Goal: Task Accomplishment & Management: Manage account settings

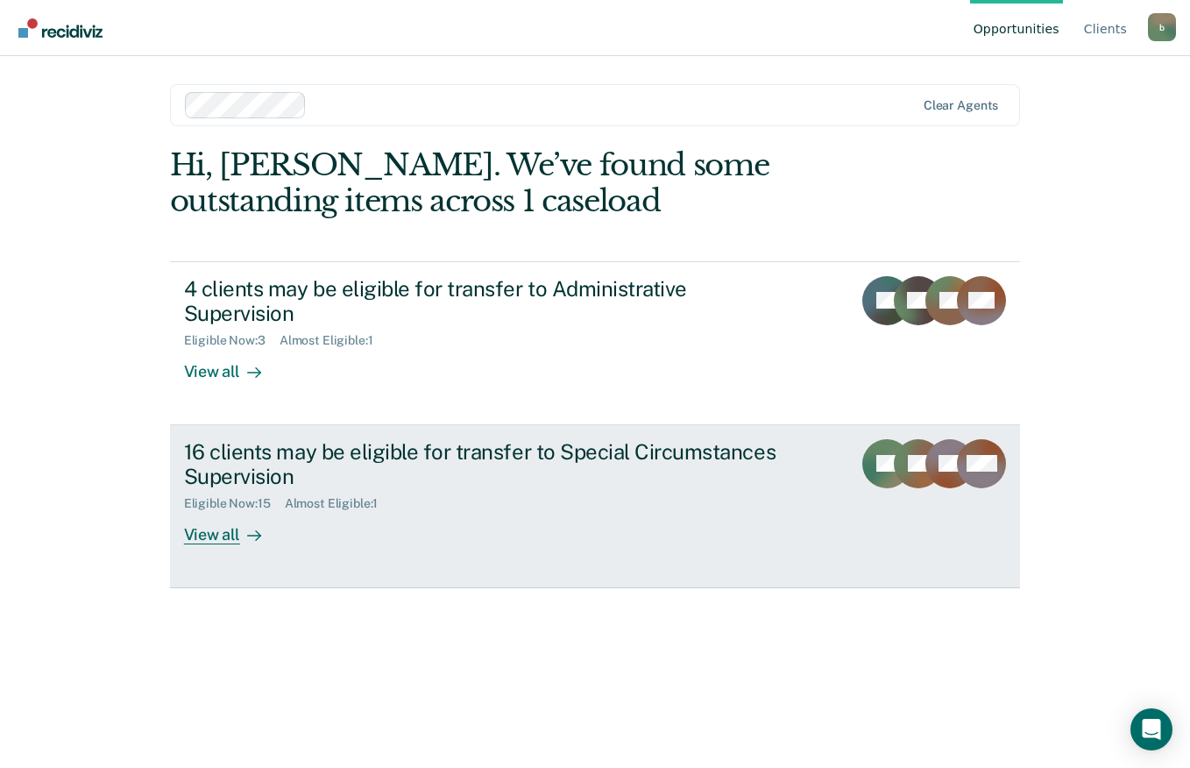
click at [231, 511] on div "View all" at bounding box center [233, 528] width 98 height 34
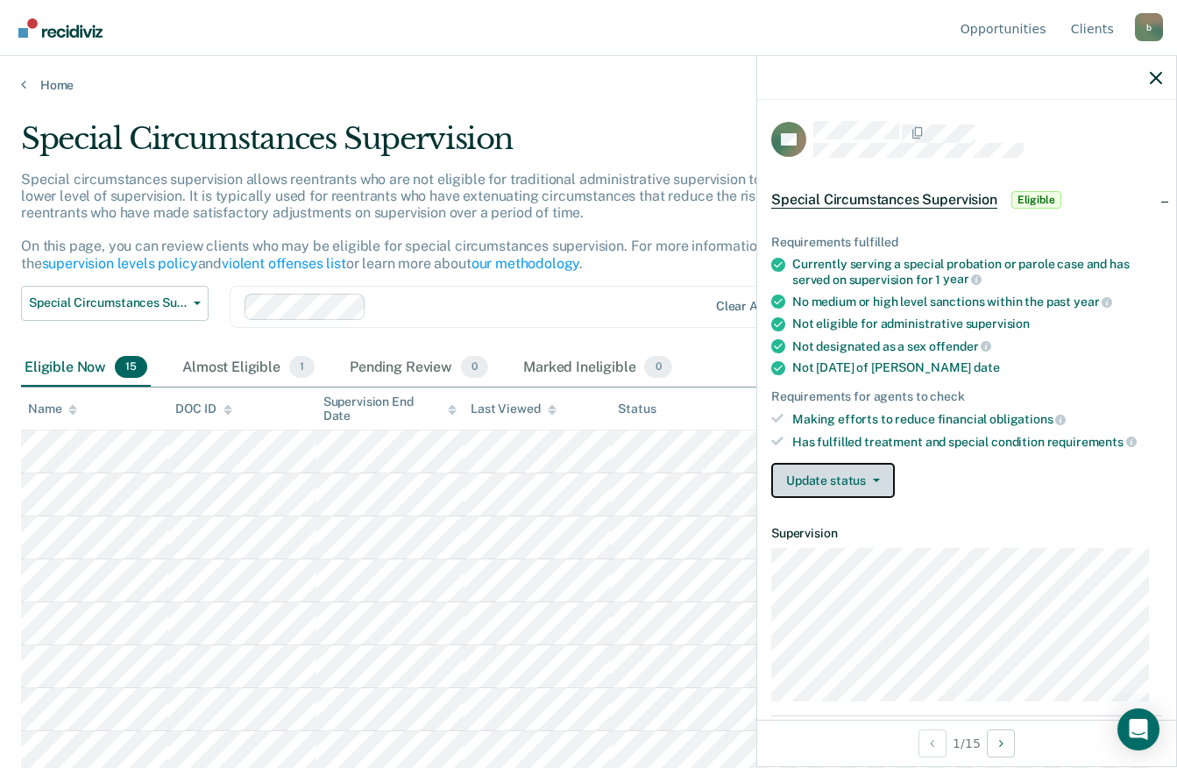
click at [882, 490] on button "Update status" at bounding box center [833, 480] width 124 height 35
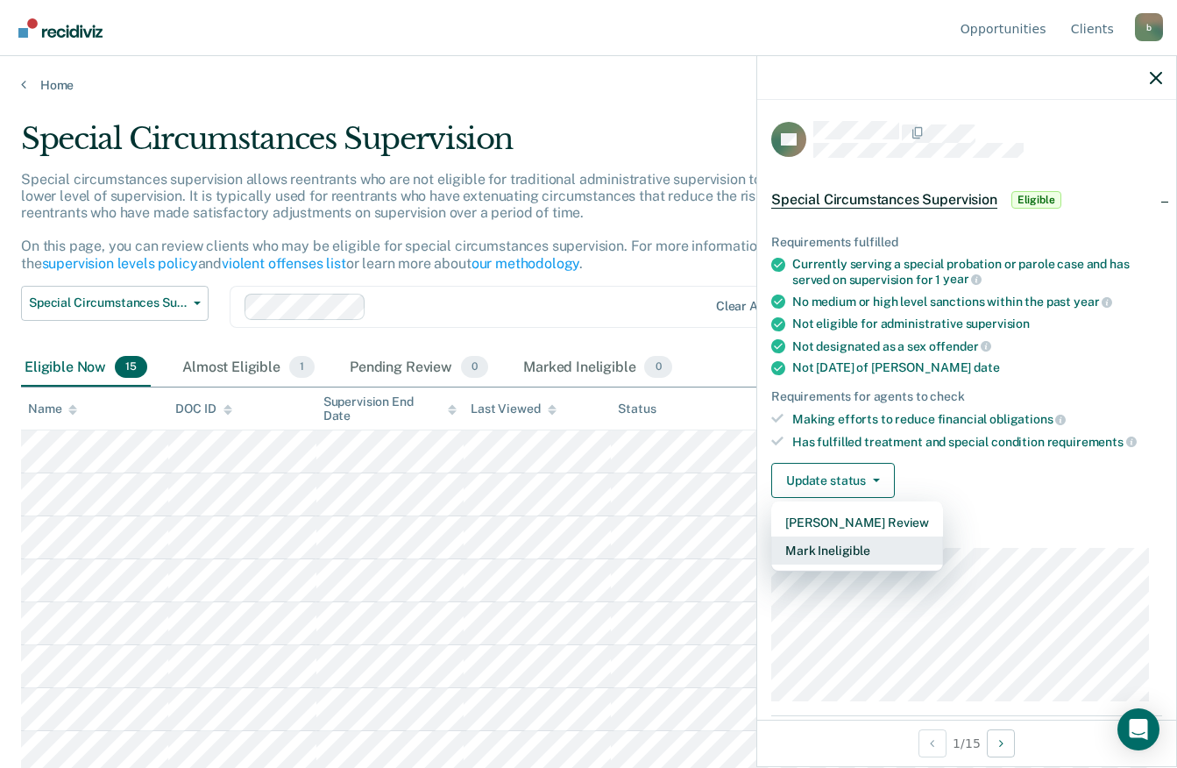
click at [894, 557] on button "Mark Ineligible" at bounding box center [857, 550] width 172 height 28
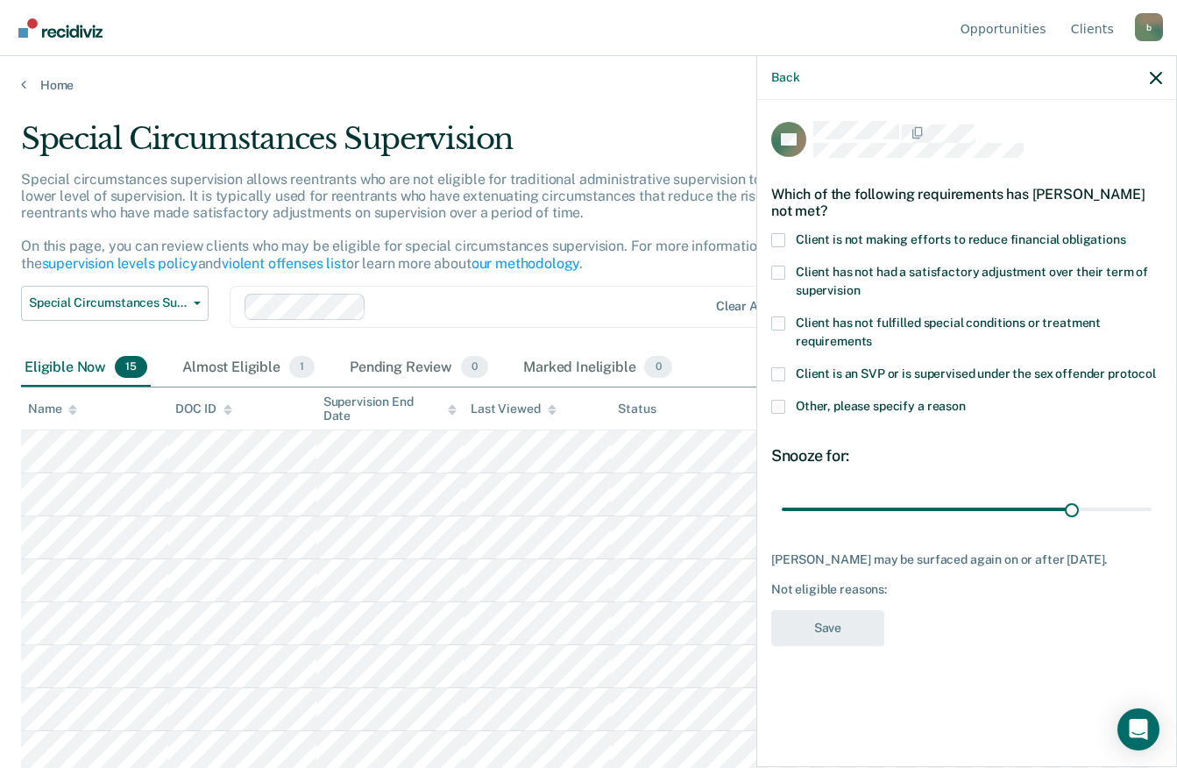
type input "114"
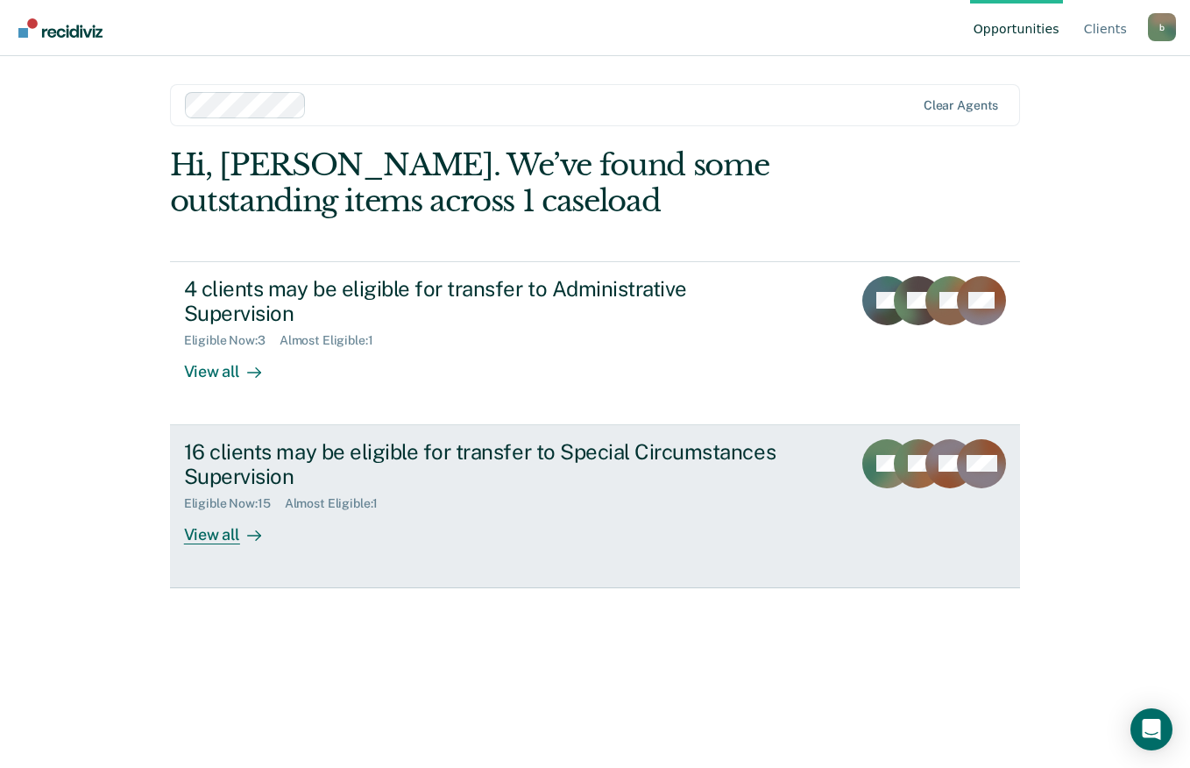
click at [241, 525] on div at bounding box center [250, 535] width 21 height 20
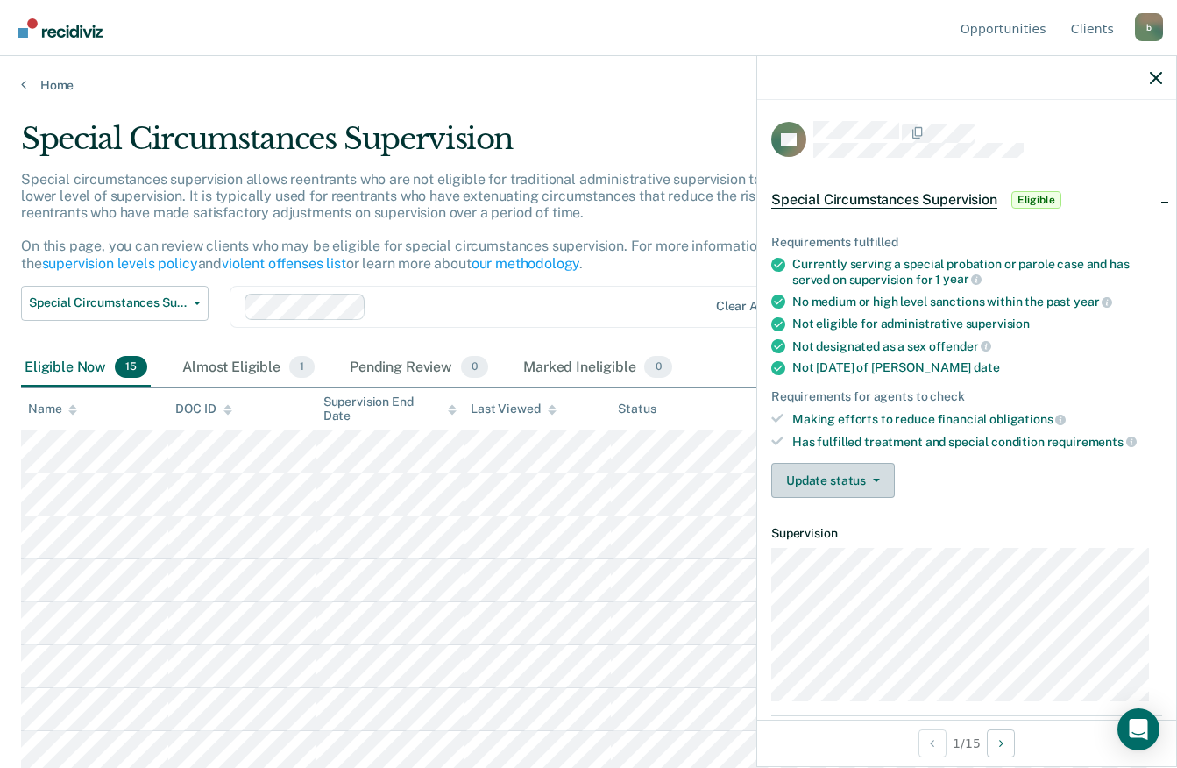
click at [887, 474] on button "Update status" at bounding box center [833, 480] width 124 height 35
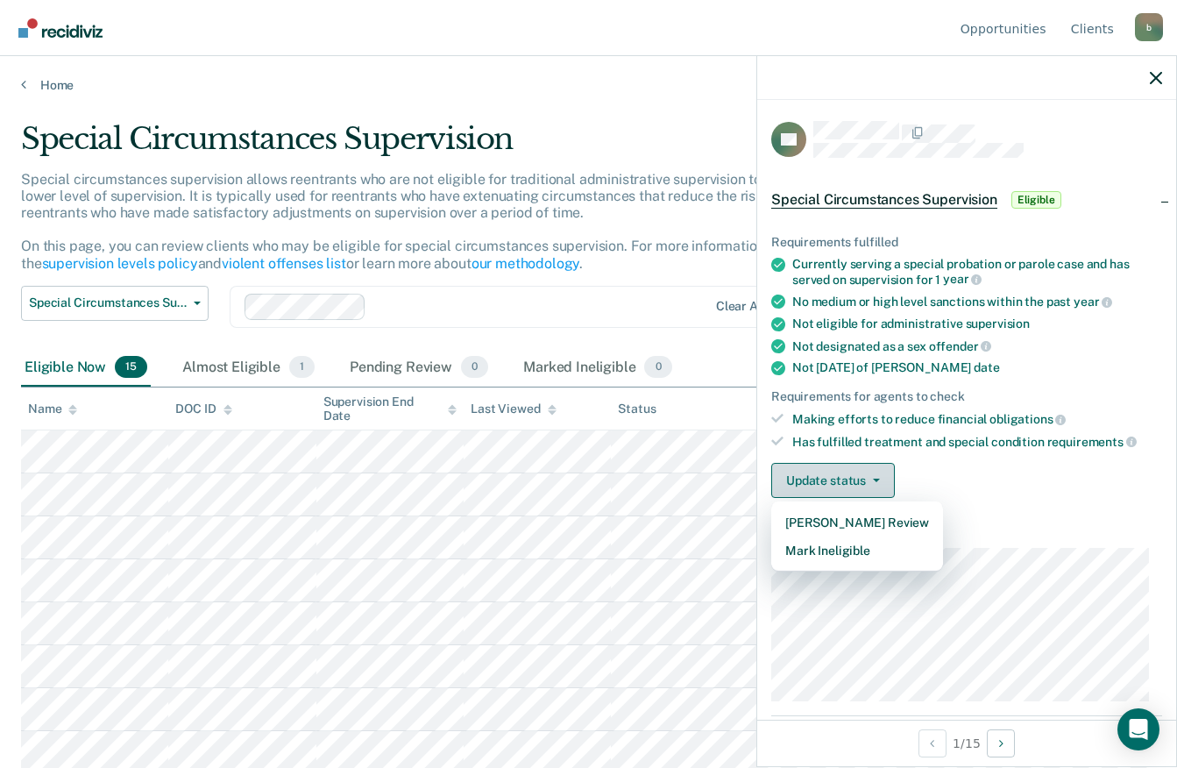
click at [878, 558] on button "Mark Ineligible" at bounding box center [857, 550] width 172 height 28
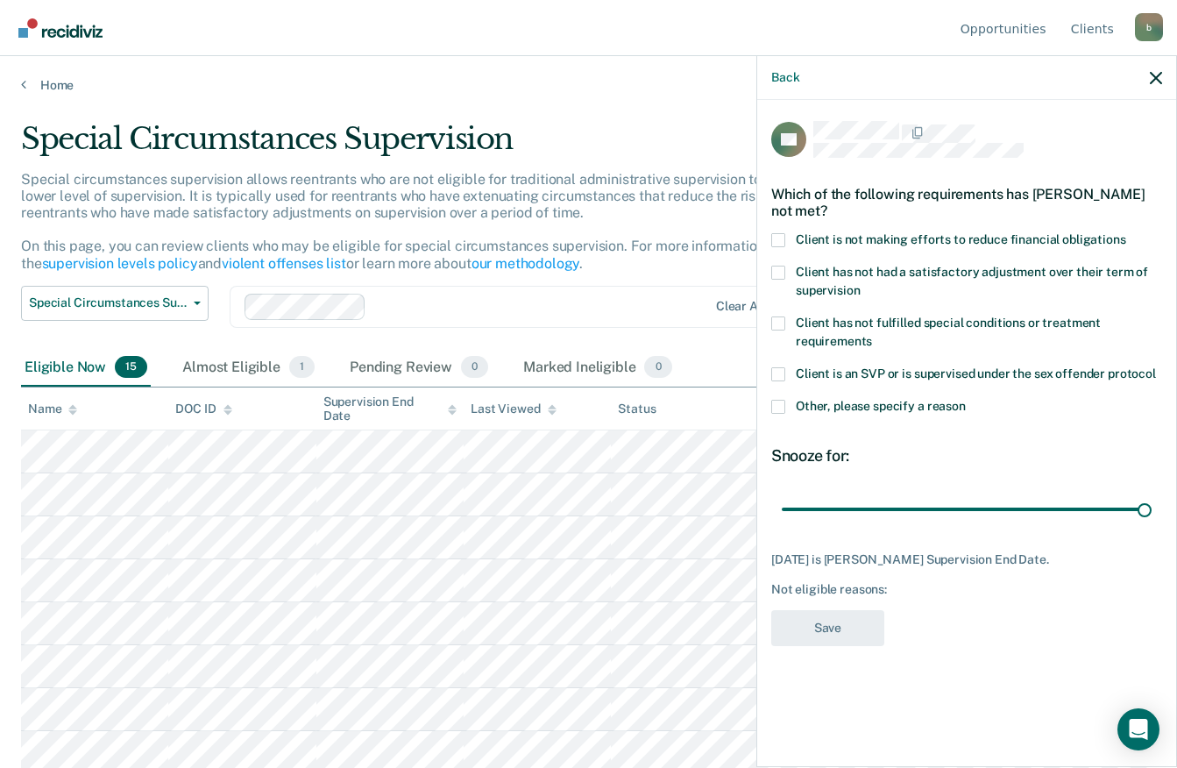
type input "114"
click at [781, 236] on span at bounding box center [778, 240] width 14 height 14
click at [1126, 233] on input "Client is not making efforts to reduce financial obligations" at bounding box center [1126, 233] width 0 height 0
click at [838, 624] on button "Save" at bounding box center [827, 628] width 113 height 36
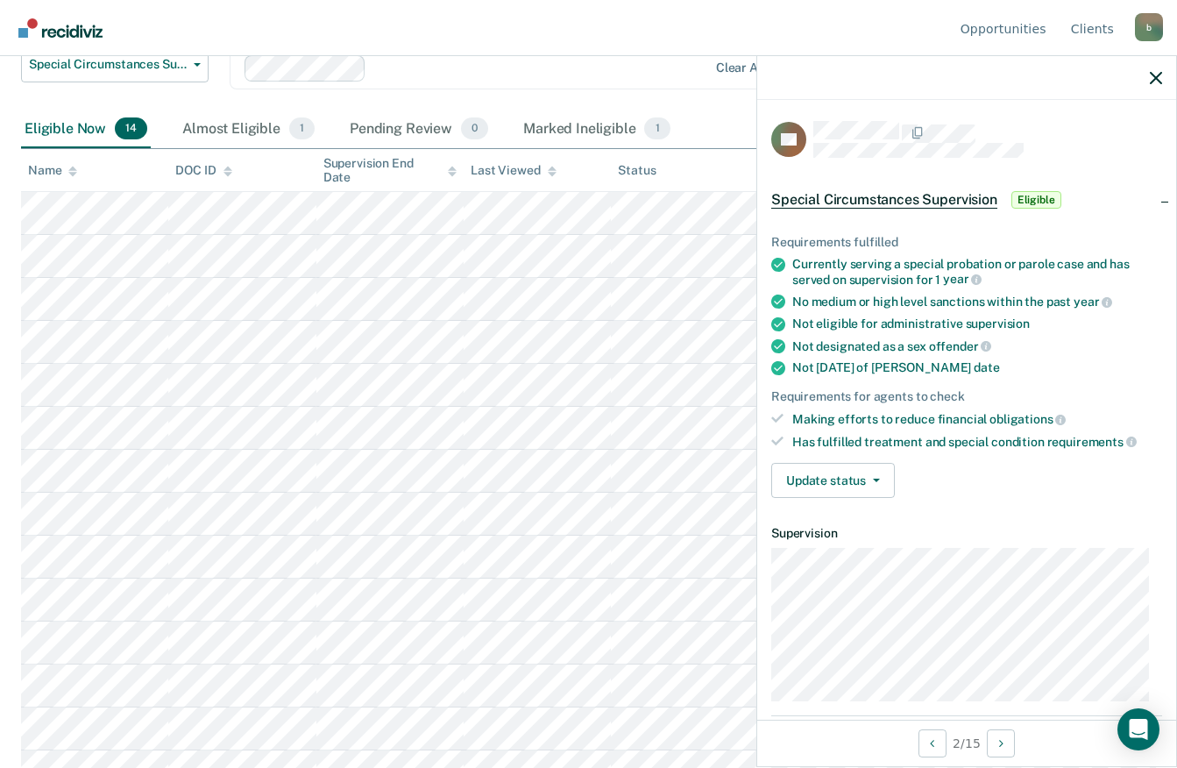
scroll to position [264, 0]
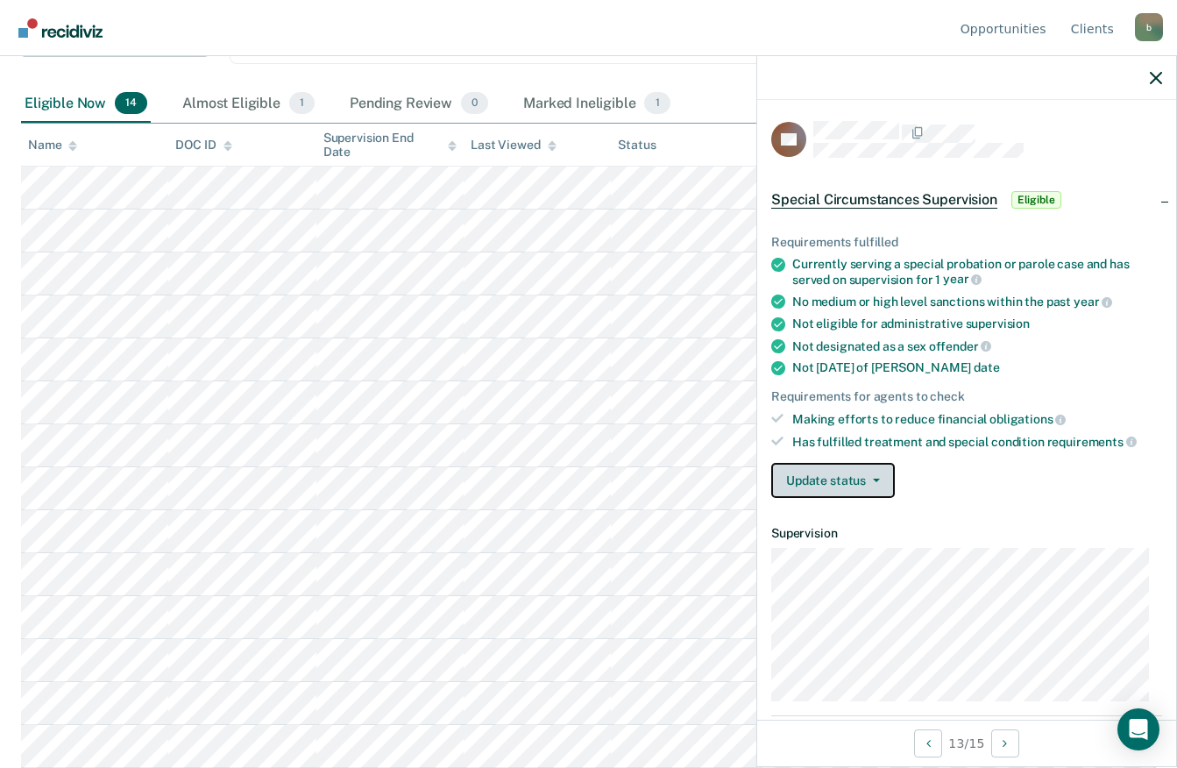
click at [875, 478] on icon "button" at bounding box center [876, 480] width 7 height 4
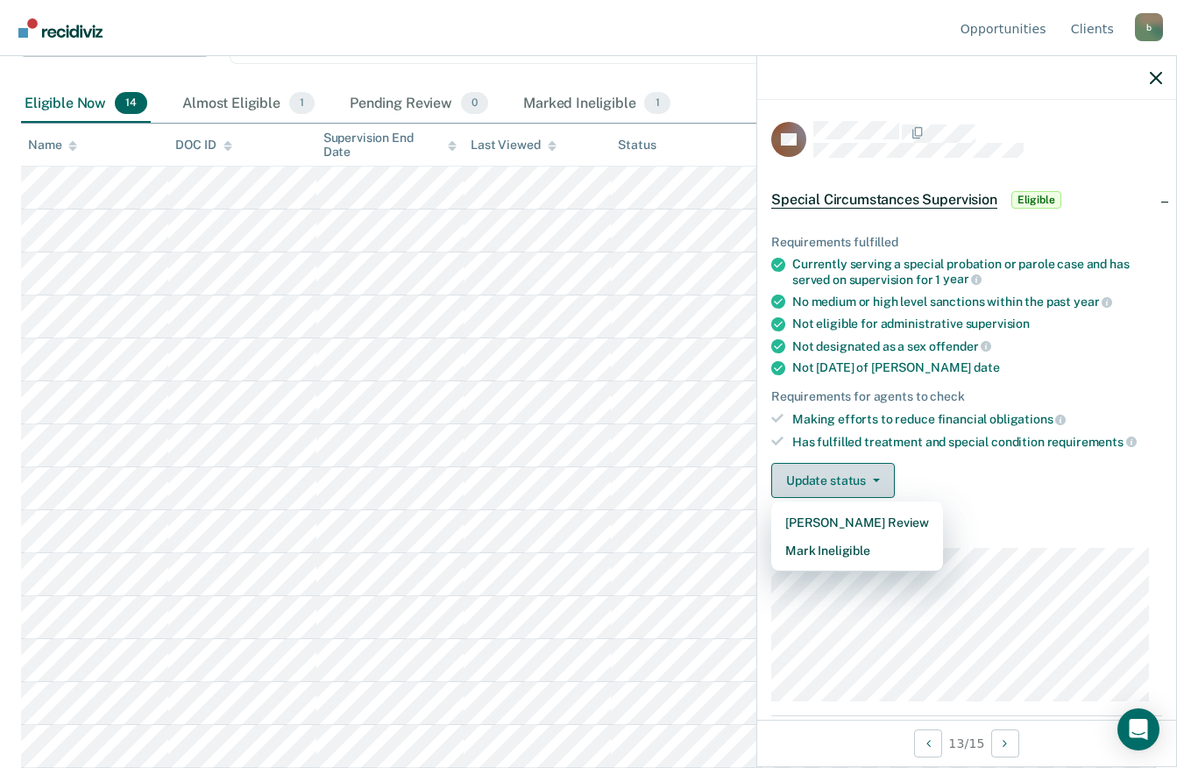
click at [880, 557] on button "Mark Ineligible" at bounding box center [857, 550] width 172 height 28
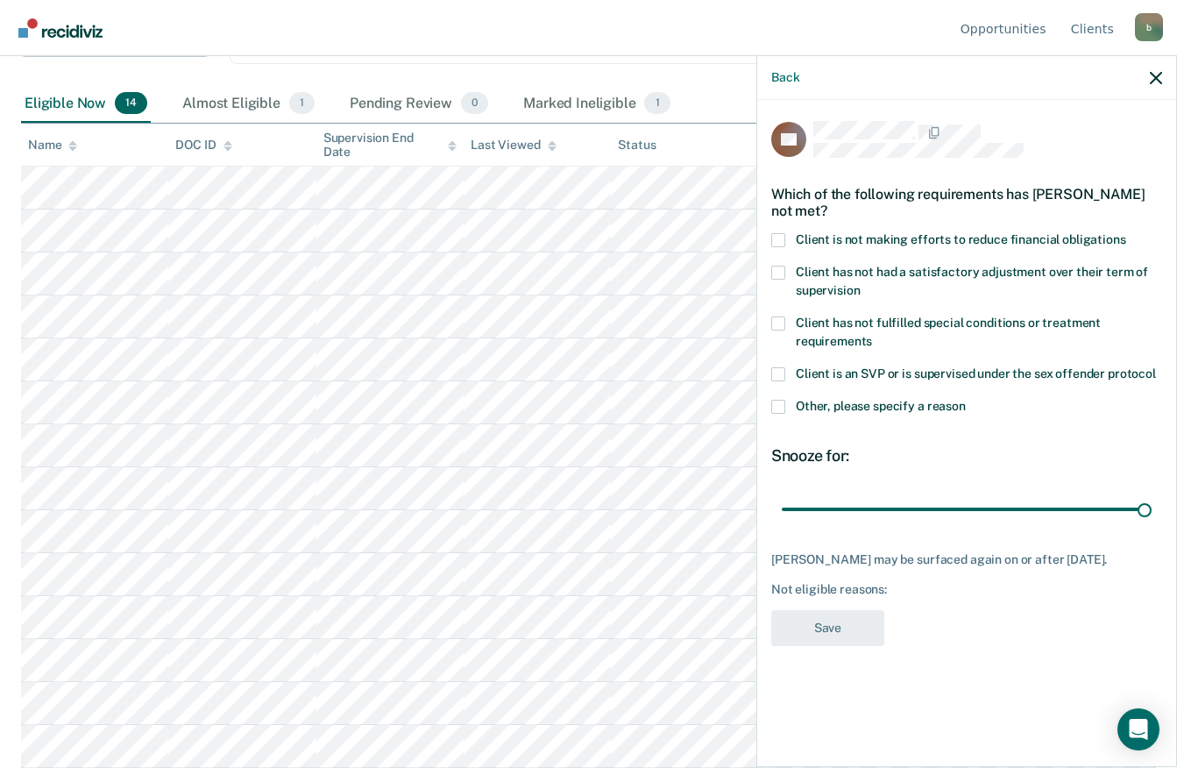
type input "180"
click at [778, 233] on span at bounding box center [778, 240] width 14 height 14
click at [1126, 233] on input "Client is not making efforts to reduce financial obligations" at bounding box center [1126, 233] width 0 height 0
click at [833, 628] on button "Save" at bounding box center [827, 628] width 113 height 36
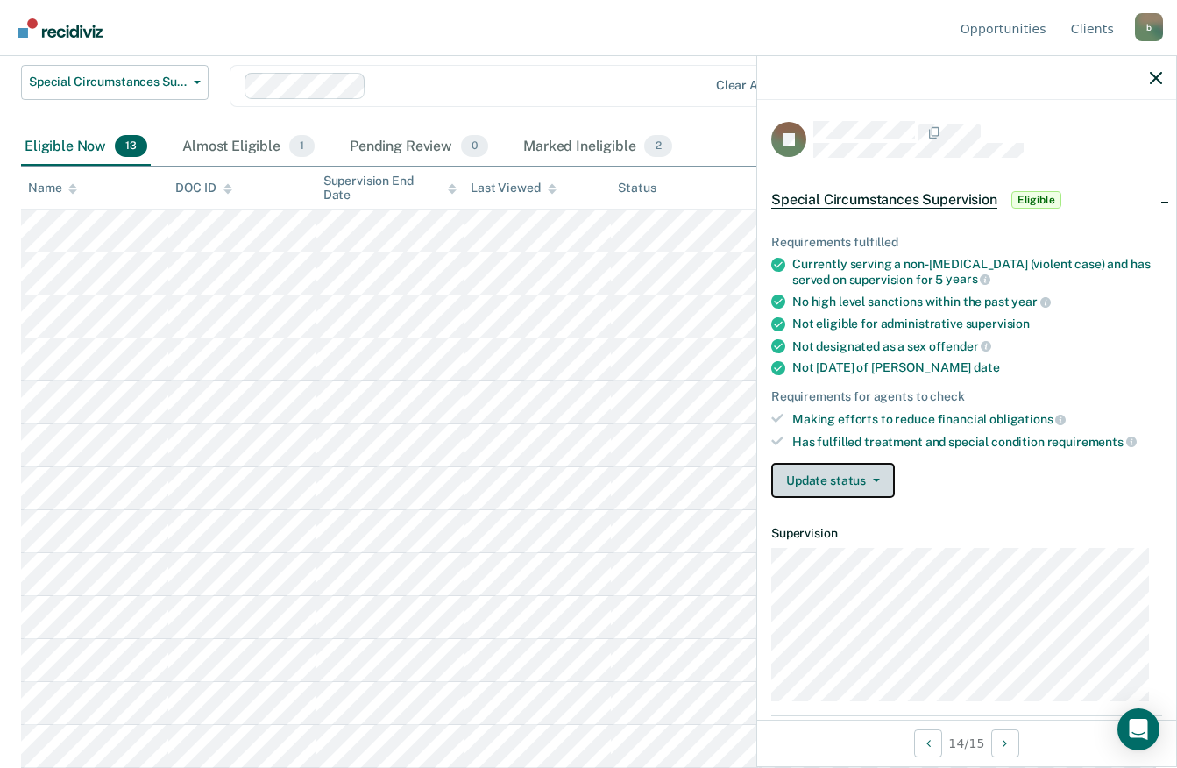
click at [875, 478] on icon "button" at bounding box center [876, 480] width 7 height 4
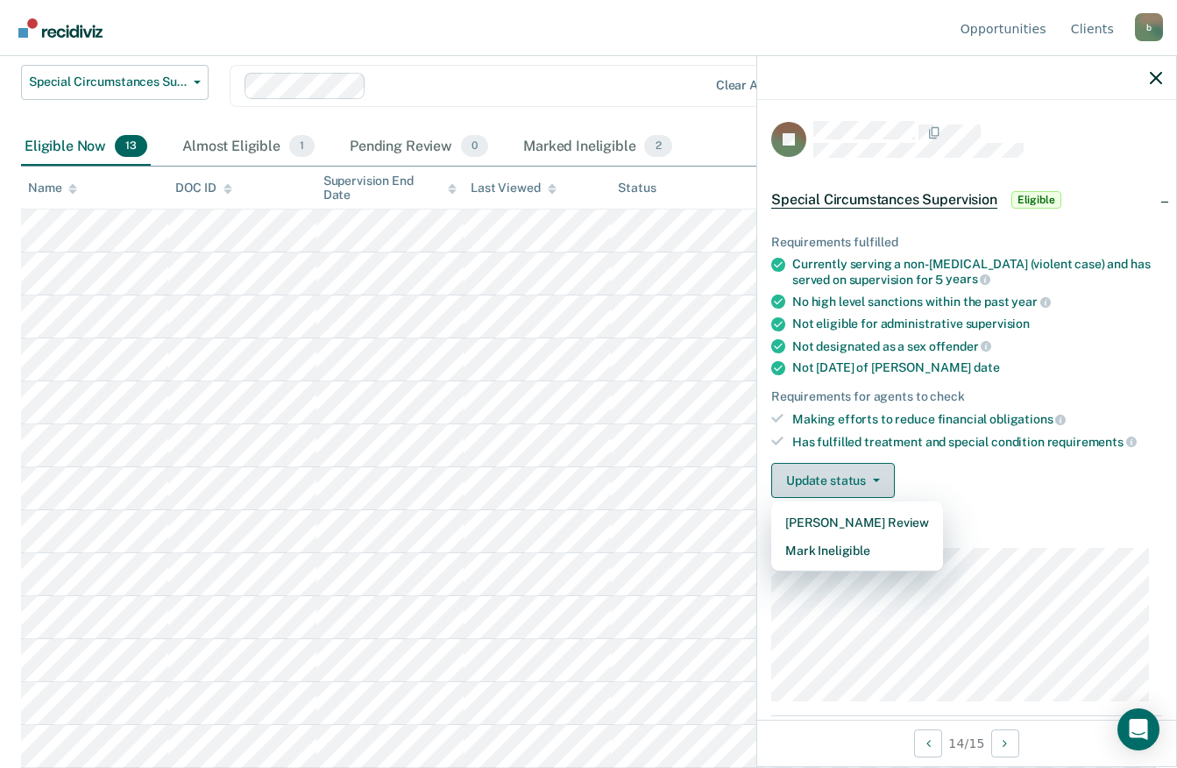
click at [871, 547] on button "Mark Ineligible" at bounding box center [857, 550] width 172 height 28
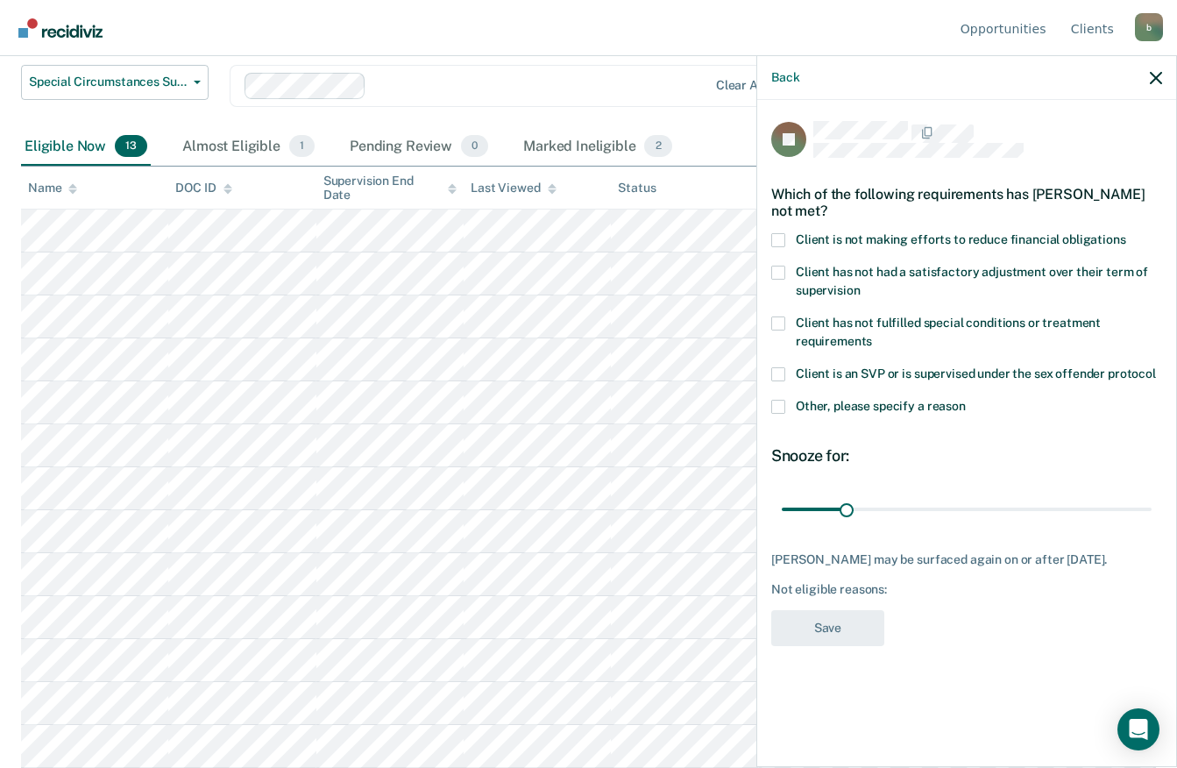
click at [779, 241] on span at bounding box center [778, 240] width 14 height 14
click at [1126, 233] on input "Client is not making efforts to reduce financial obligations" at bounding box center [1126, 233] width 0 height 0
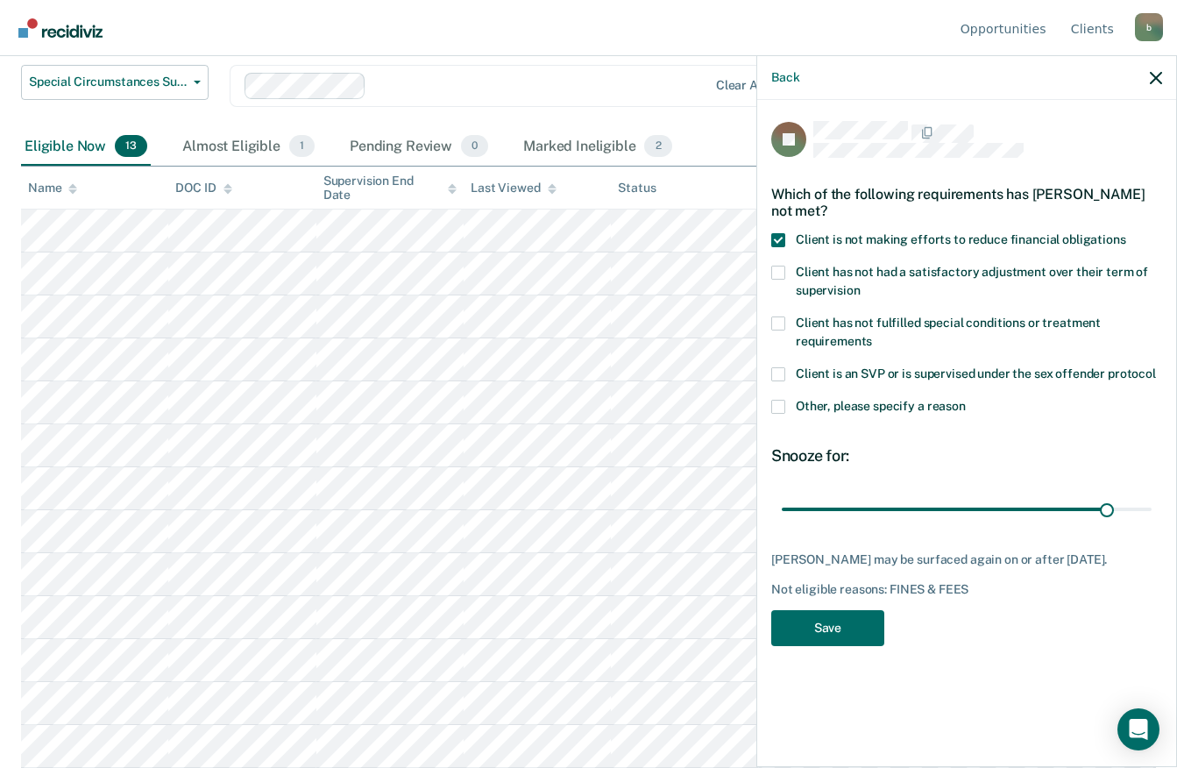
type input "180"
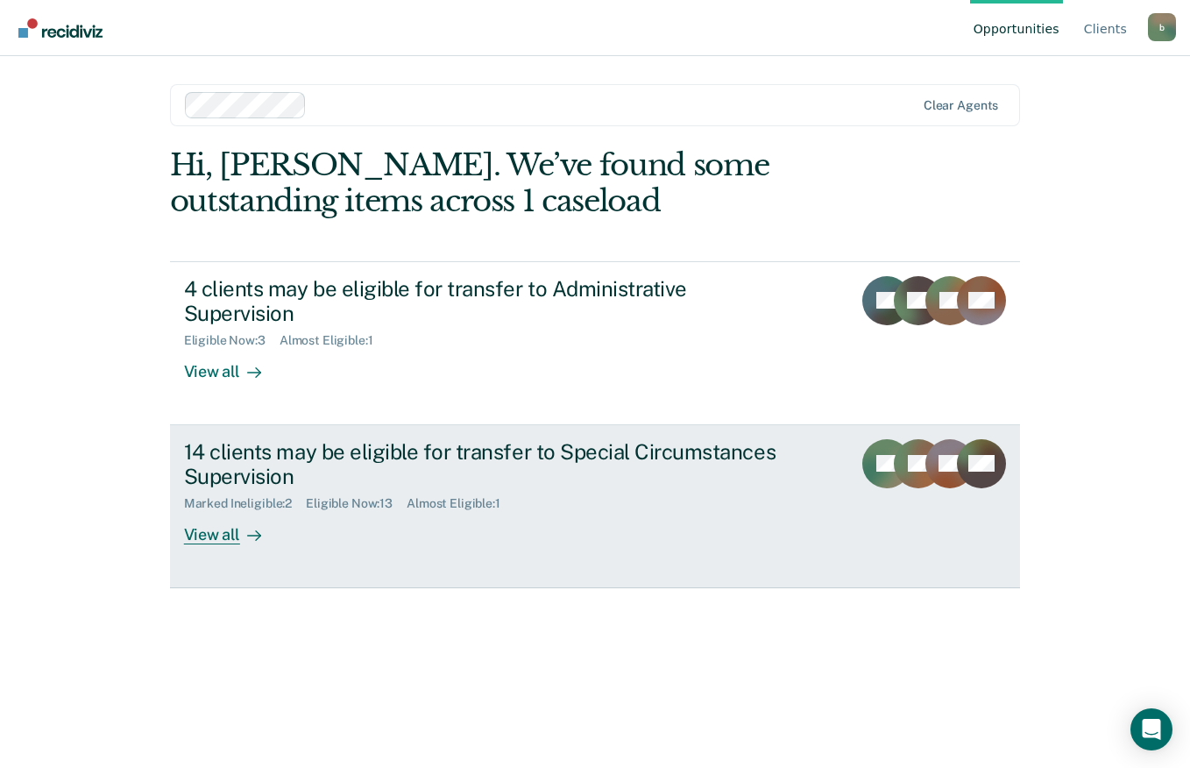
click at [742, 489] on div "Marked Ineligible : 2 Eligible Now : 13 Almost Eligible : 1" at bounding box center [491, 500] width 615 height 22
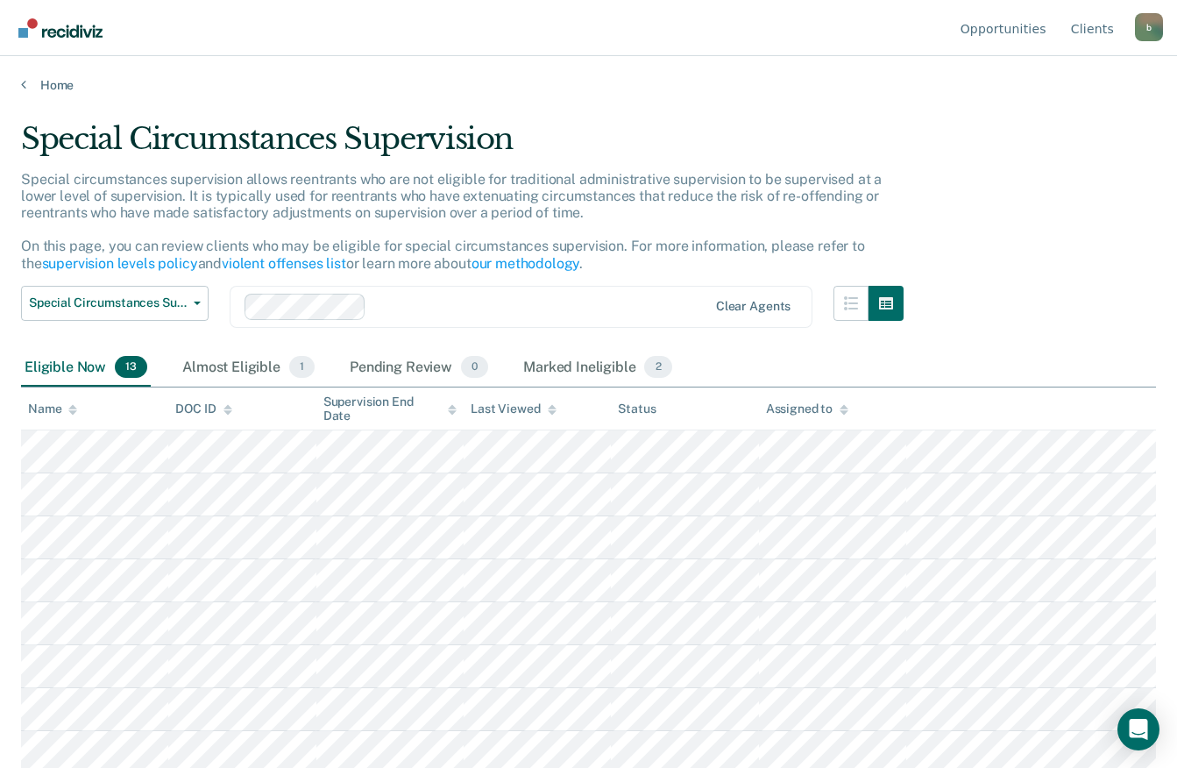
scroll to position [221, 0]
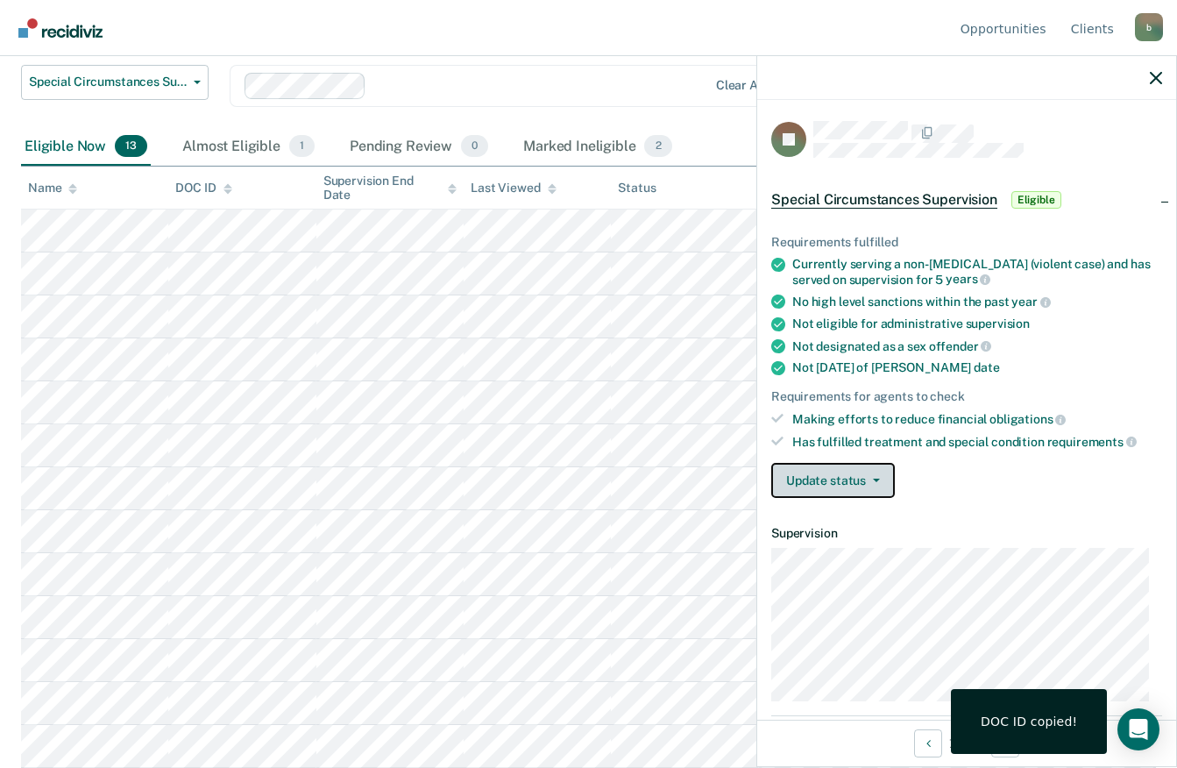
click at [875, 478] on icon "button" at bounding box center [876, 480] width 7 height 4
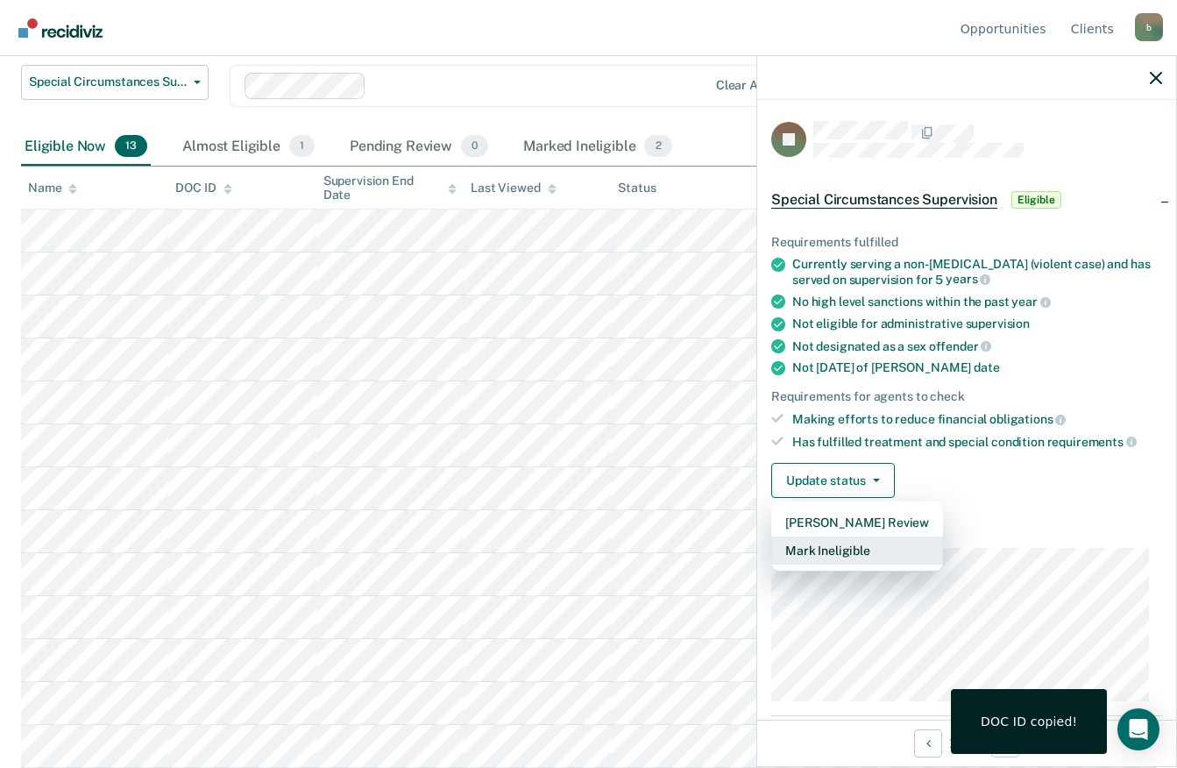
click at [868, 554] on button "Mark Ineligible" at bounding box center [857, 550] width 172 height 28
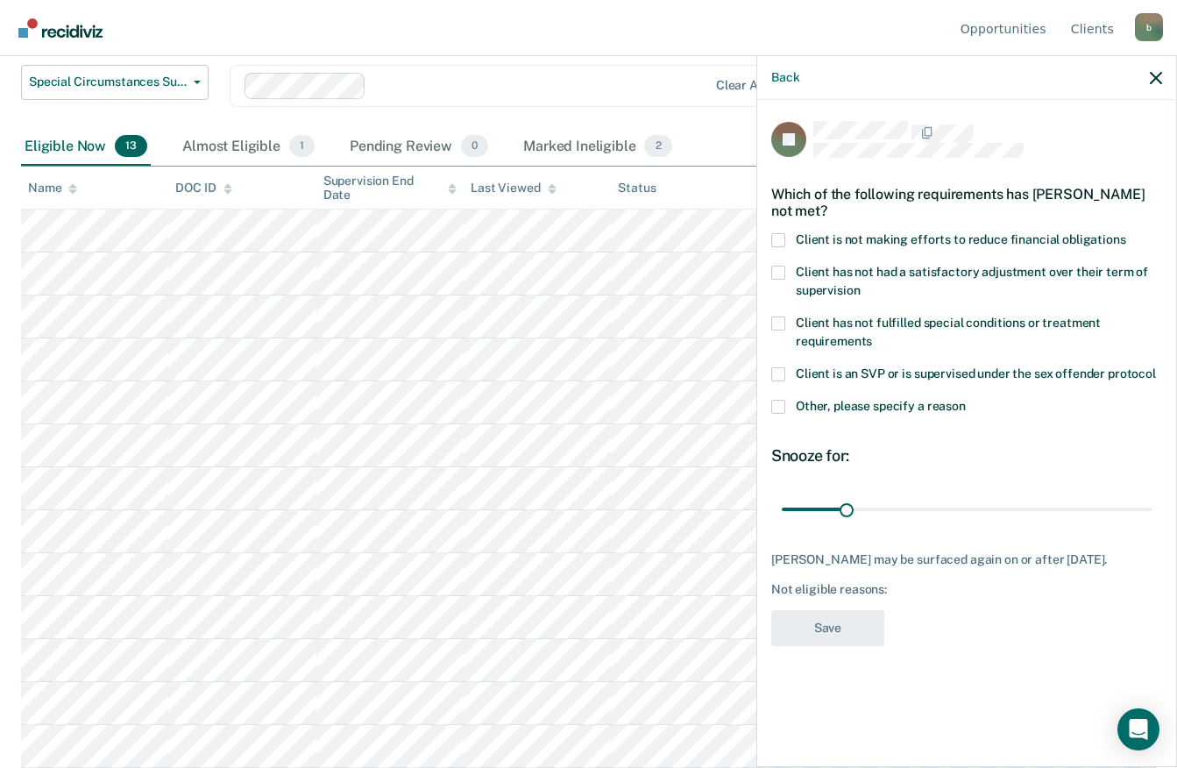
click at [778, 238] on span at bounding box center [778, 240] width 14 height 14
click at [1126, 233] on input "Client is not making efforts to reduce financial obligations" at bounding box center [1126, 233] width 0 height 0
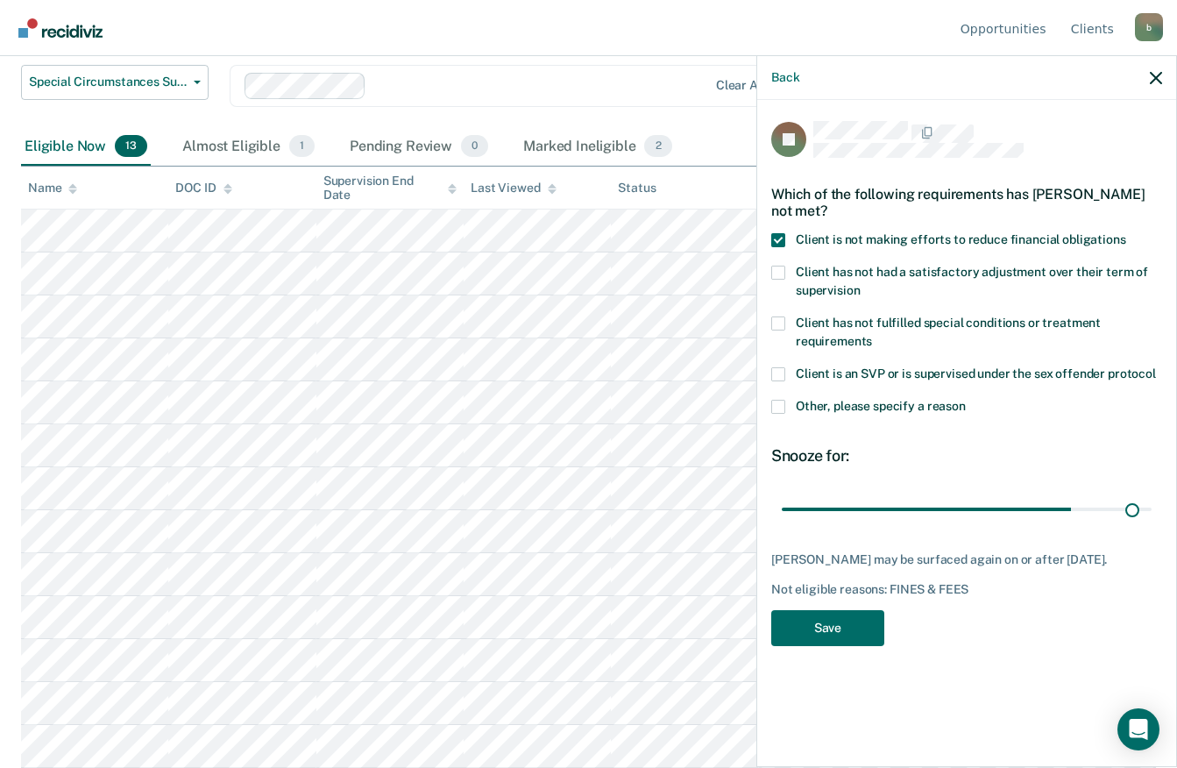
type input "180"
click at [850, 625] on button "Save" at bounding box center [827, 628] width 113 height 36
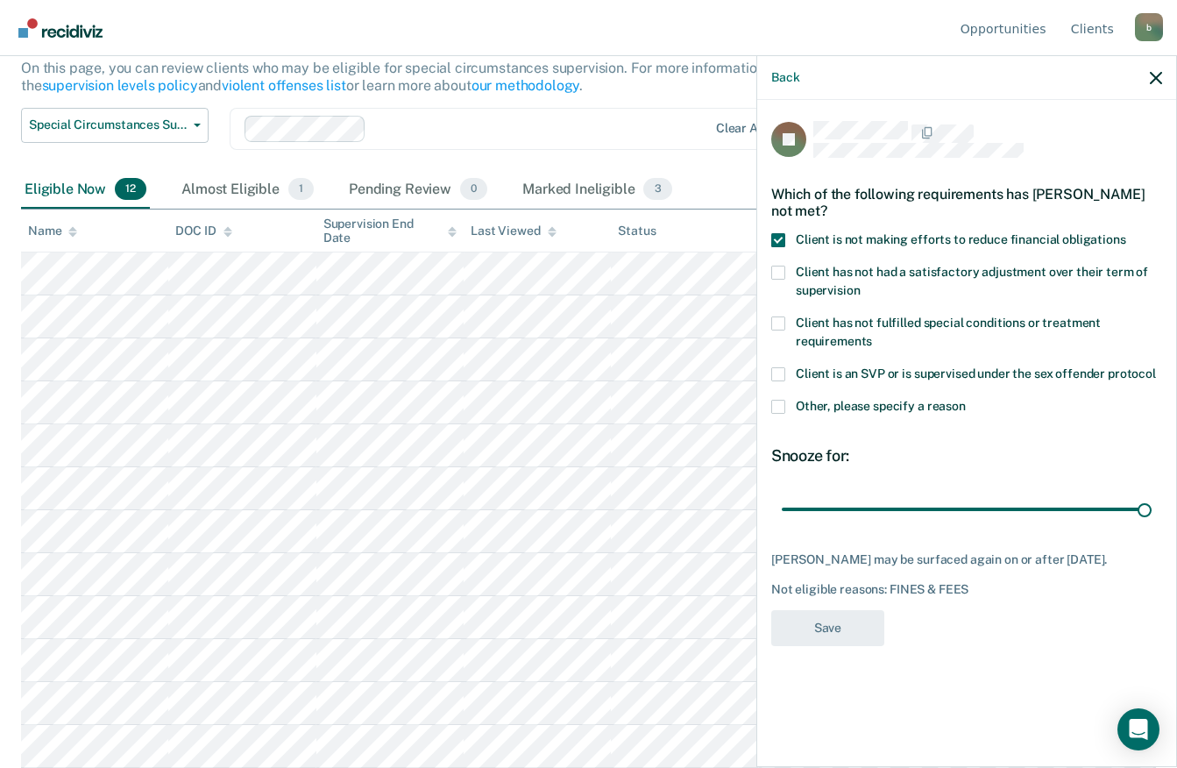
scroll to position [178, 0]
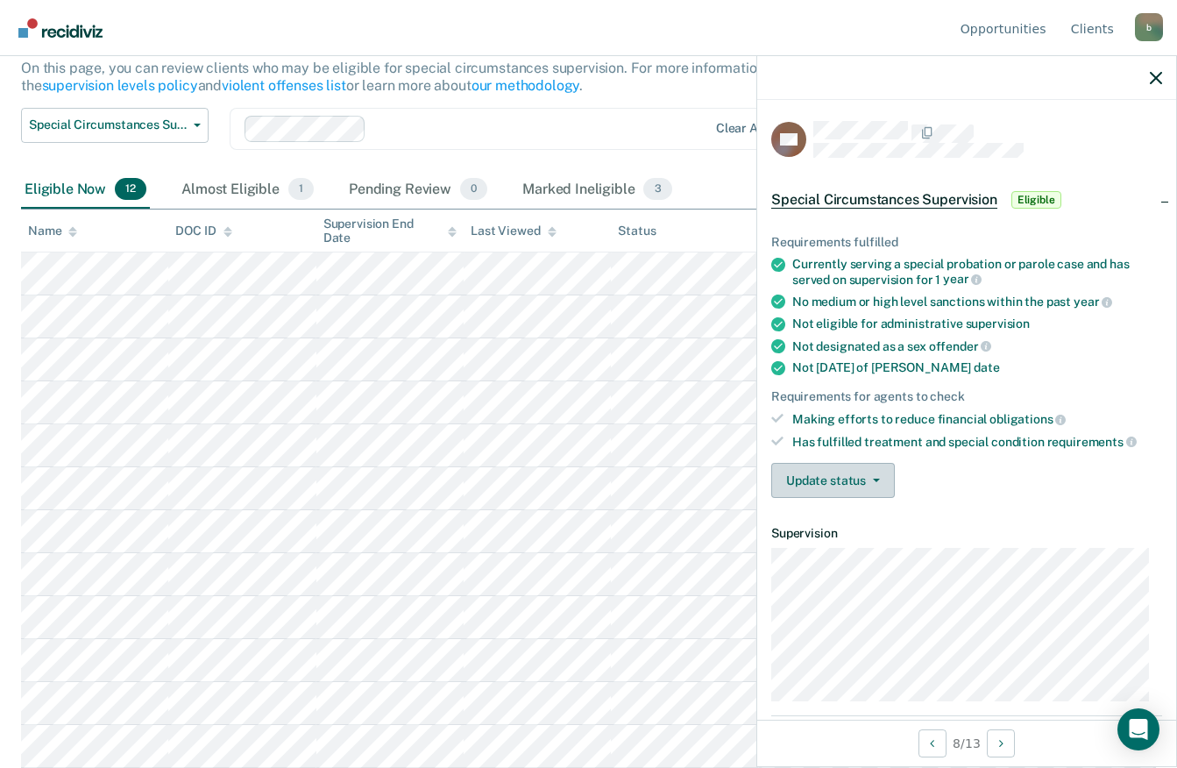
click at [875, 478] on icon "button" at bounding box center [876, 480] width 7 height 4
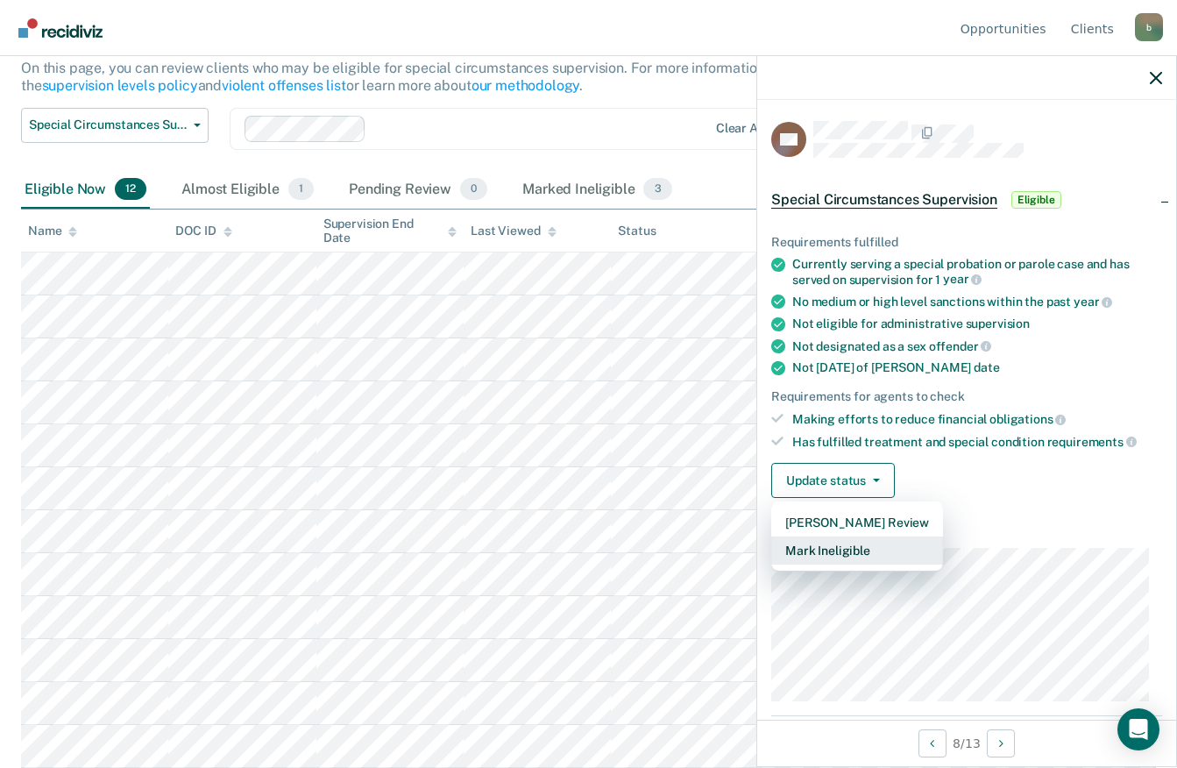
click at [867, 550] on button "Mark Ineligible" at bounding box center [857, 550] width 172 height 28
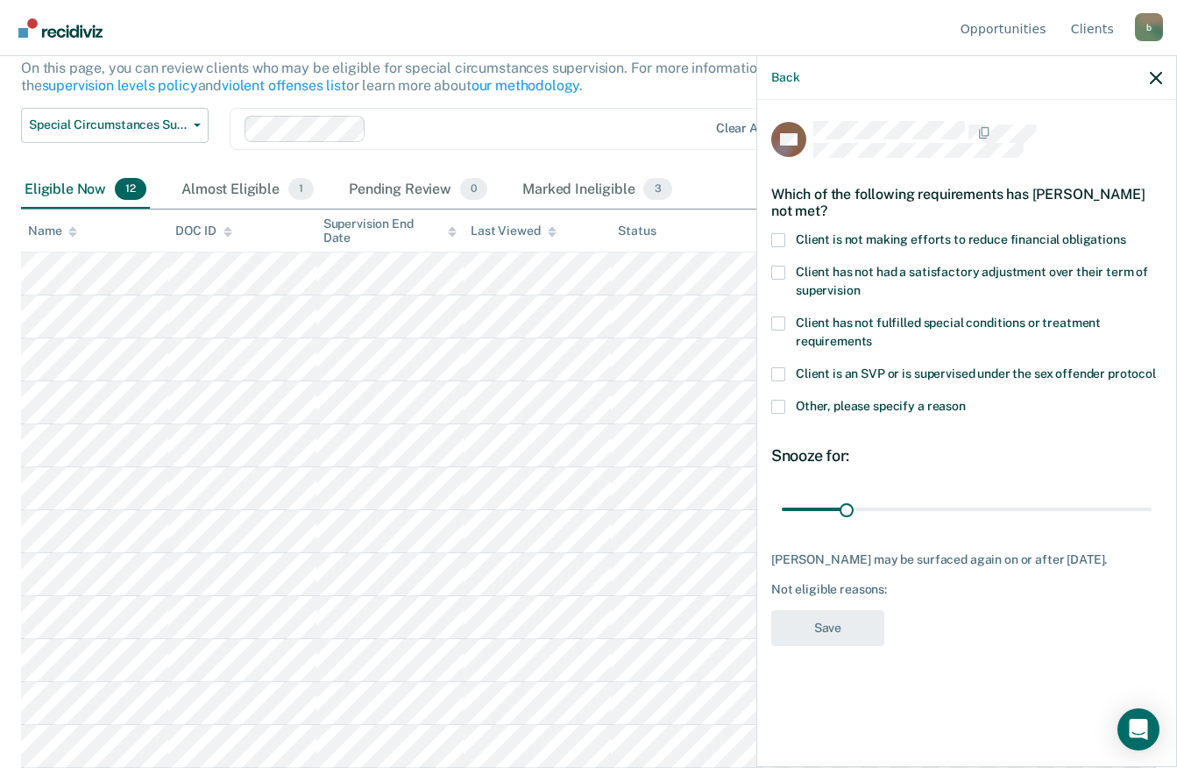
click at [778, 237] on span at bounding box center [778, 240] width 14 height 14
click at [1126, 233] on input "Client is not making efforts to reduce financial obligations" at bounding box center [1126, 233] width 0 height 0
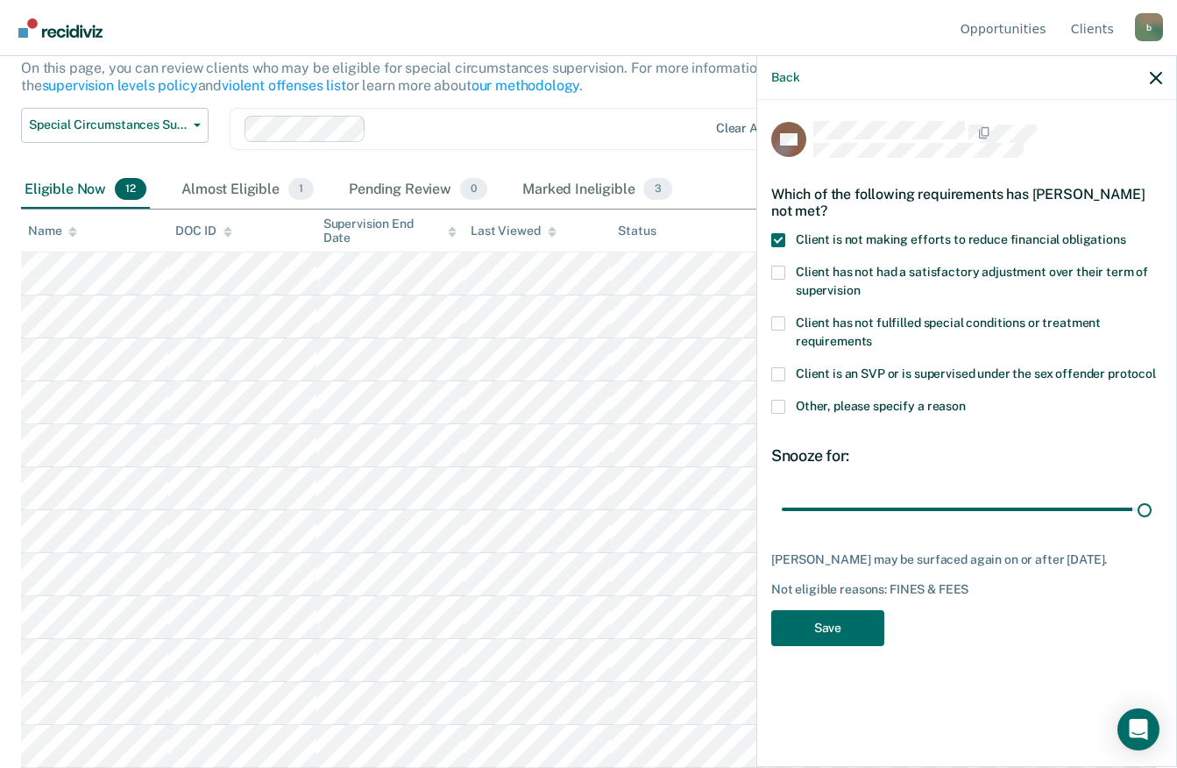
type input "180"
click at [848, 625] on button "Save" at bounding box center [827, 628] width 113 height 36
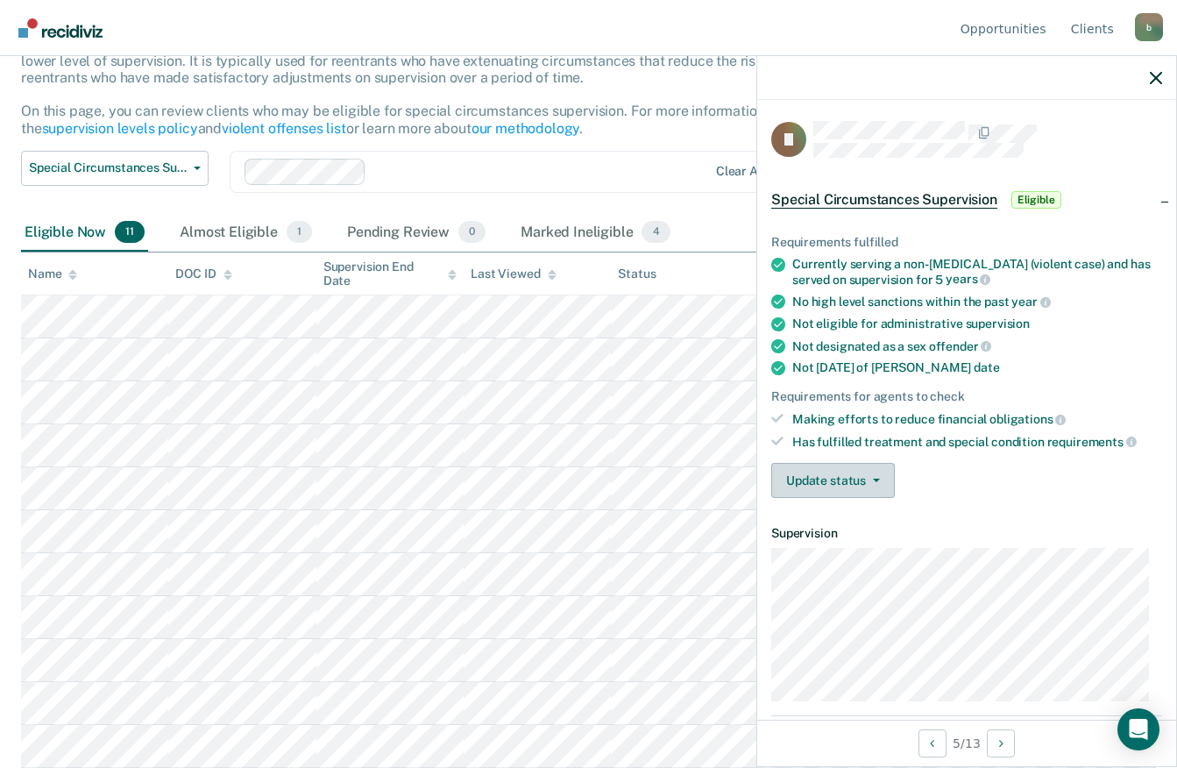
click at [877, 478] on icon "button" at bounding box center [876, 480] width 7 height 4
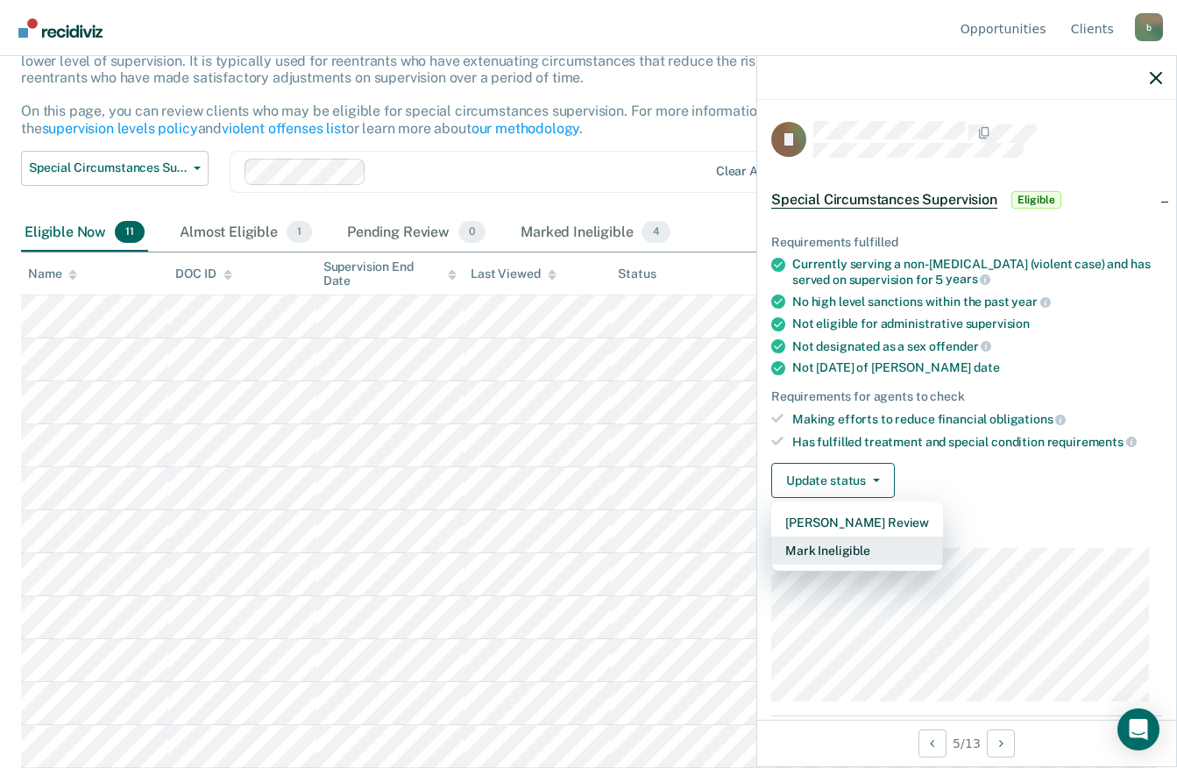
click at [863, 552] on button "Mark Ineligible" at bounding box center [857, 550] width 172 height 28
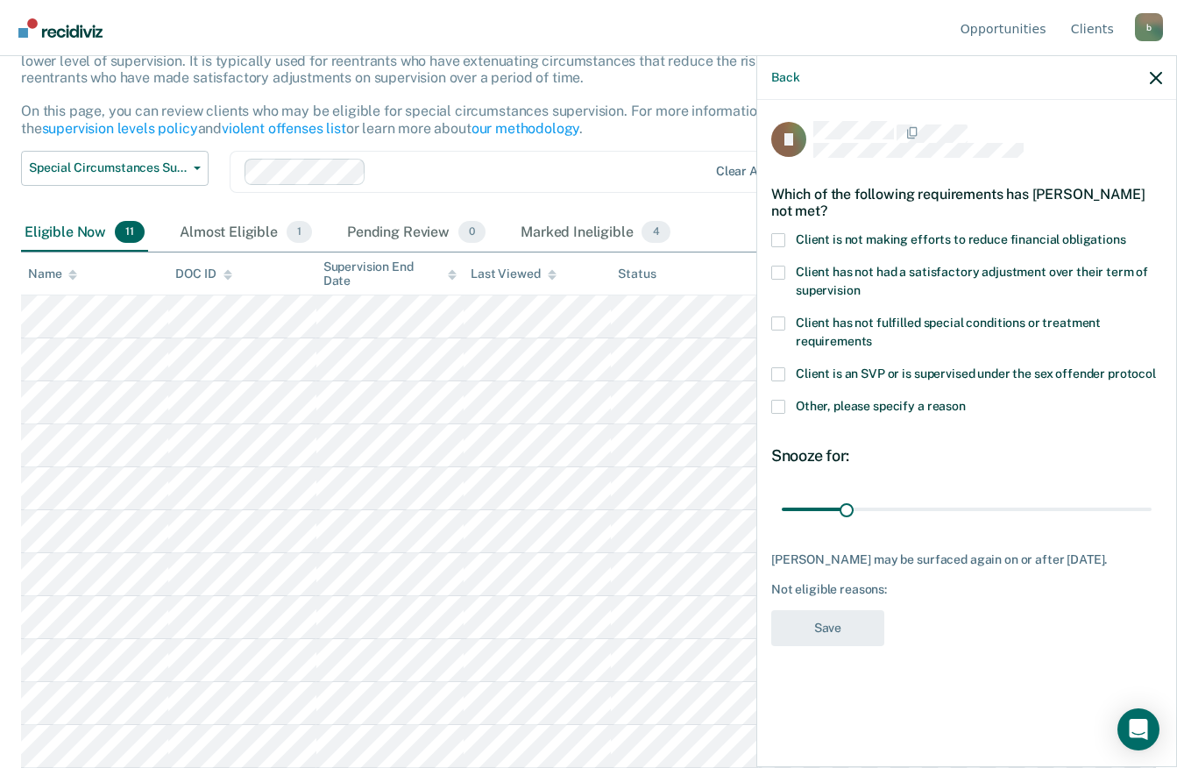
click at [777, 239] on span at bounding box center [778, 240] width 14 height 14
click at [1126, 233] on input "Client is not making efforts to reduce financial obligations" at bounding box center [1126, 233] width 0 height 0
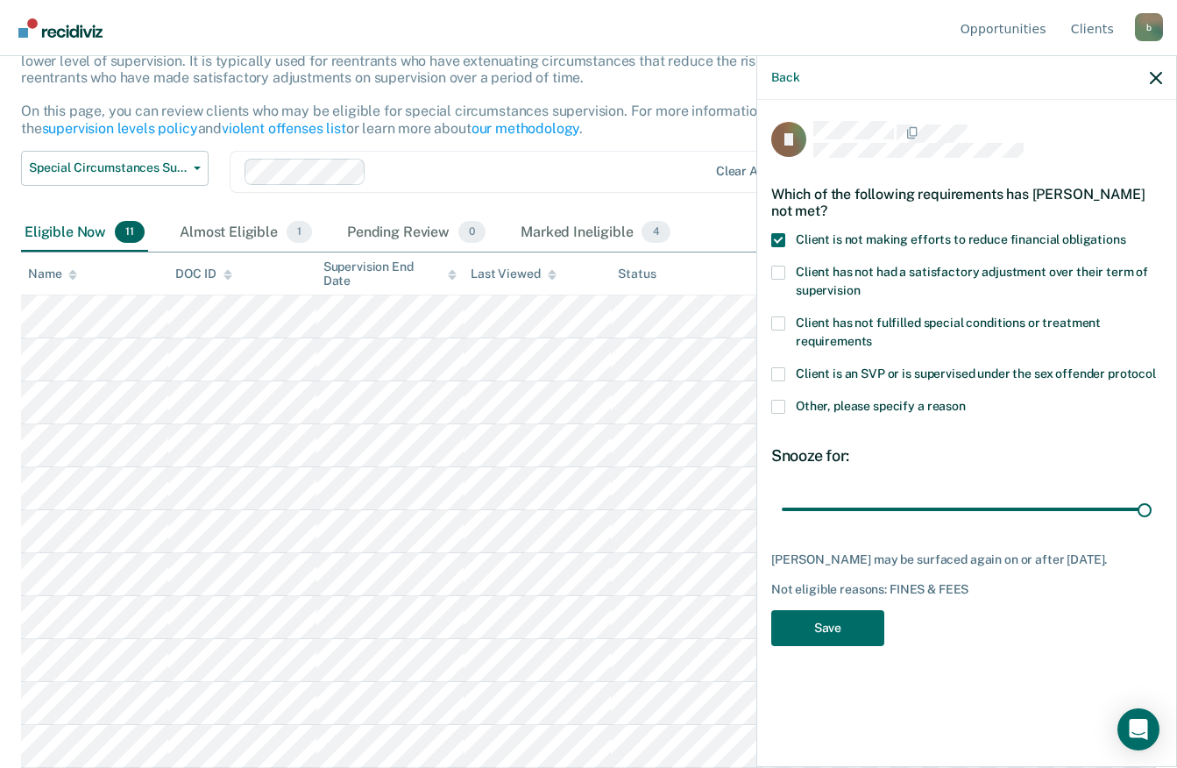
type input "180"
click at [851, 626] on button "Save" at bounding box center [827, 628] width 113 height 36
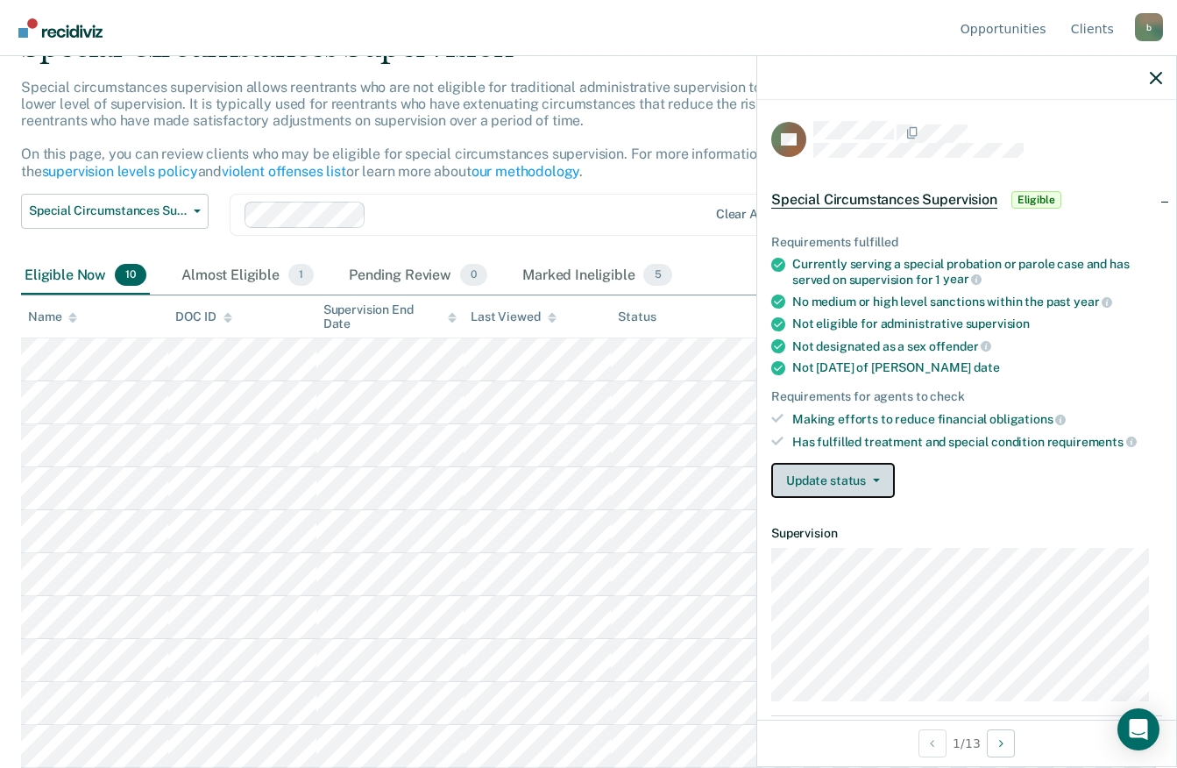
click at [875, 478] on icon "button" at bounding box center [876, 480] width 7 height 4
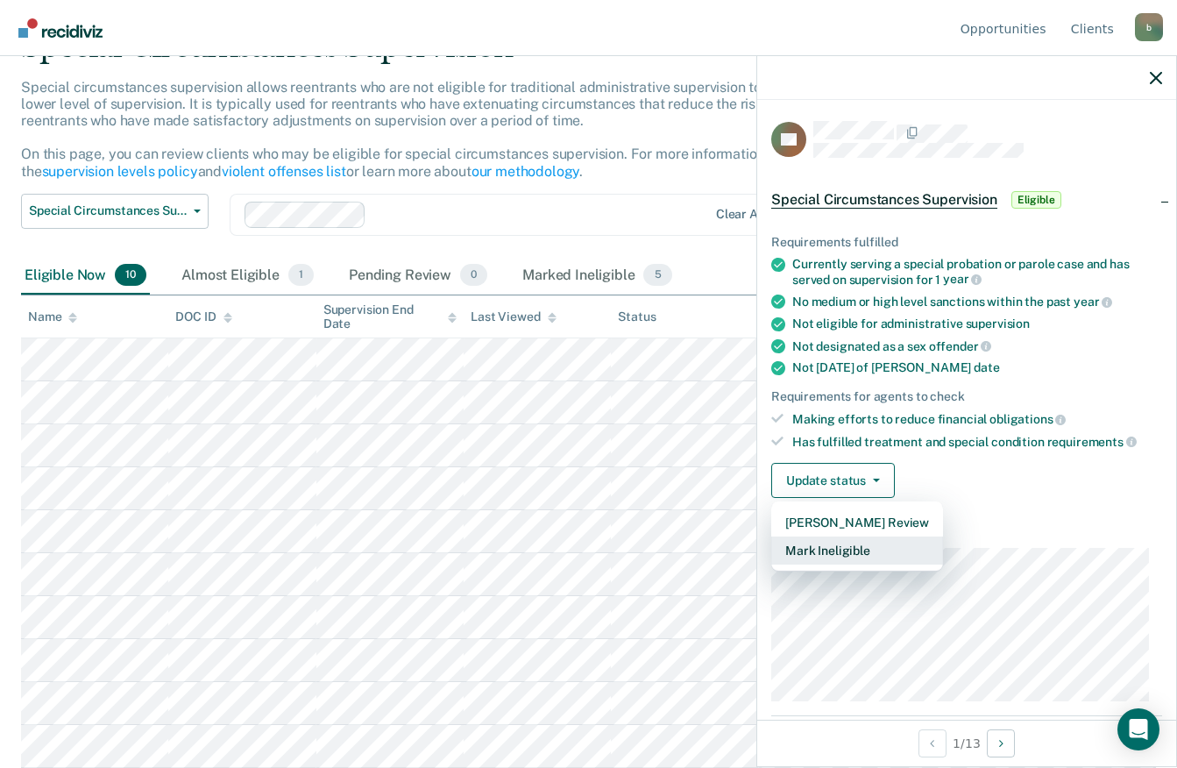
click at [880, 552] on button "Mark Ineligible" at bounding box center [857, 550] width 172 height 28
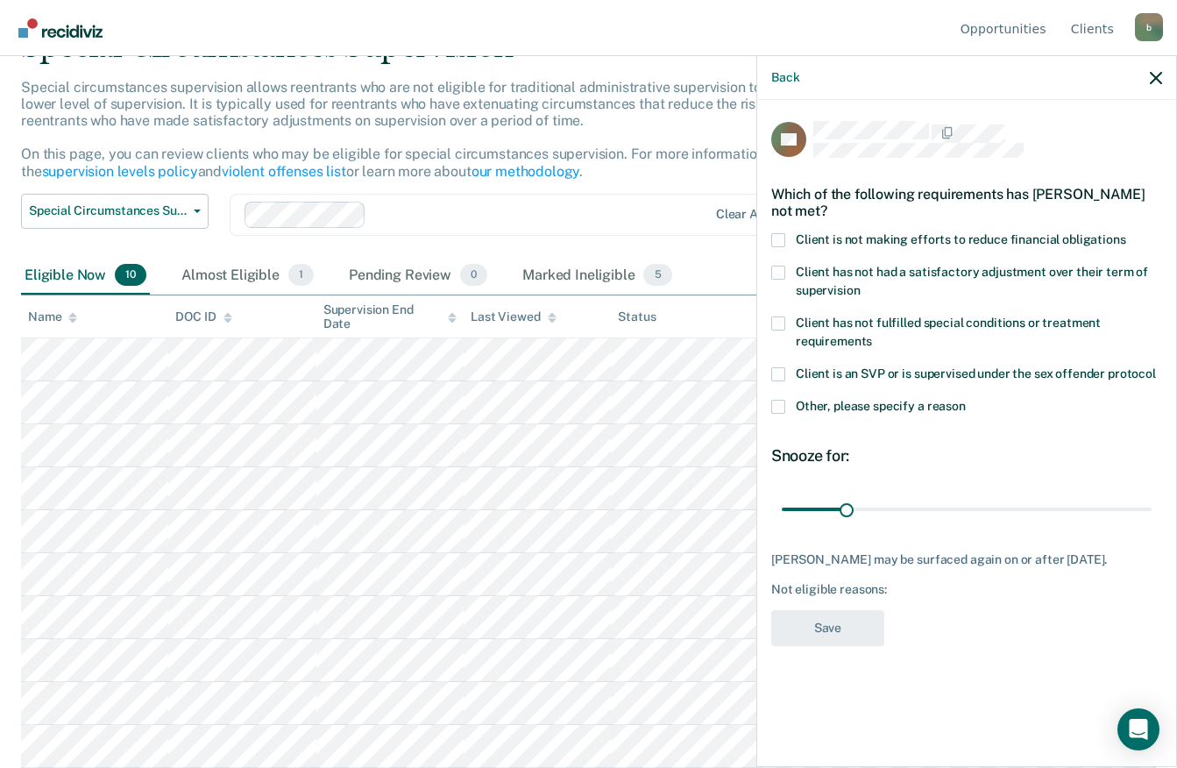
click at [783, 234] on span at bounding box center [778, 240] width 14 height 14
click at [1126, 233] on input "Client is not making efforts to reduce financial obligations" at bounding box center [1126, 233] width 0 height 0
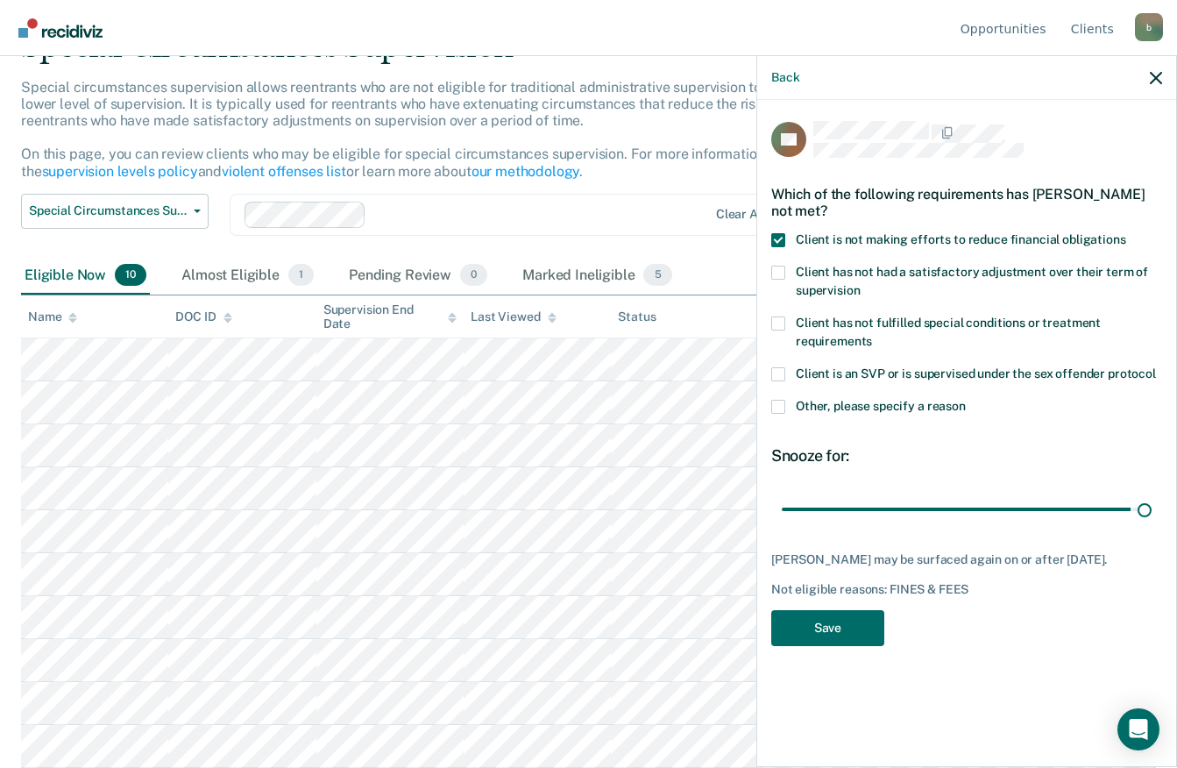
type input "180"
click at [846, 629] on button "Save" at bounding box center [827, 628] width 113 height 36
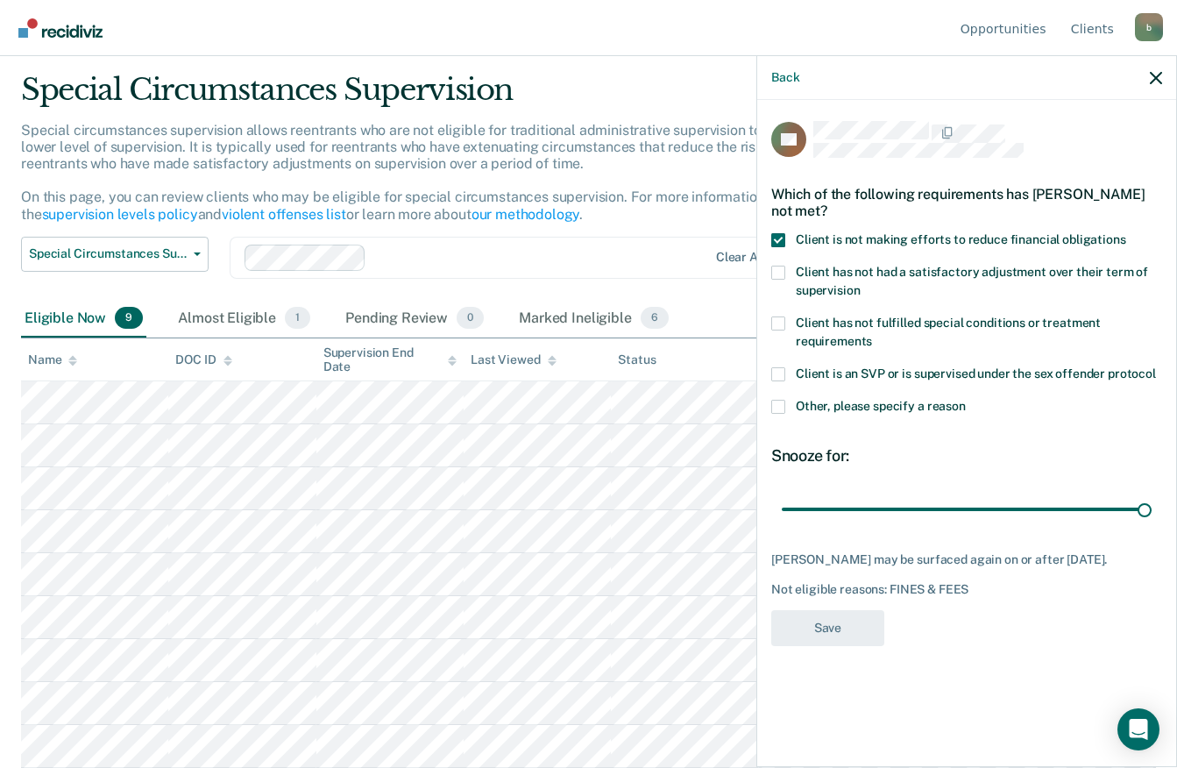
scroll to position [49, 0]
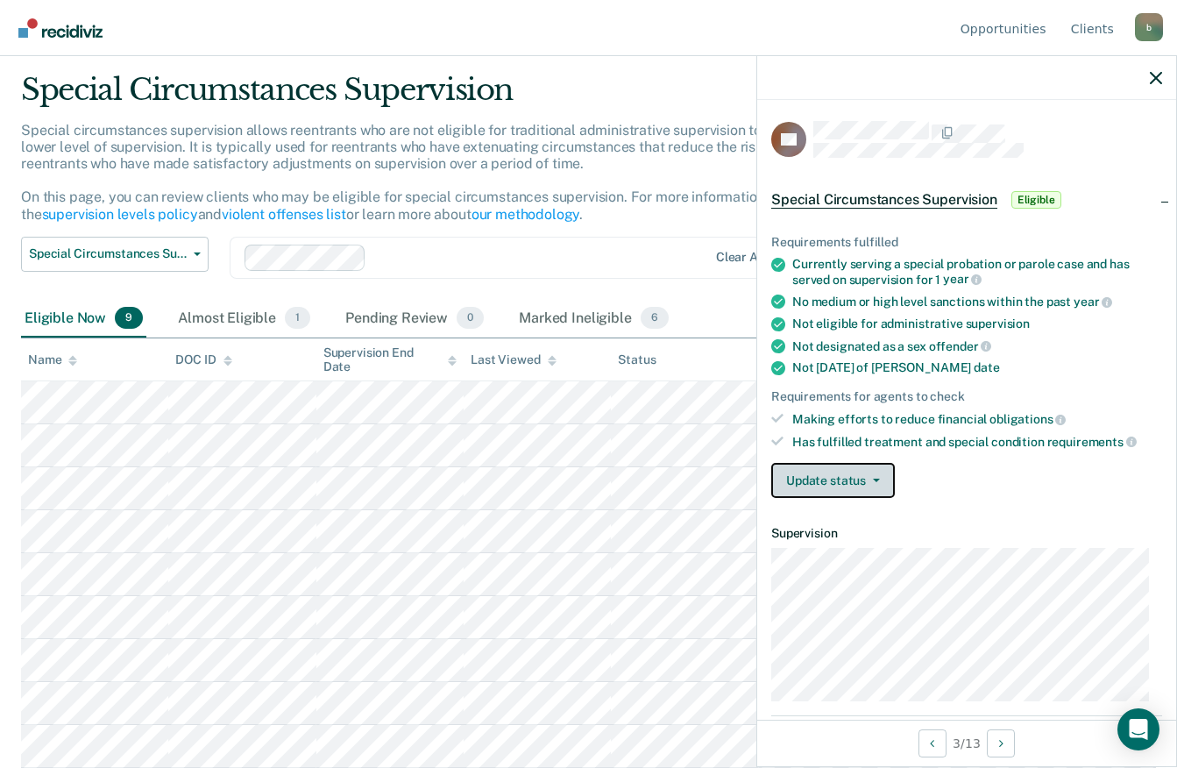
click at [875, 478] on icon "button" at bounding box center [876, 480] width 7 height 4
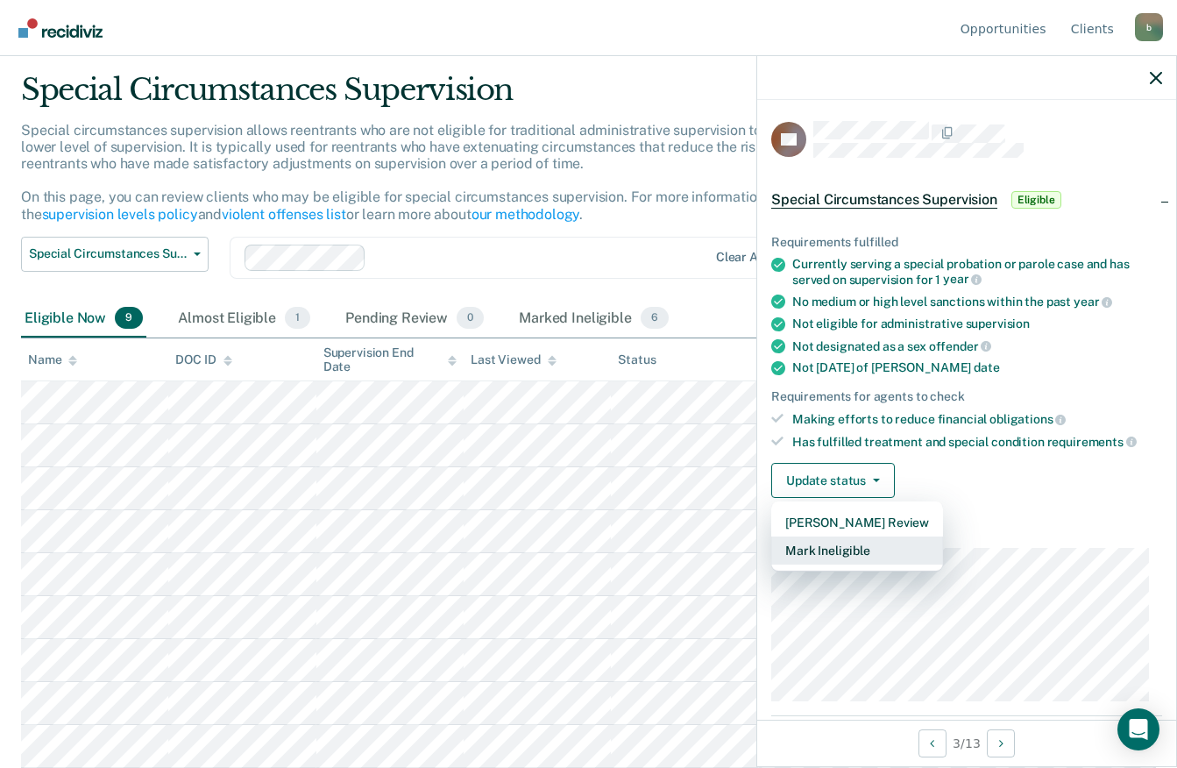
click at [881, 557] on button "Mark Ineligible" at bounding box center [857, 550] width 172 height 28
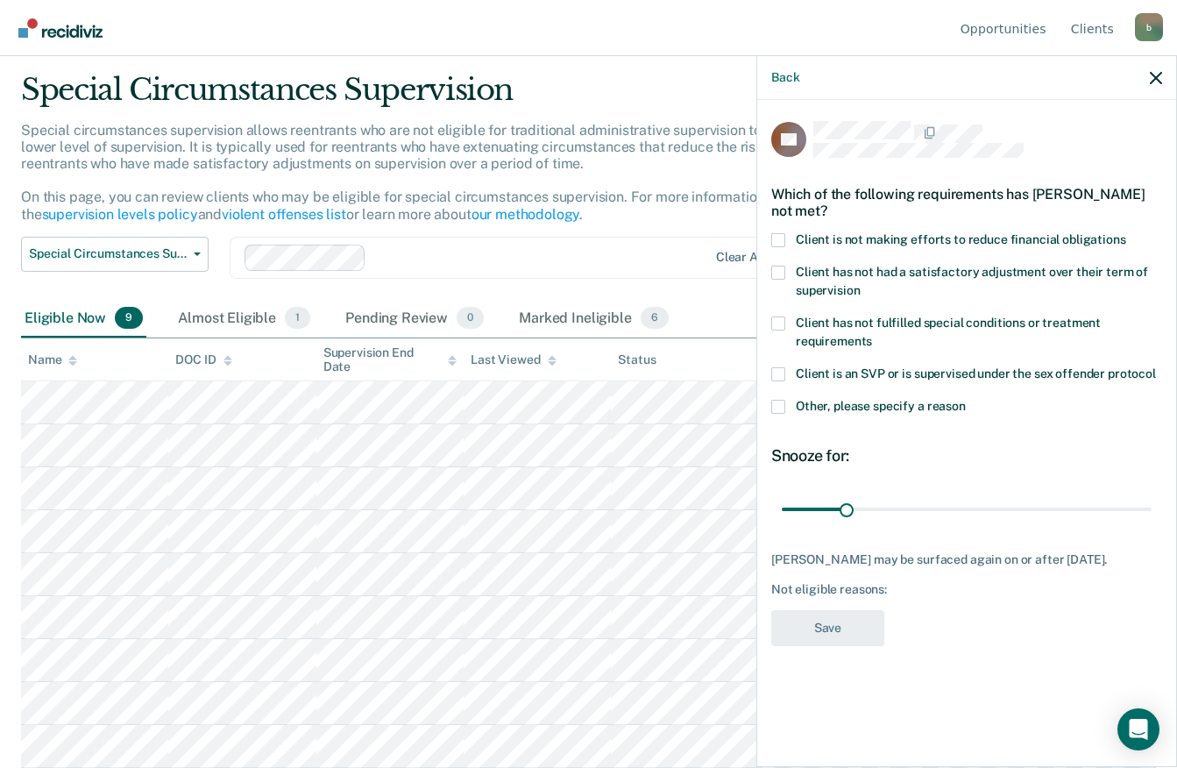
click at [778, 237] on span at bounding box center [778, 240] width 14 height 14
click at [1126, 233] on input "Client is not making efforts to reduce financial obligations" at bounding box center [1126, 233] width 0 height 0
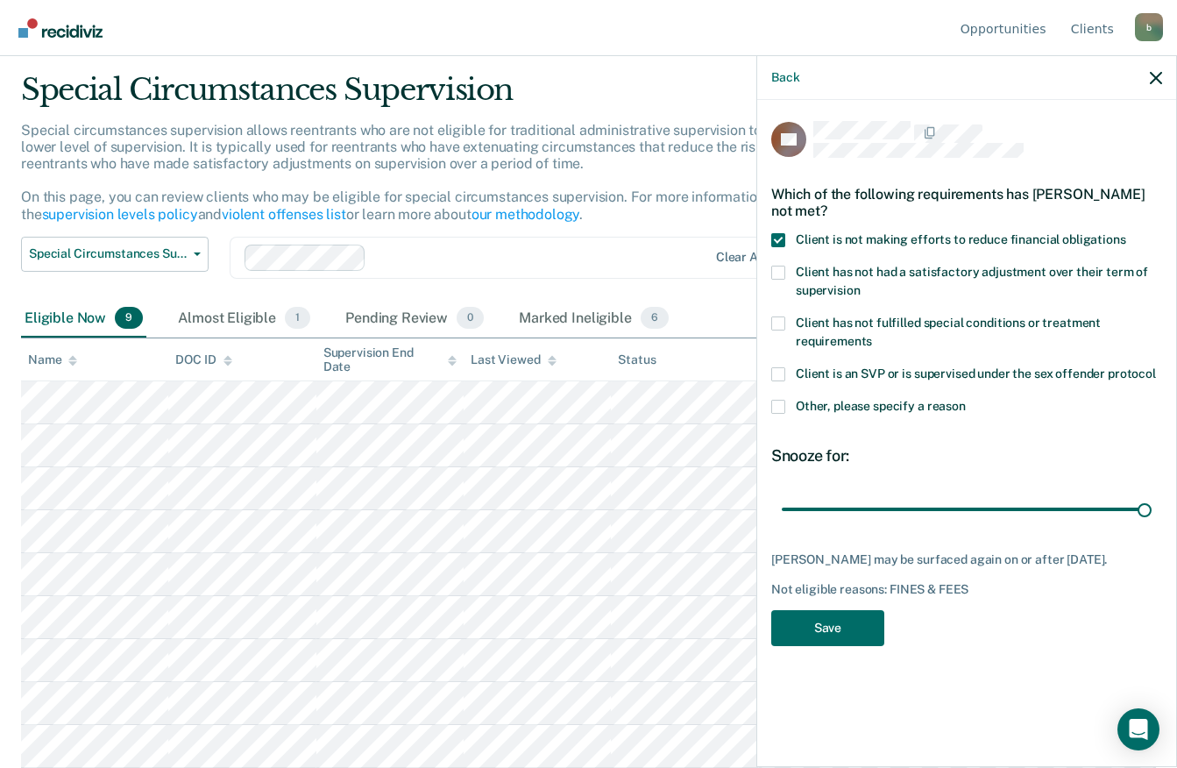
type input "180"
click at [842, 633] on button "Save" at bounding box center [827, 628] width 113 height 36
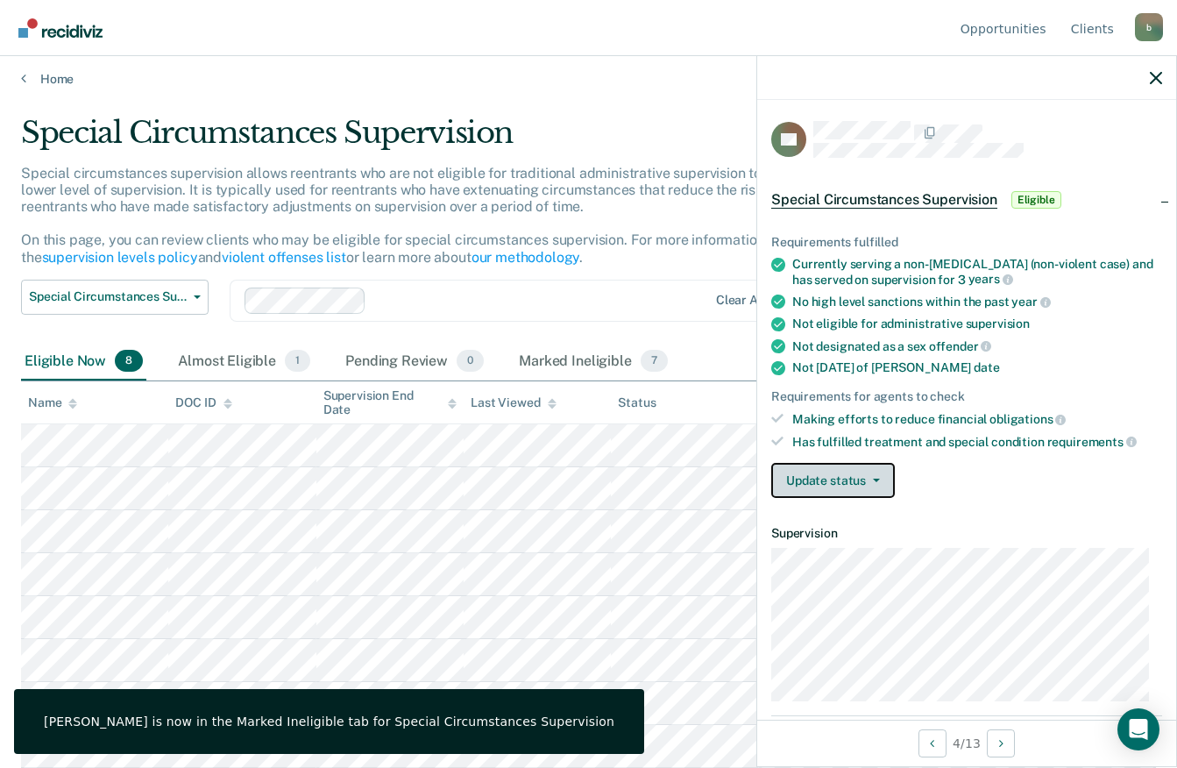
click at [875, 478] on icon "button" at bounding box center [876, 480] width 7 height 4
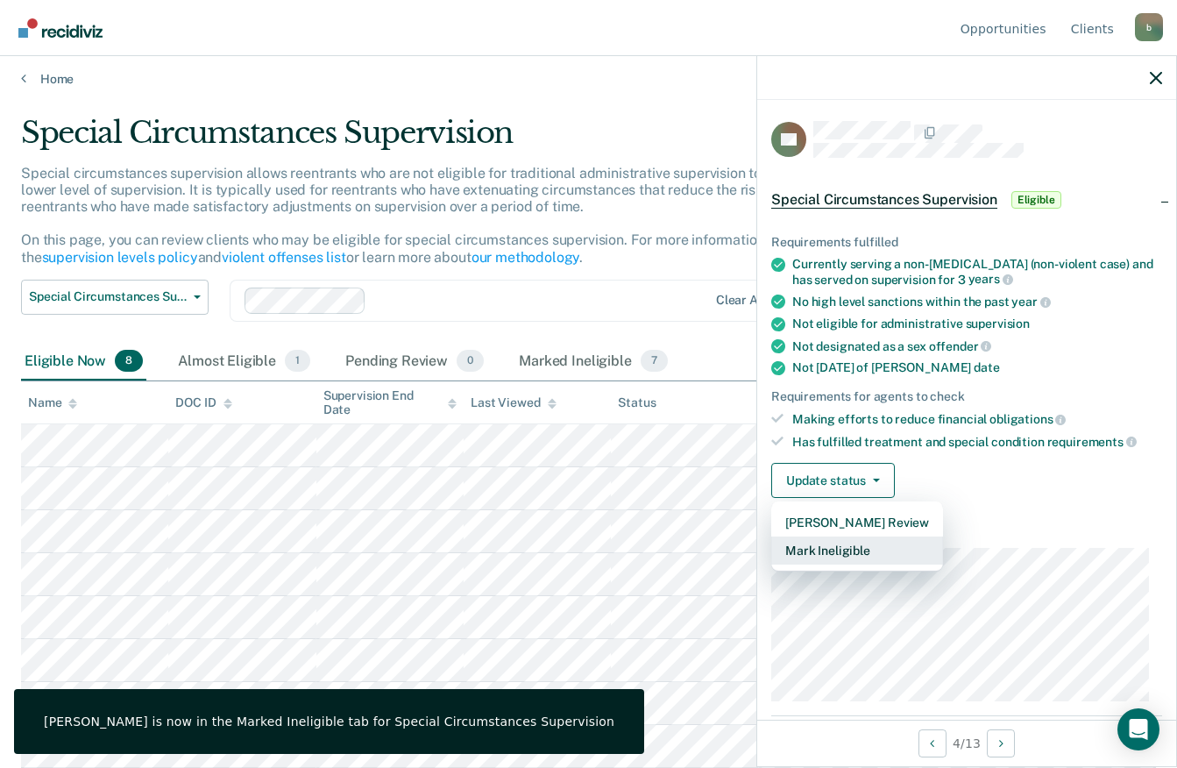
click at [867, 555] on button "Mark Ineligible" at bounding box center [857, 550] width 172 height 28
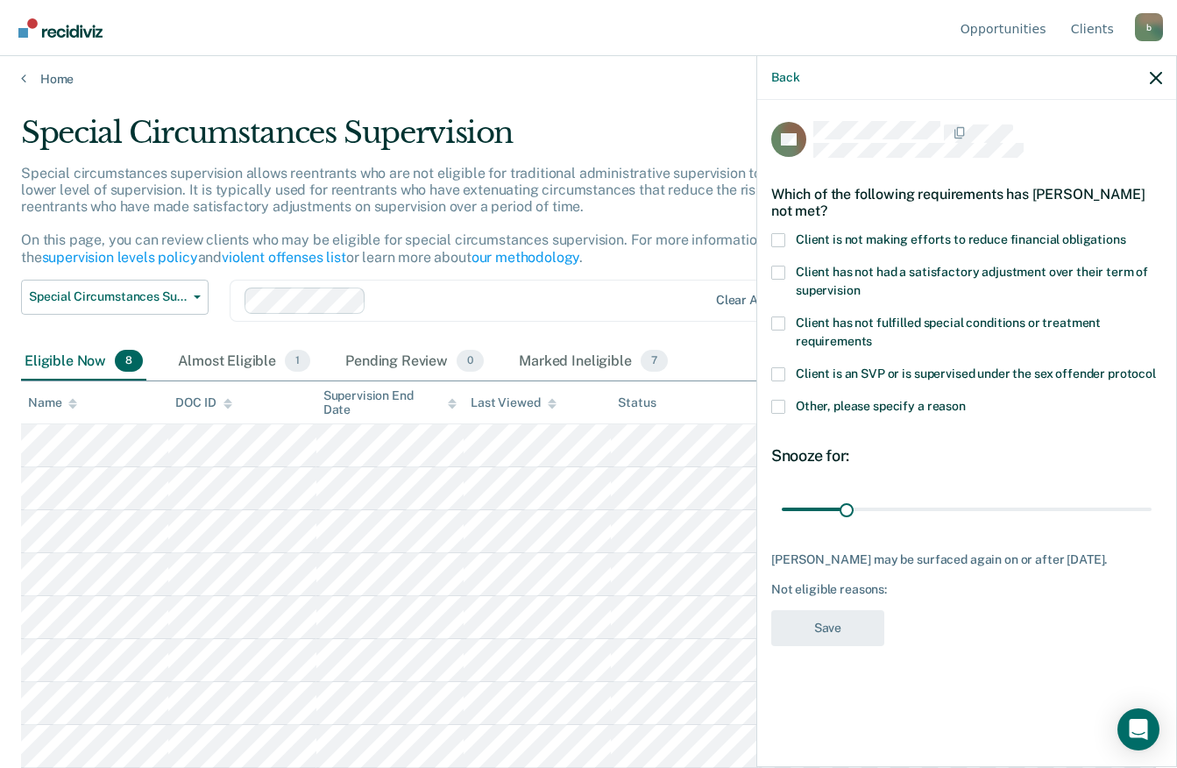
click at [778, 234] on span at bounding box center [778, 240] width 14 height 14
click at [1126, 233] on input "Client is not making efforts to reduce financial obligations" at bounding box center [1126, 233] width 0 height 0
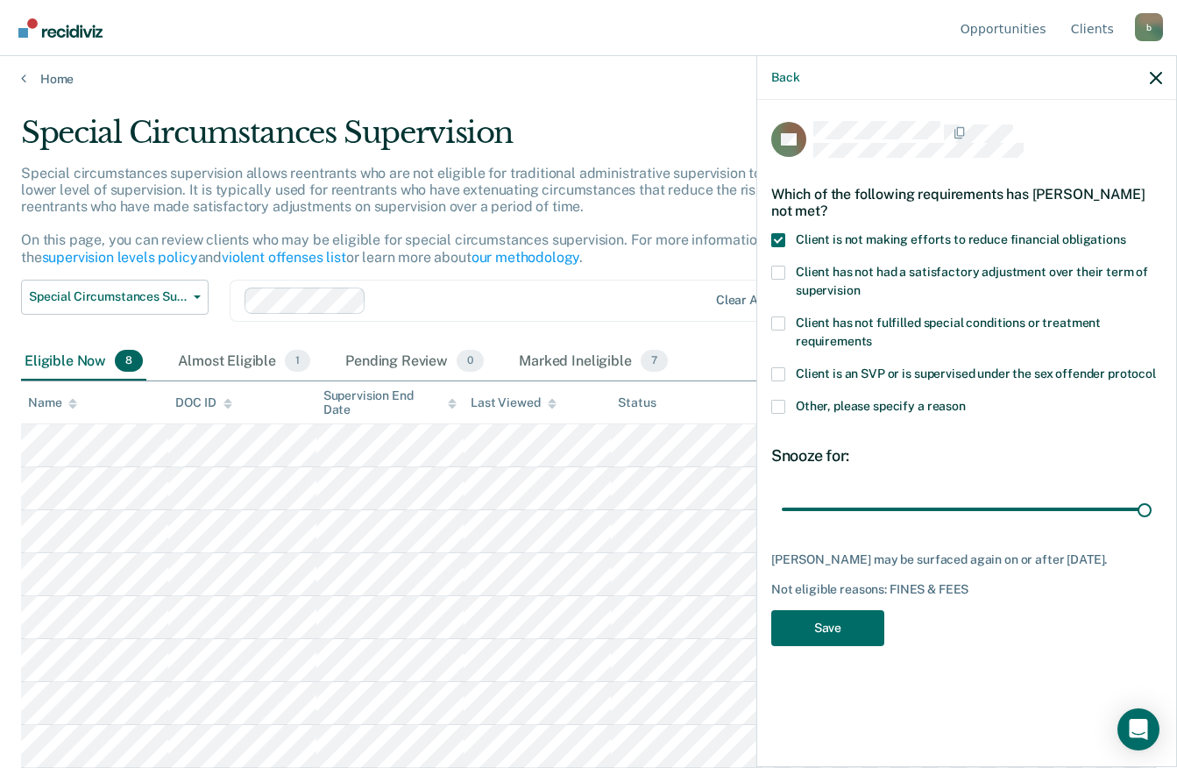
type input "180"
click at [840, 626] on button "Save" at bounding box center [827, 628] width 113 height 36
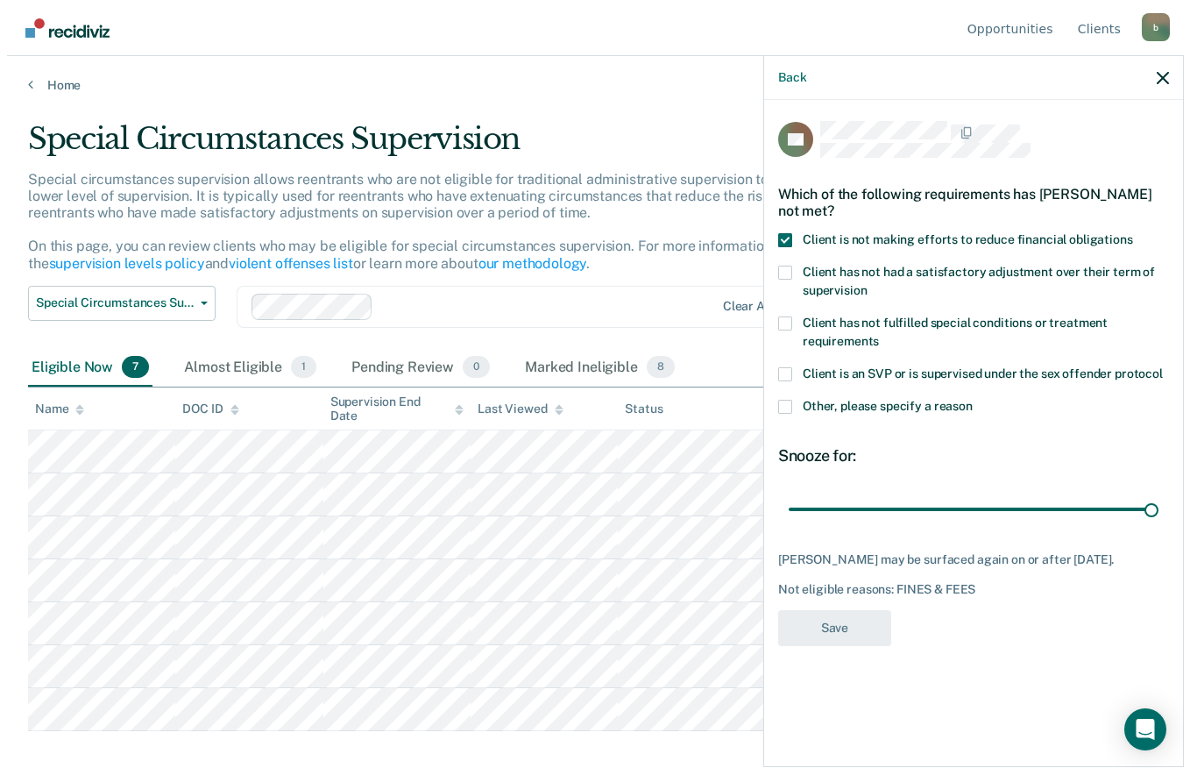
scroll to position [0, 0]
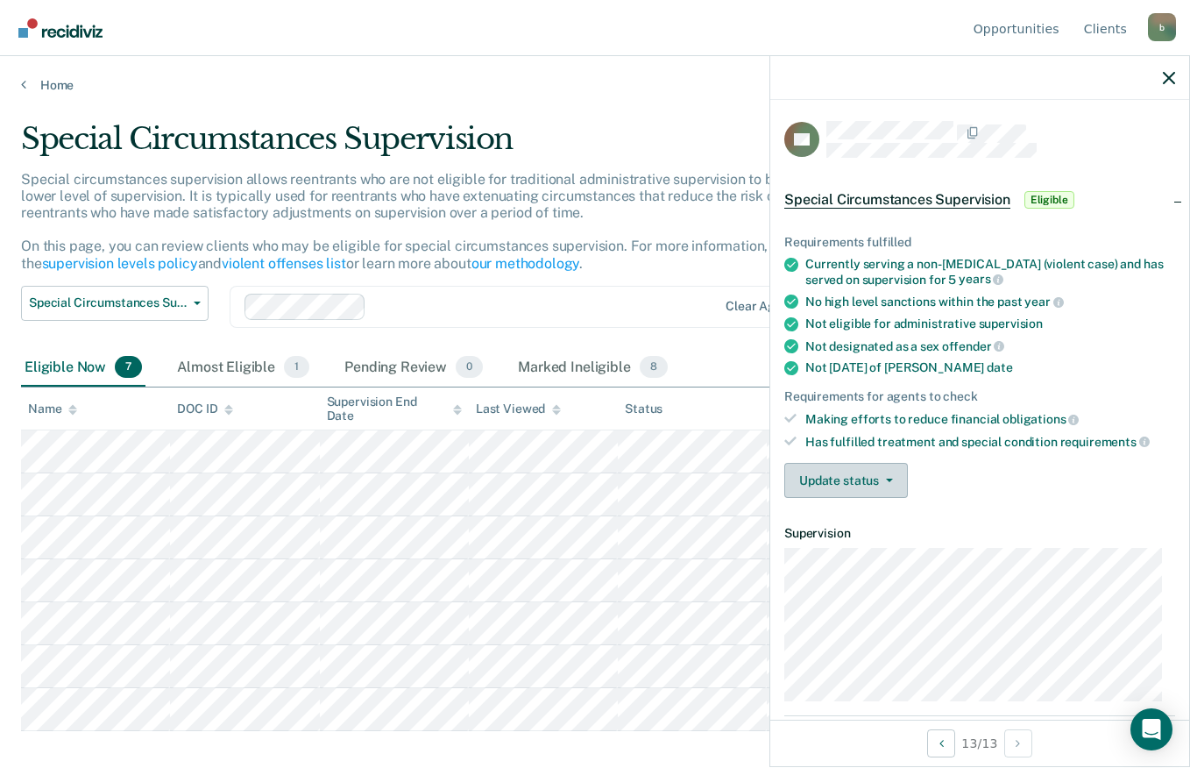
click at [899, 480] on button "Update status" at bounding box center [846, 480] width 124 height 35
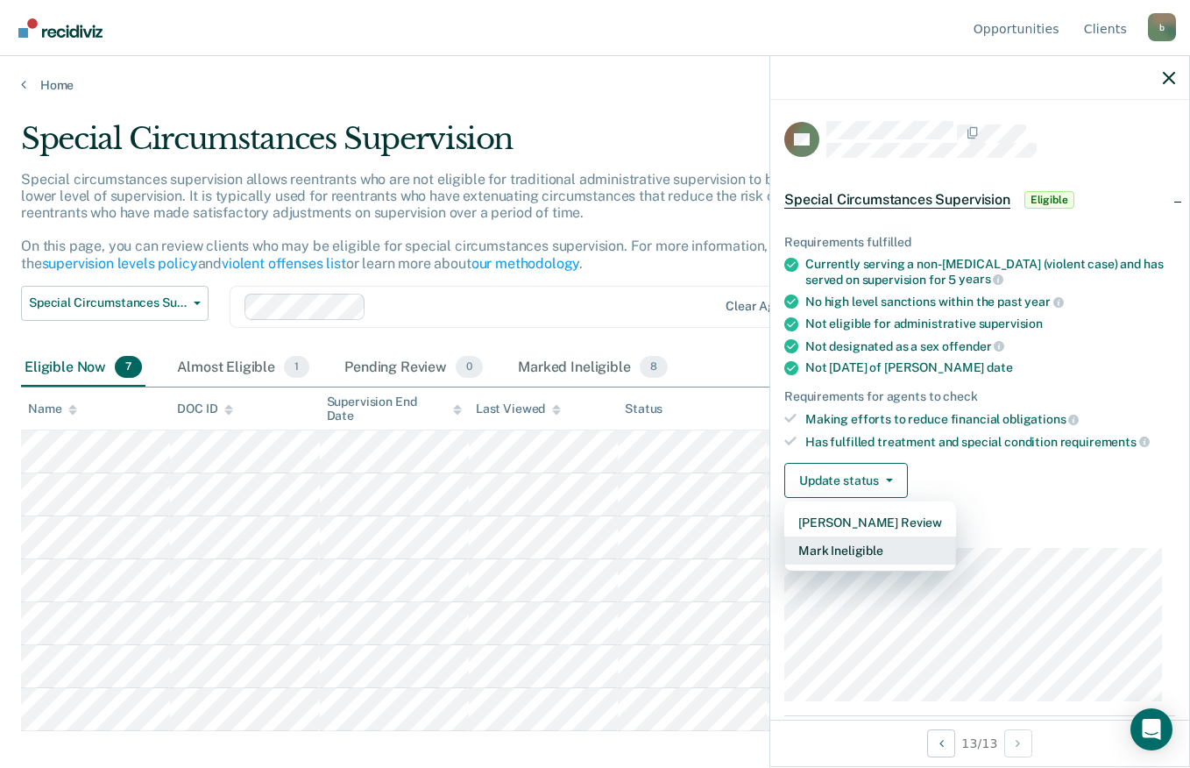
click at [882, 557] on button "Mark Ineligible" at bounding box center [870, 550] width 172 height 28
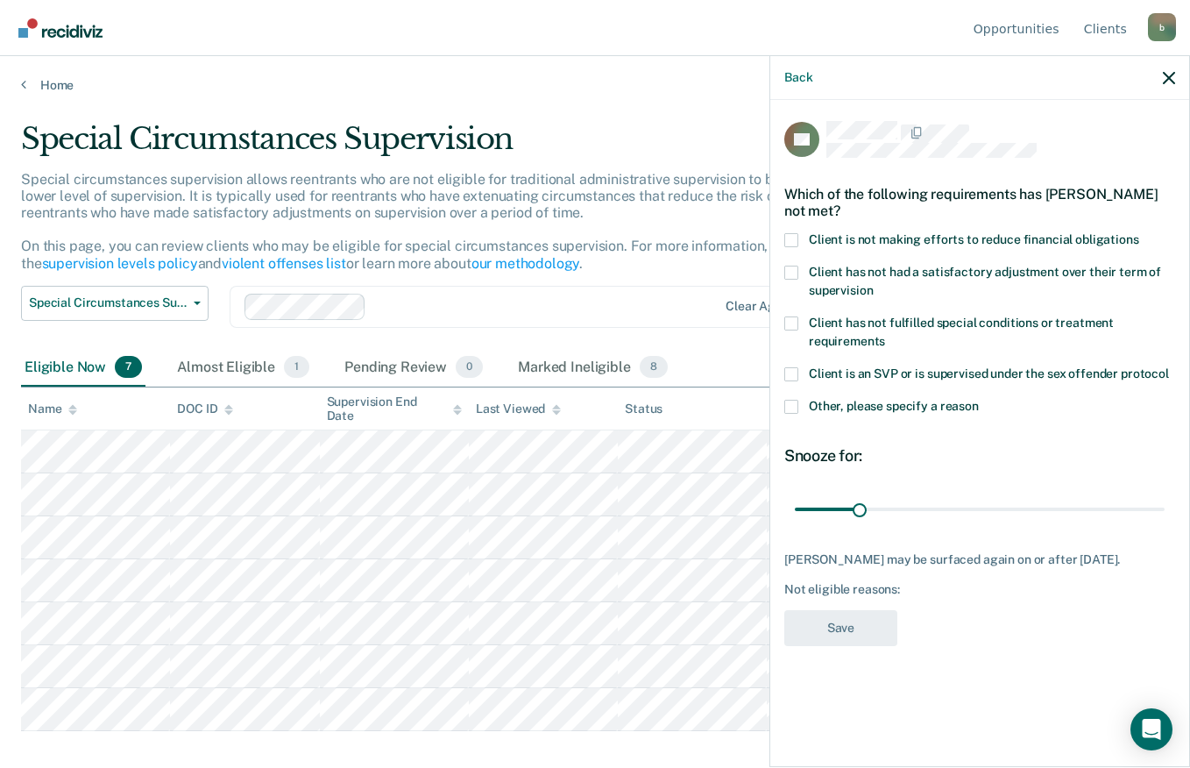
click at [794, 233] on span at bounding box center [791, 240] width 14 height 14
click at [1139, 233] on input "Client is not making efforts to reduce financial obligations" at bounding box center [1139, 233] width 0 height 0
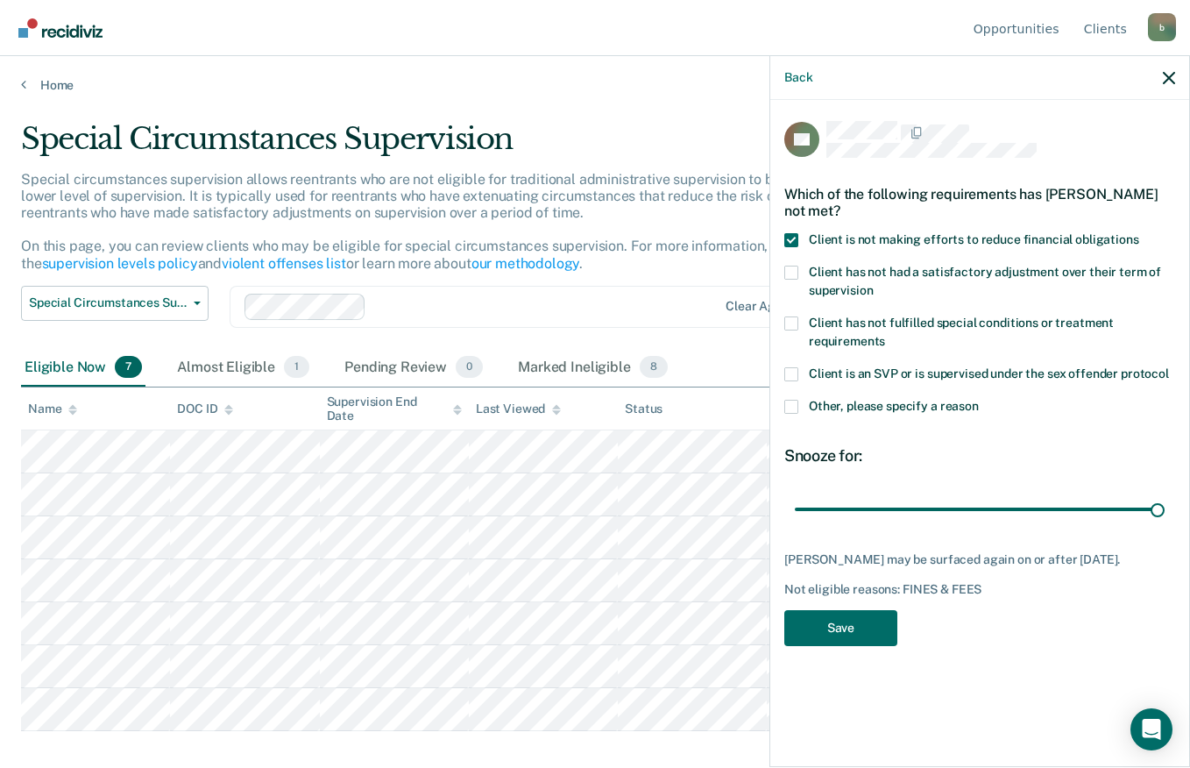
type input "180"
click at [862, 610] on button "Save" at bounding box center [840, 628] width 113 height 36
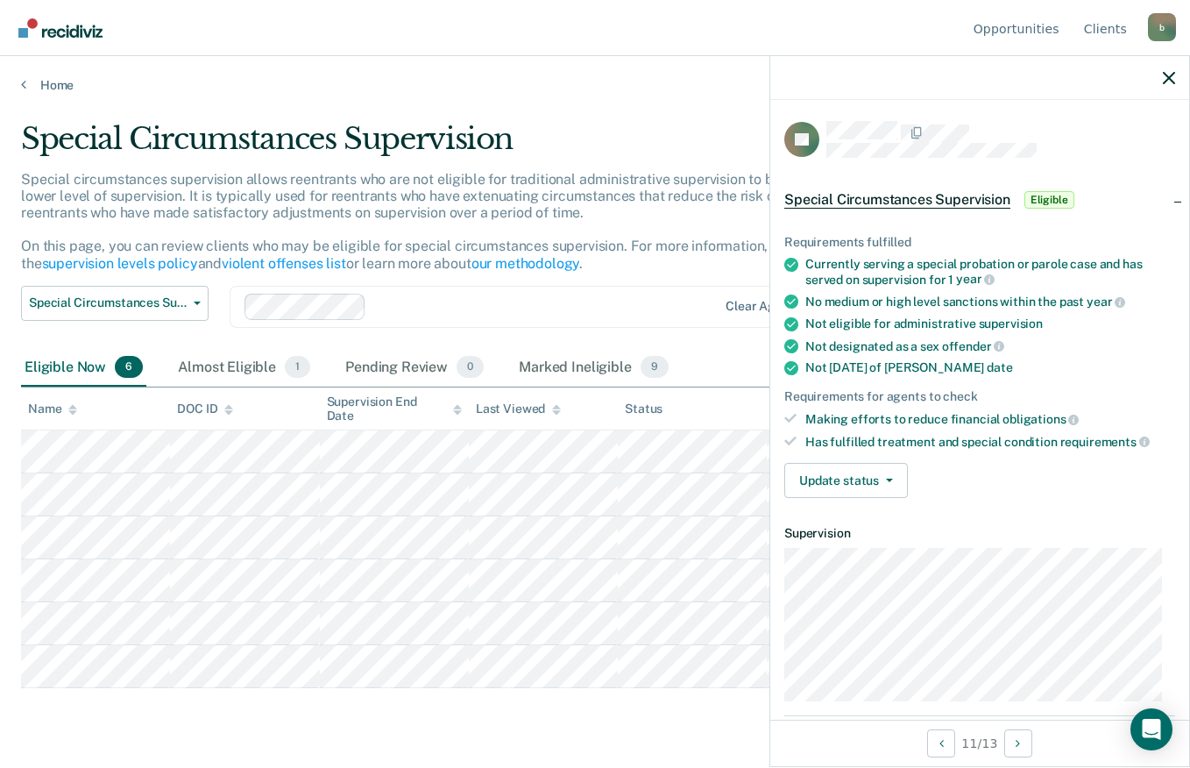
click at [888, 478] on icon "button" at bounding box center [889, 480] width 7 height 4
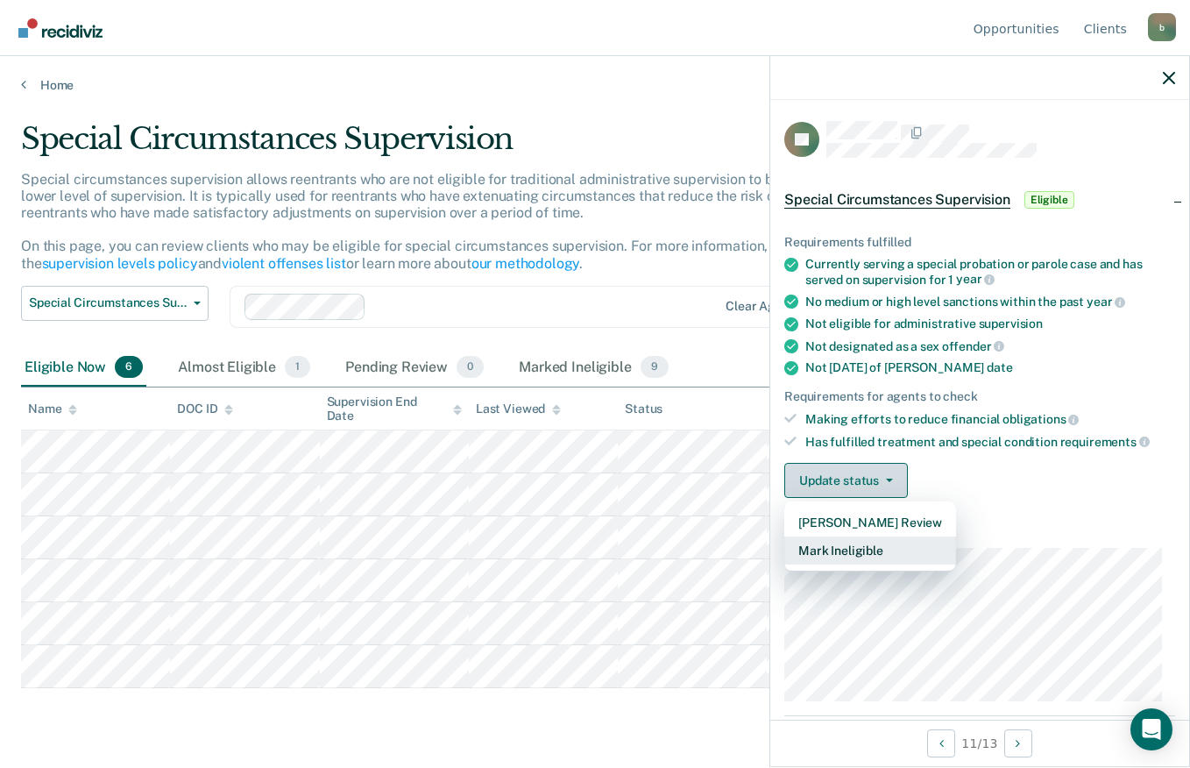
click at [889, 557] on button "Mark Ineligible" at bounding box center [870, 550] width 172 height 28
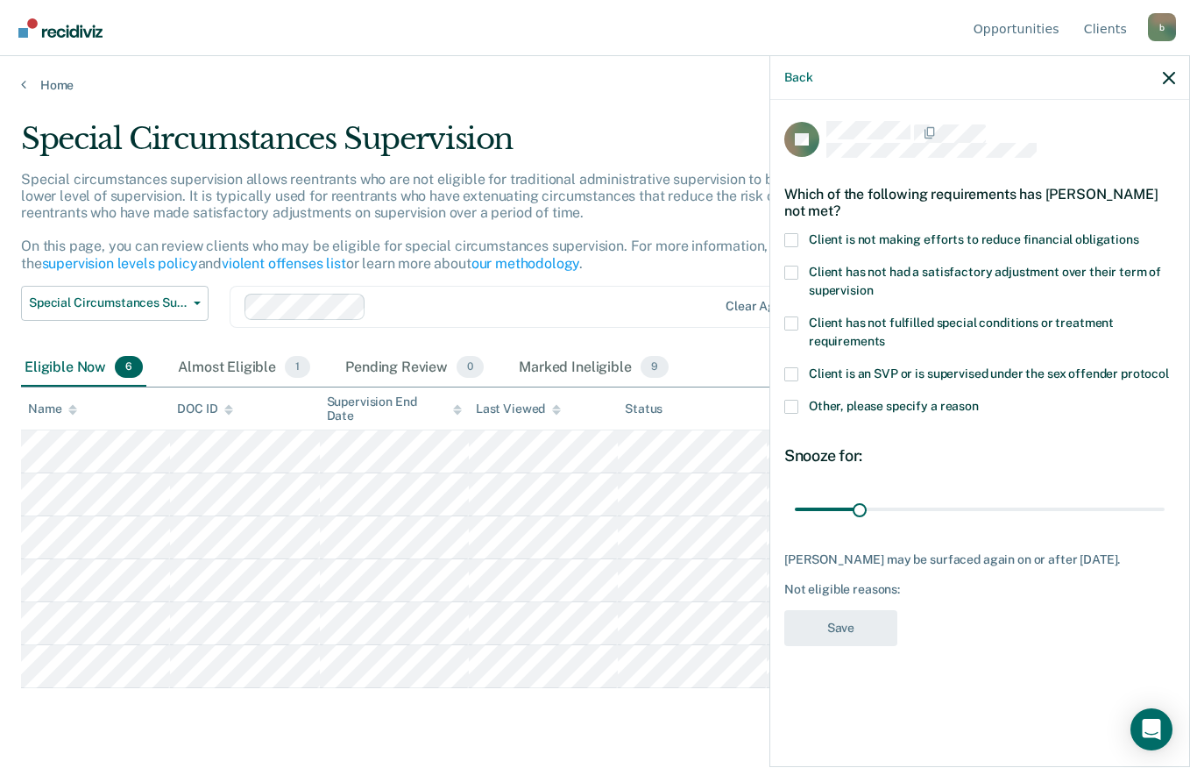
click at [802, 239] on label "Client is not making efforts to reduce financial obligations" at bounding box center [979, 242] width 391 height 18
click at [1139, 233] on input "Client is not making efforts to reduce financial obligations" at bounding box center [1139, 233] width 0 height 0
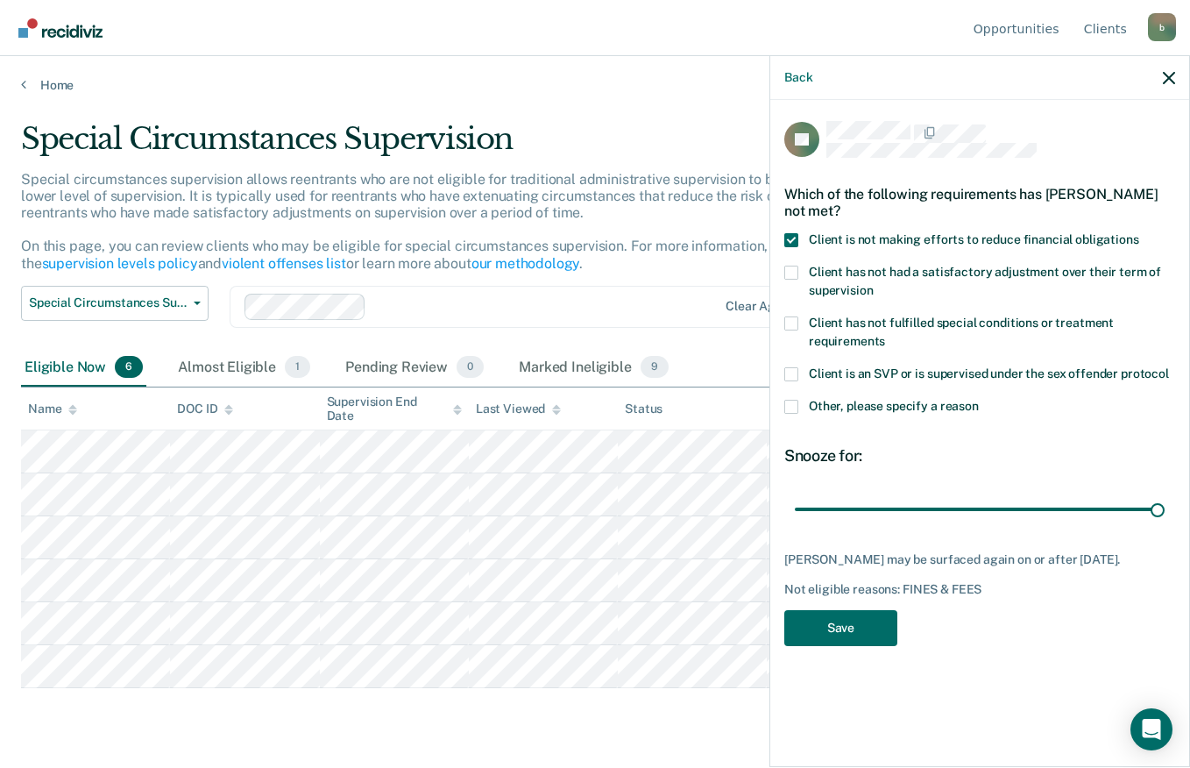
type input "180"
click at [862, 628] on button "Save" at bounding box center [840, 628] width 113 height 36
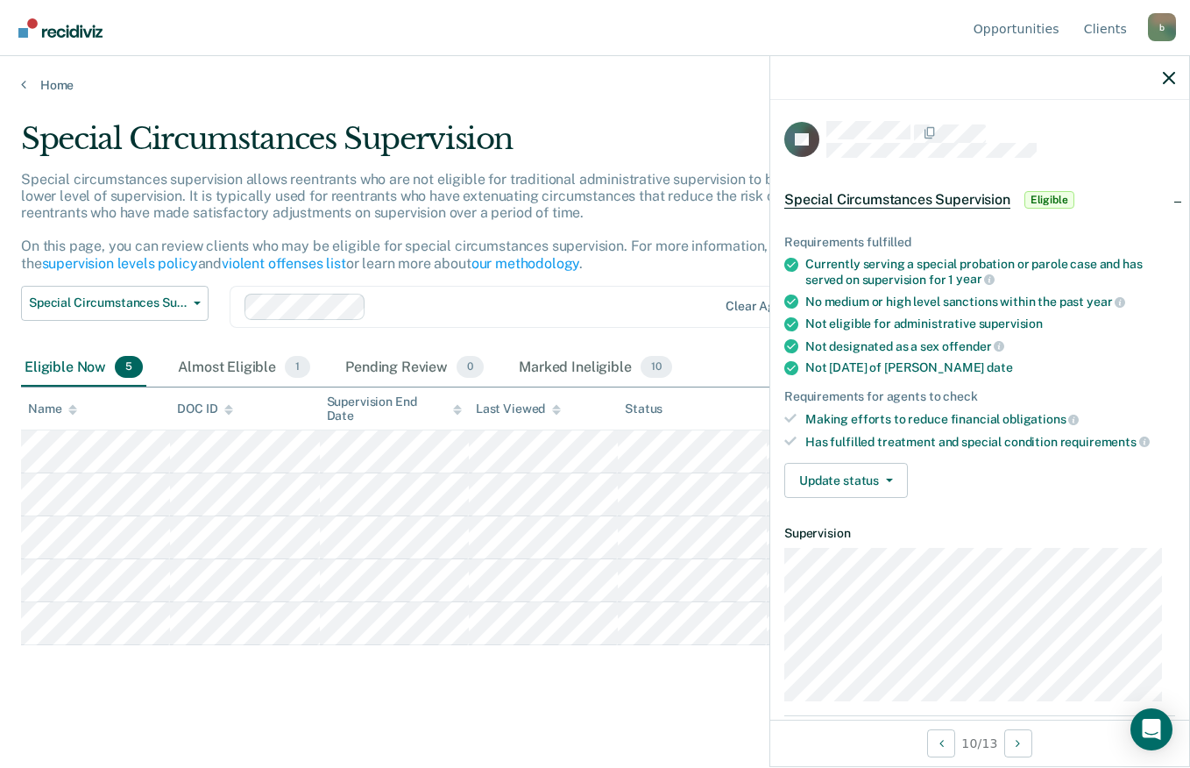
click at [901, 475] on button "Update status" at bounding box center [846, 480] width 124 height 35
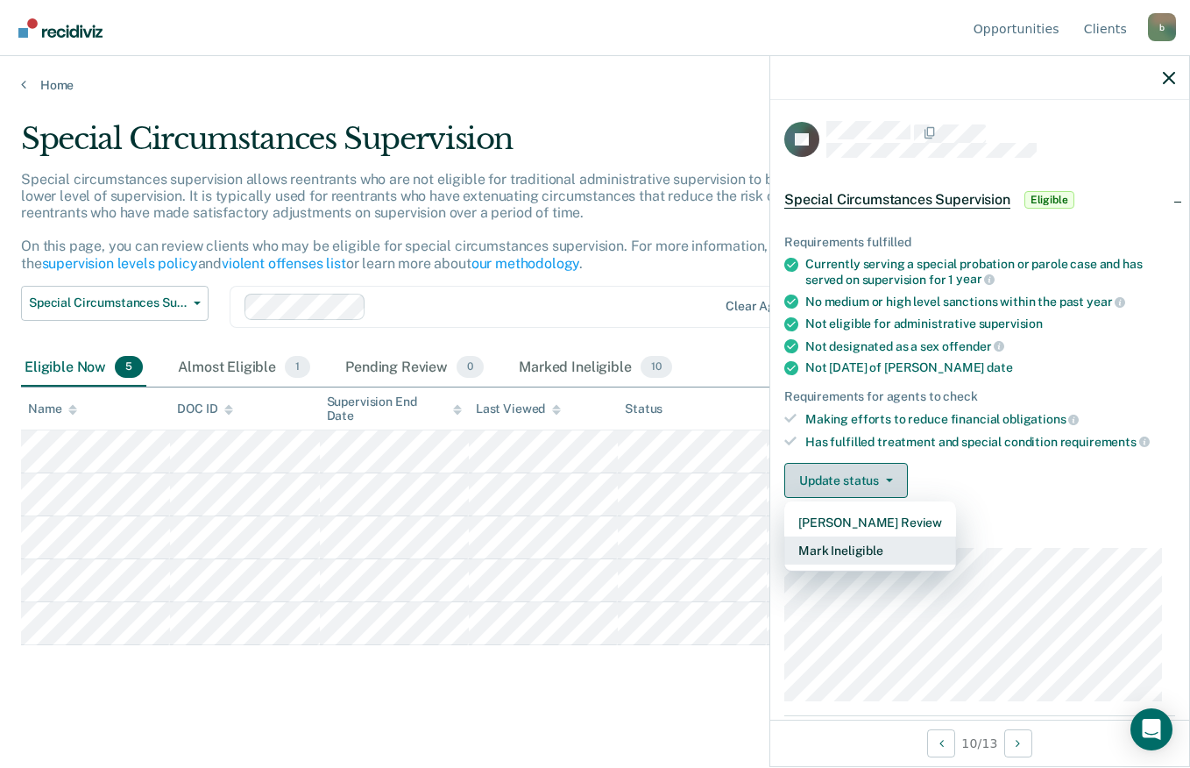
click at [885, 555] on button "Mark Ineligible" at bounding box center [870, 550] width 172 height 28
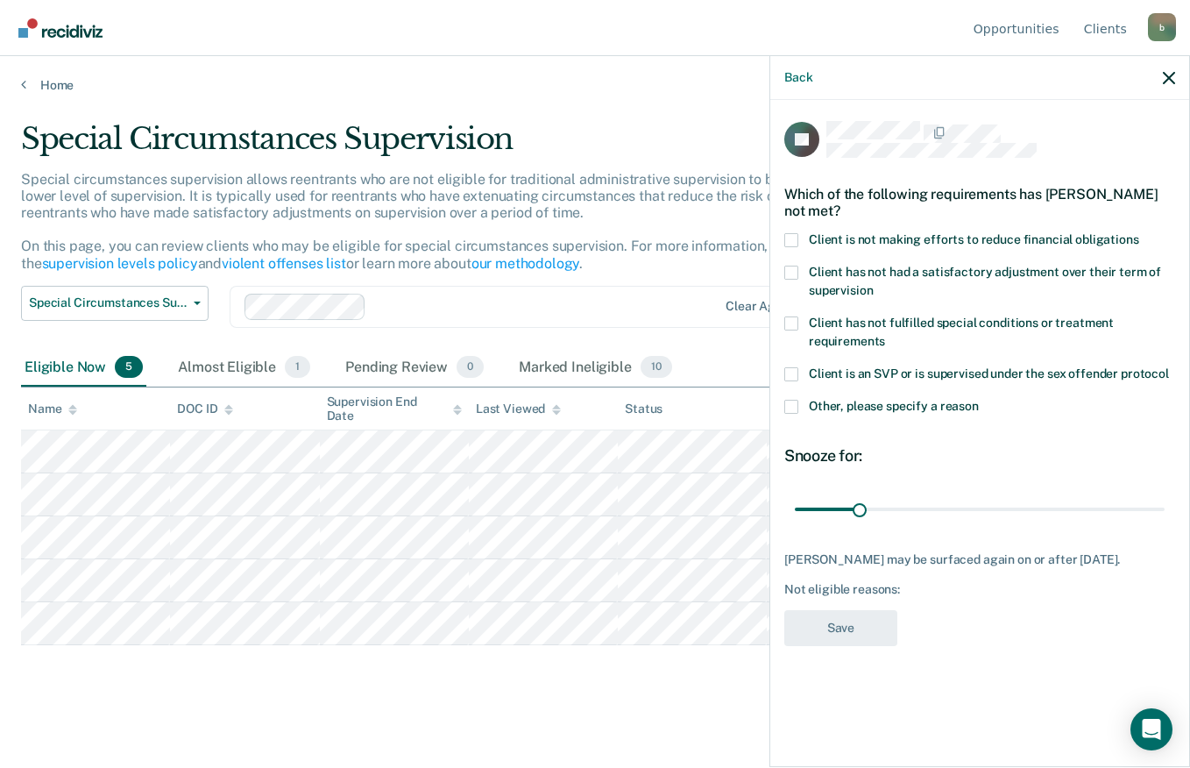
click at [797, 233] on span at bounding box center [791, 240] width 14 height 14
click at [1139, 233] on input "Client is not making efforts to reduce financial obligations" at bounding box center [1139, 233] width 0 height 0
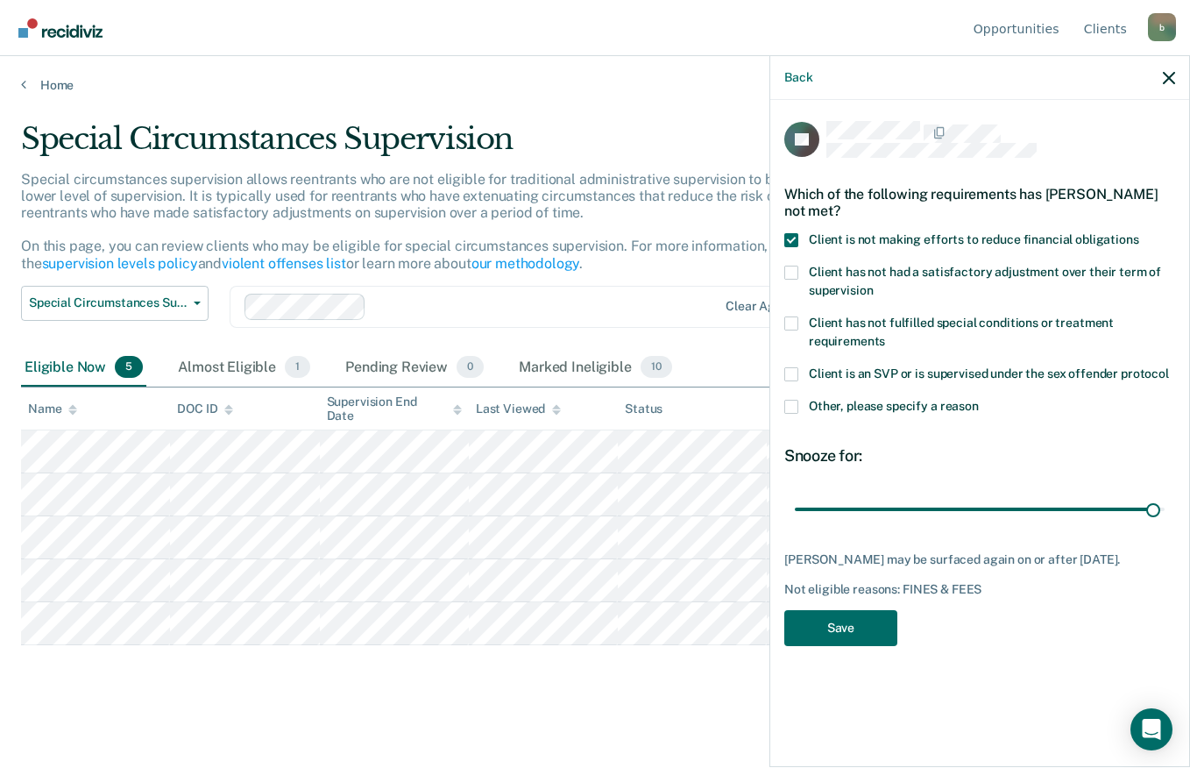
type input "180"
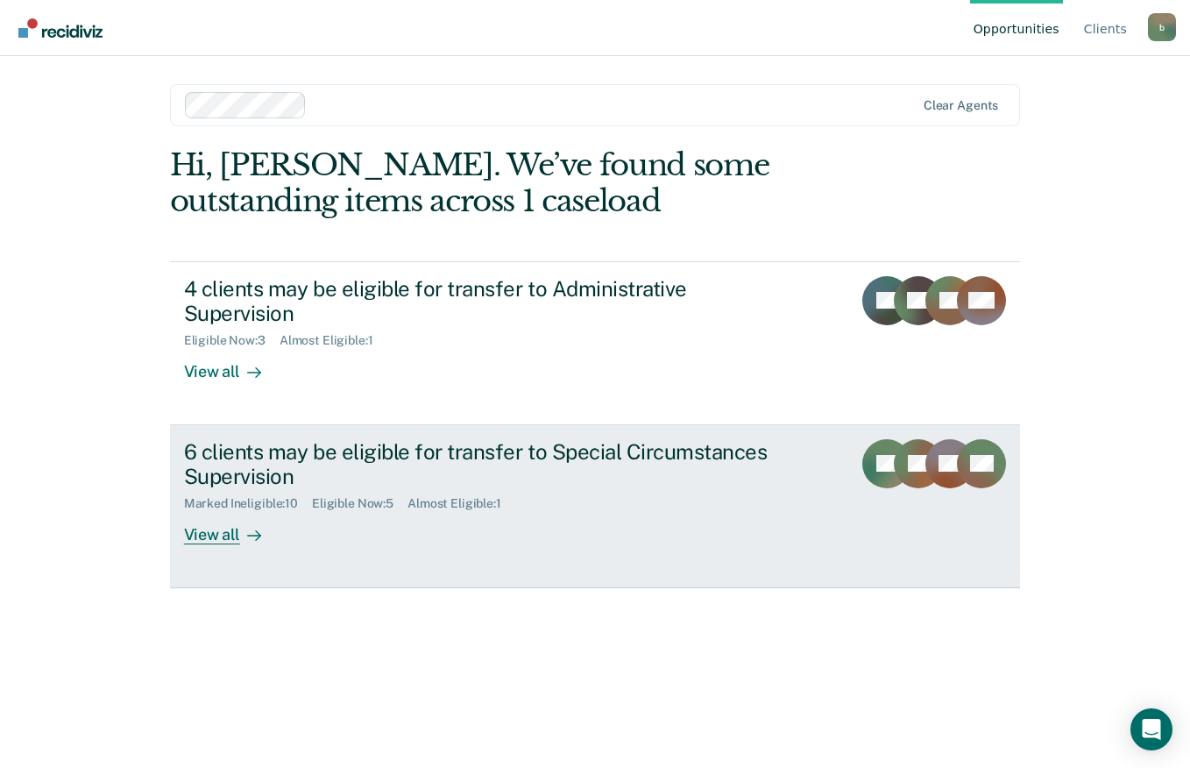
click at [250, 528] on icon at bounding box center [254, 535] width 14 height 14
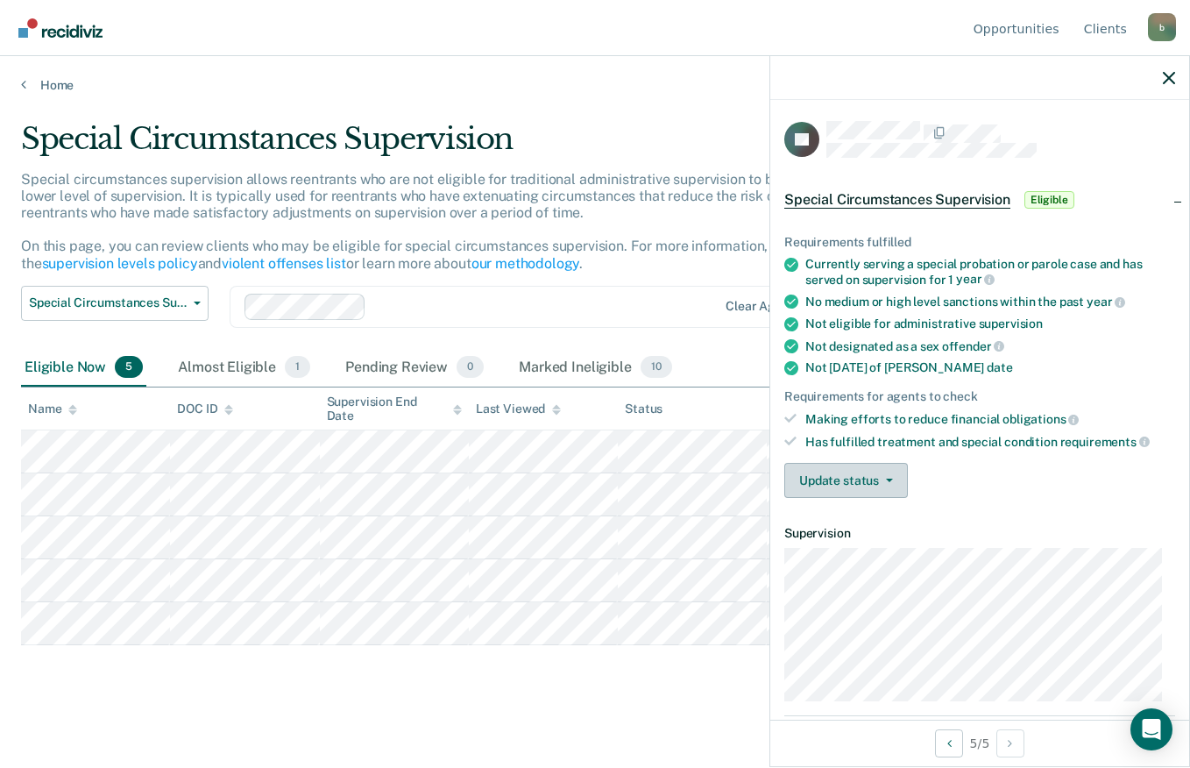
click at [891, 483] on button "Update status" at bounding box center [846, 480] width 124 height 35
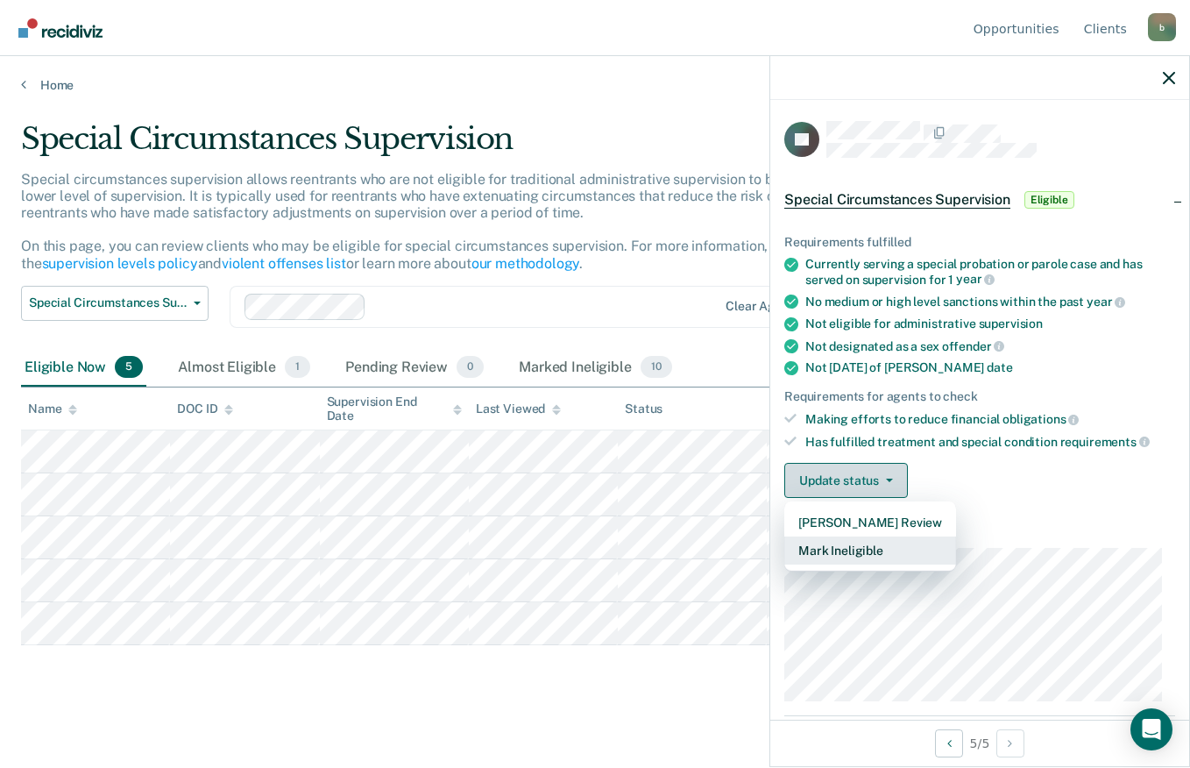
click at [892, 561] on button "Mark Ineligible" at bounding box center [870, 550] width 172 height 28
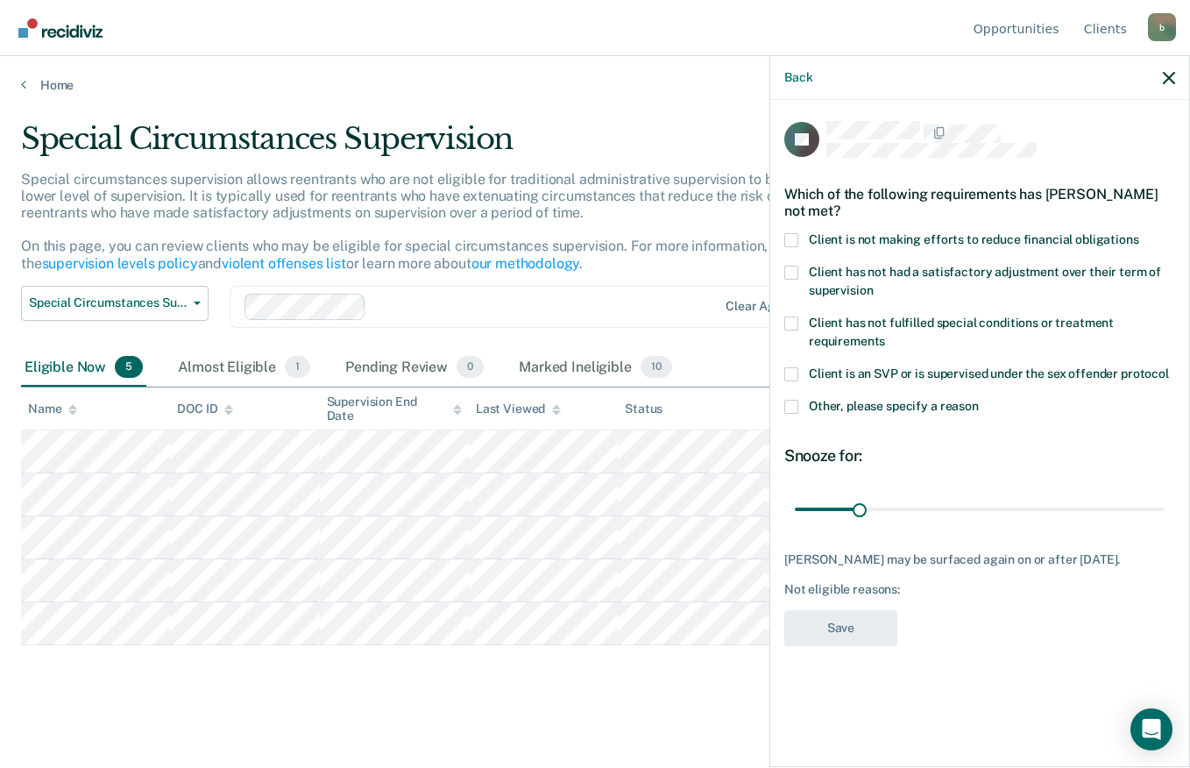
click at [793, 240] on span at bounding box center [791, 240] width 14 height 14
click at [1139, 233] on input "Client is not making efforts to reduce financial obligations" at bounding box center [1139, 233] width 0 height 0
click at [790, 325] on span at bounding box center [791, 323] width 14 height 14
click at [885, 335] on input "Client has not fulfilled special conditions or treatment requirements" at bounding box center [885, 335] width 0 height 0
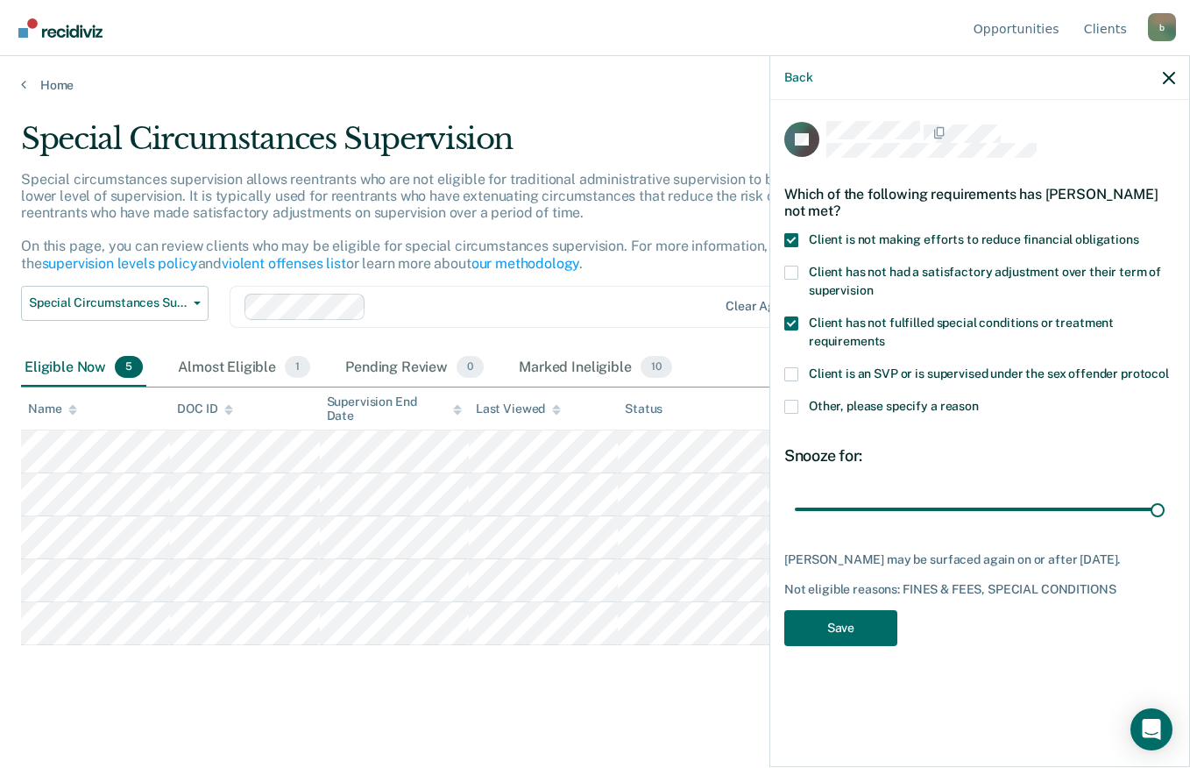
type input "180"
click at [864, 630] on button "Save" at bounding box center [840, 628] width 113 height 36
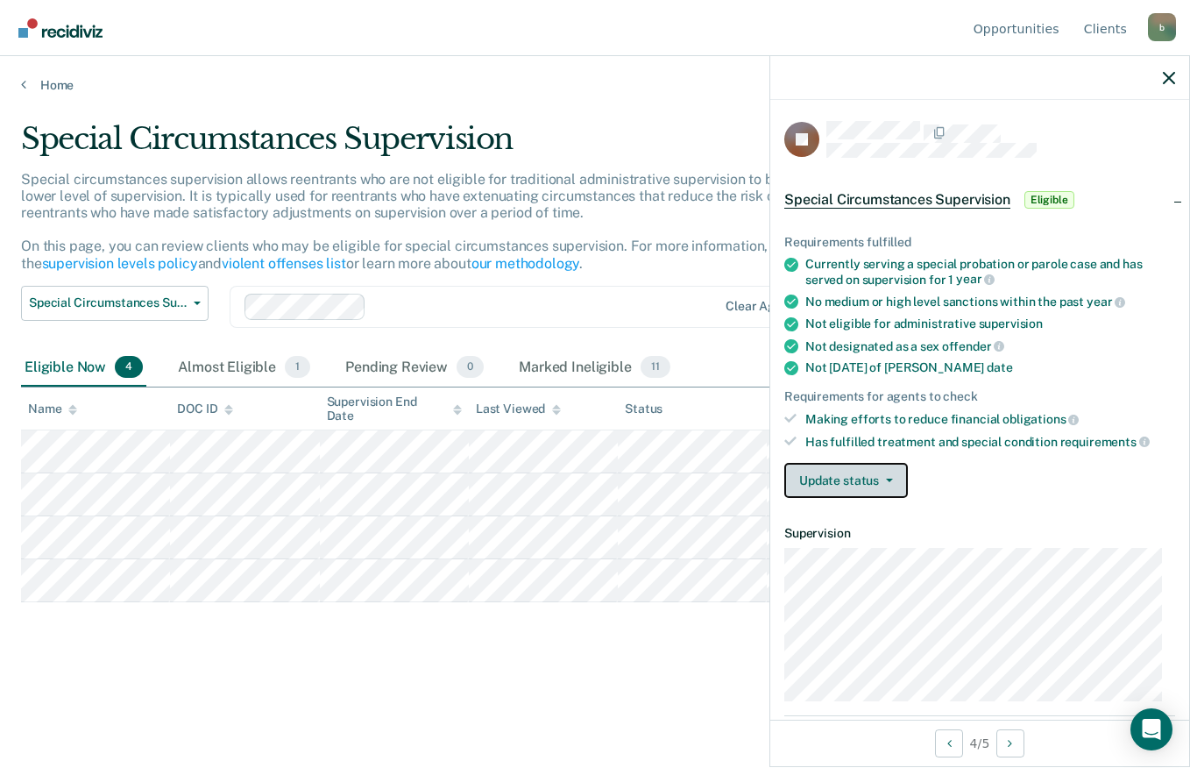
click at [888, 478] on icon "button" at bounding box center [889, 480] width 7 height 4
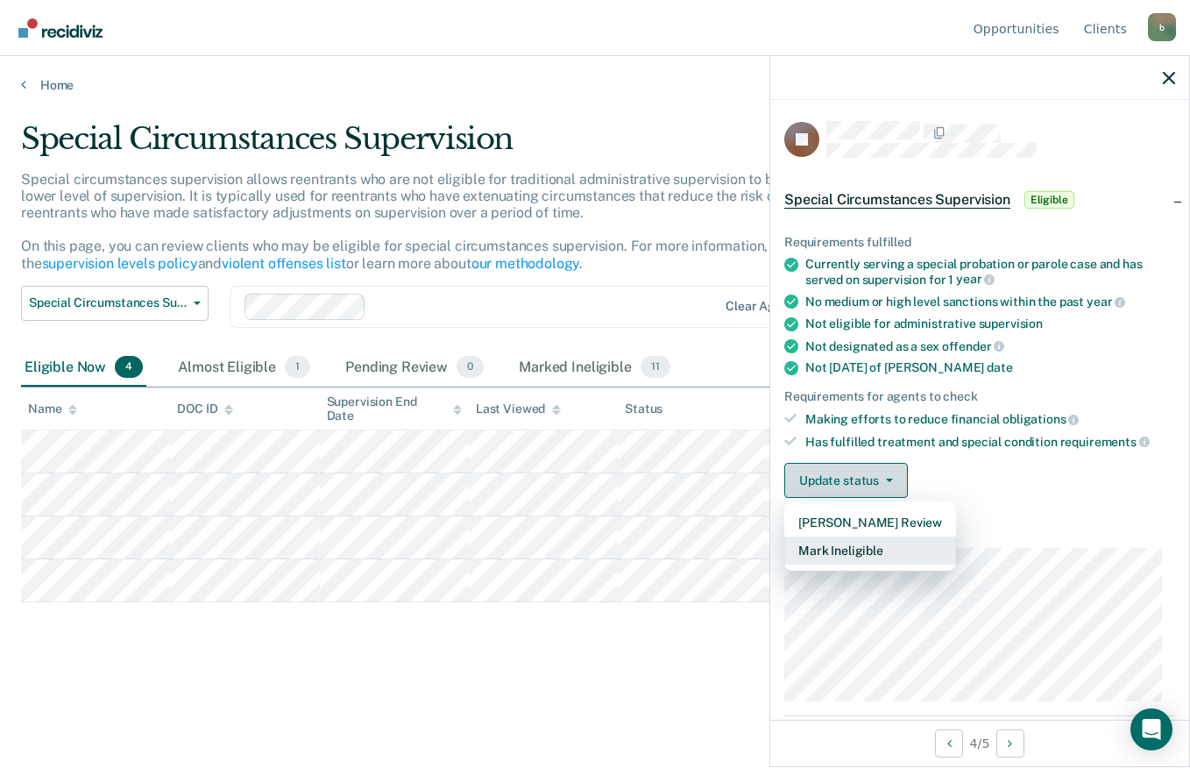
click at [889, 558] on button "Mark Ineligible" at bounding box center [870, 550] width 172 height 28
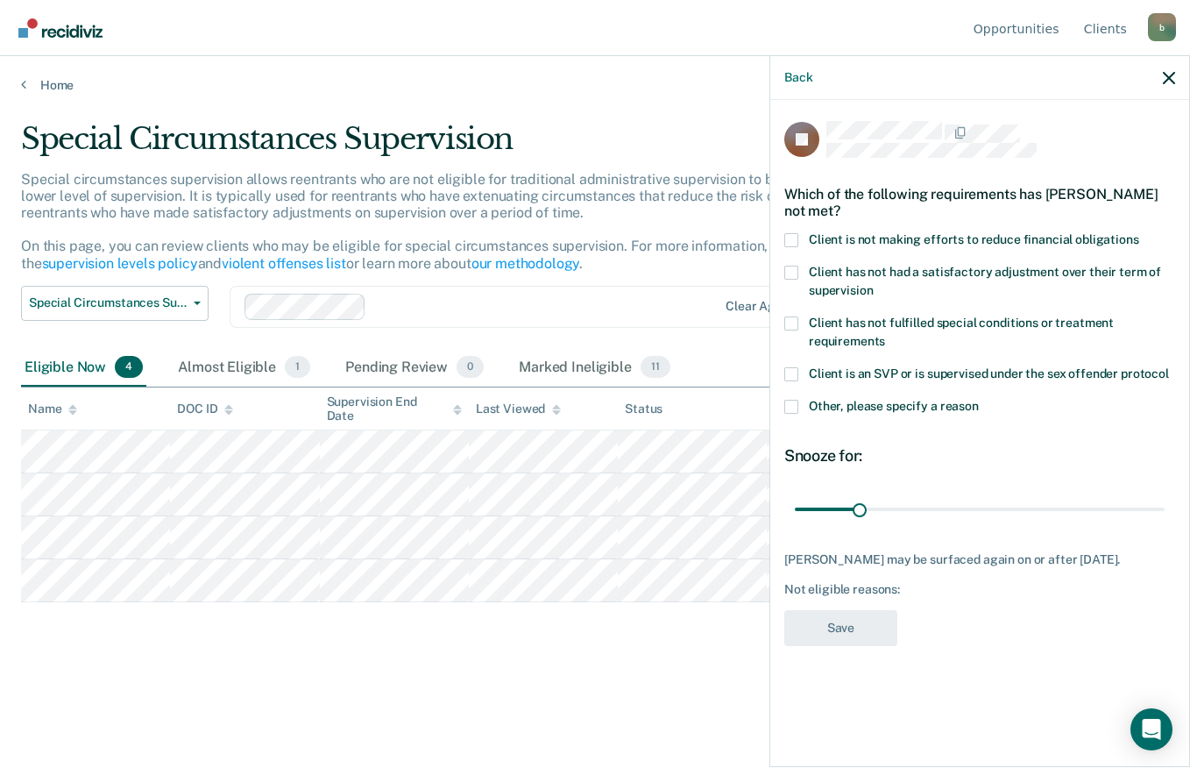
click at [795, 233] on span at bounding box center [791, 240] width 14 height 14
click at [1139, 233] on input "Client is not making efforts to reduce financial obligations" at bounding box center [1139, 233] width 0 height 0
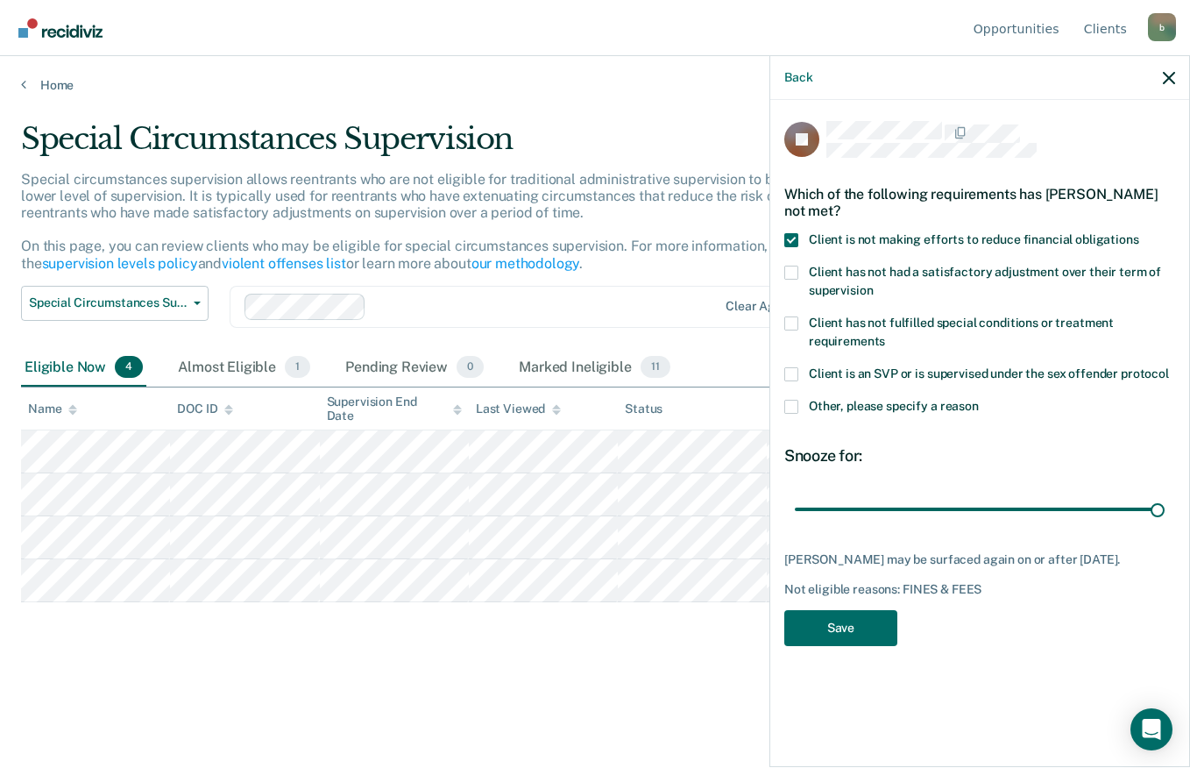
type input "180"
click at [864, 634] on button "Save" at bounding box center [840, 628] width 113 height 36
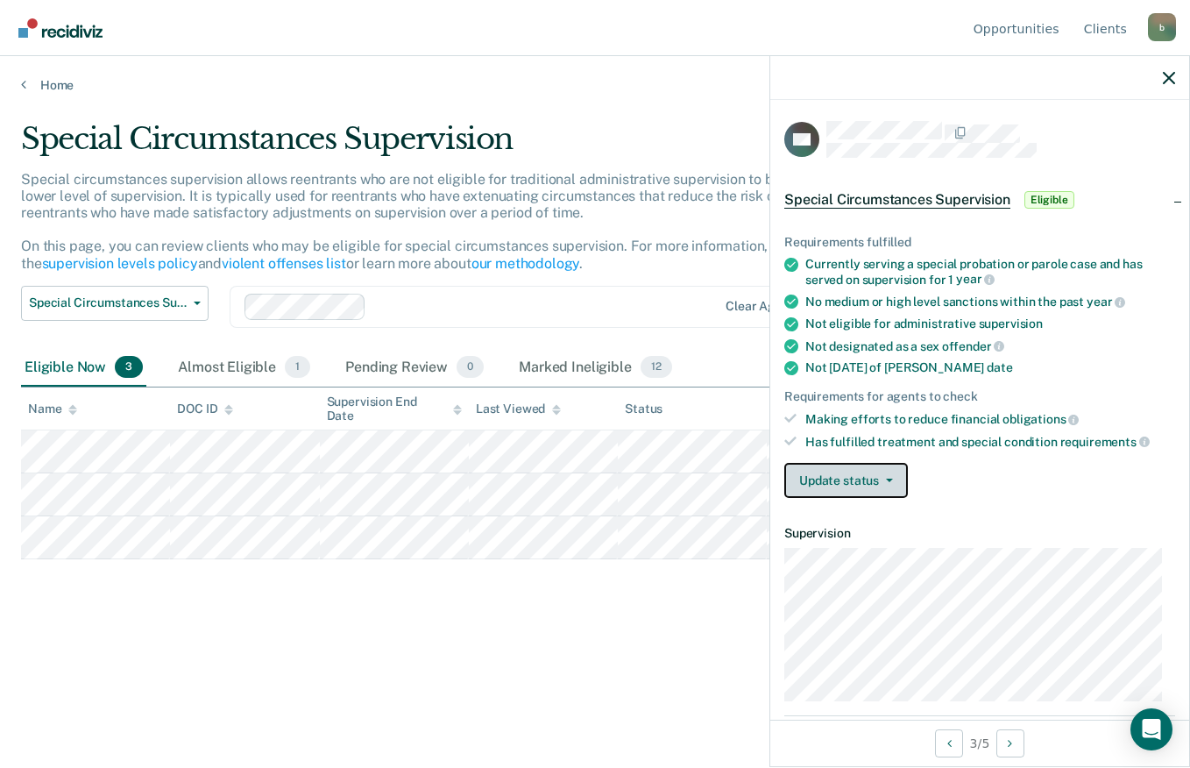
click at [902, 481] on button "Update status" at bounding box center [846, 480] width 124 height 35
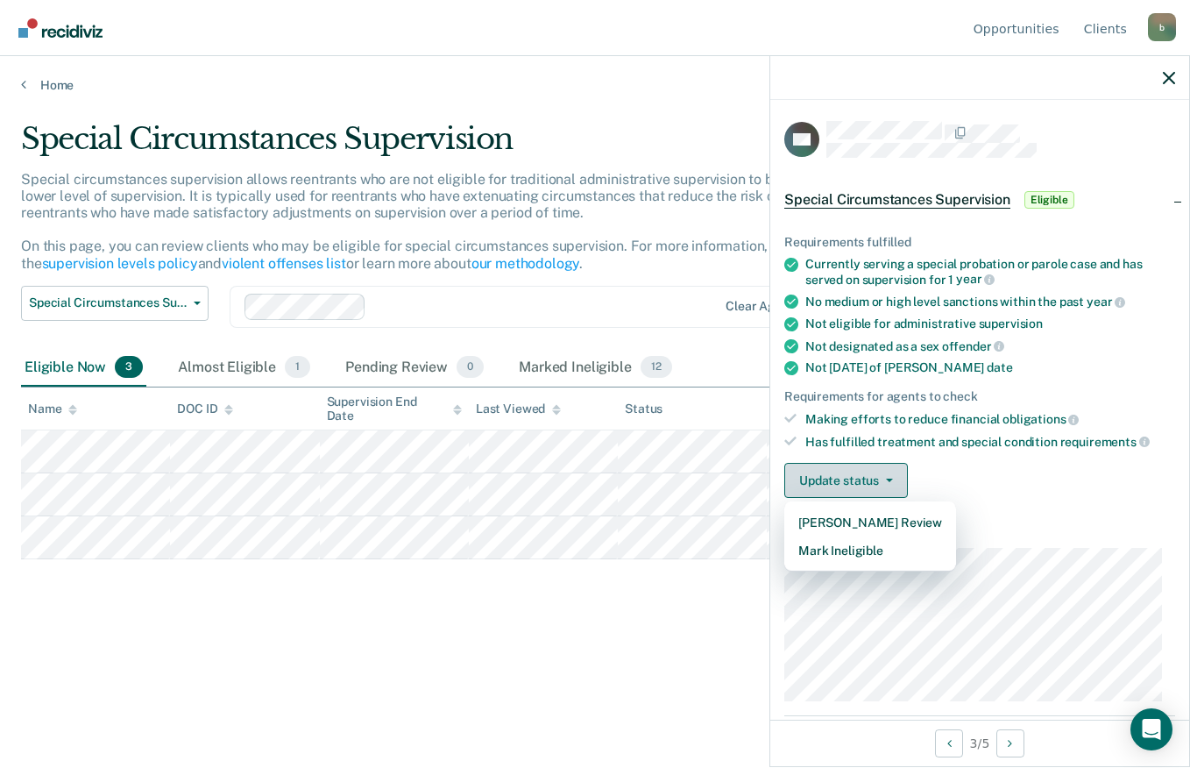
click at [910, 549] on button "Mark Ineligible" at bounding box center [870, 550] width 172 height 28
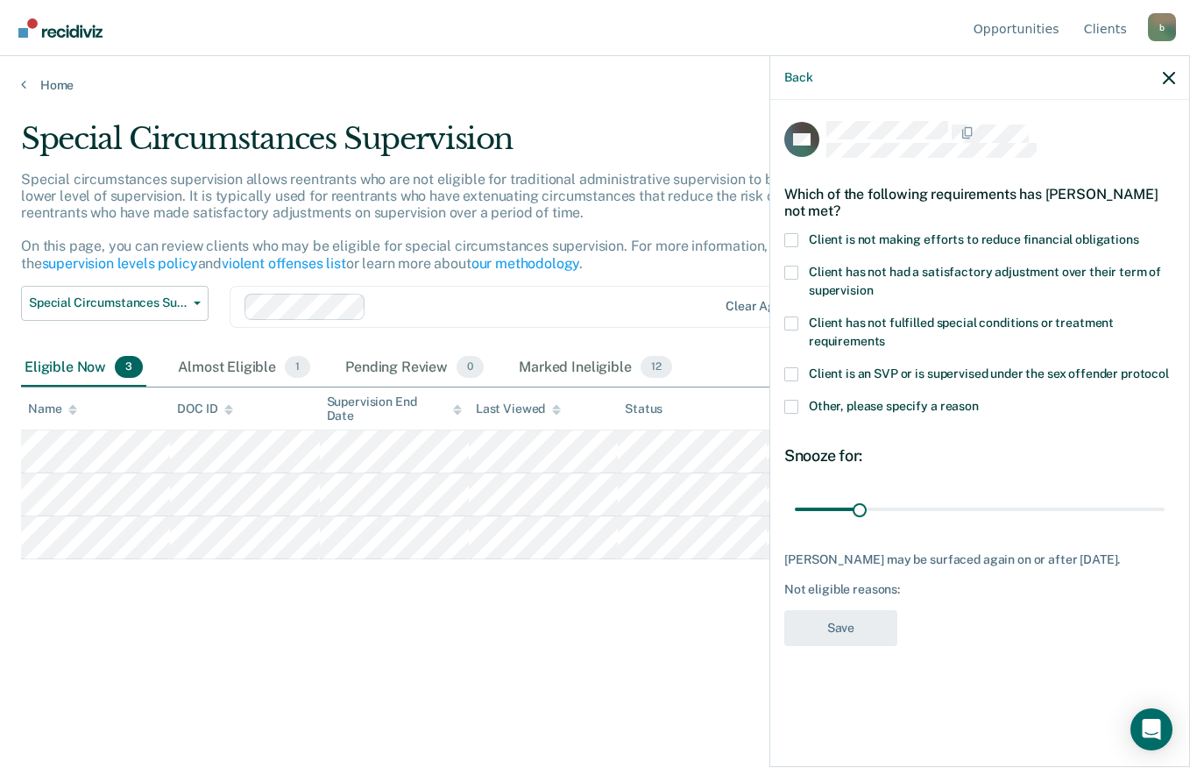
click at [793, 240] on span at bounding box center [791, 240] width 14 height 14
click at [1139, 233] on input "Client is not making efforts to reduce financial obligations" at bounding box center [1139, 233] width 0 height 0
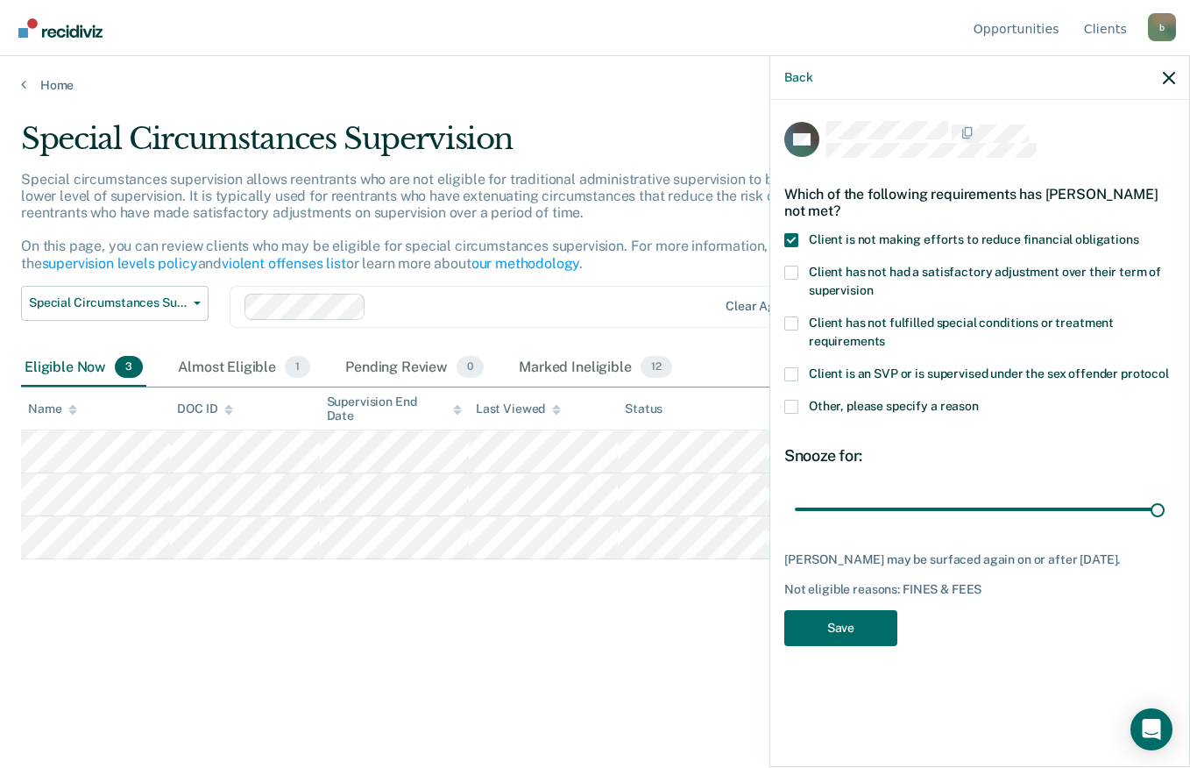
type input "180"
click at [860, 632] on button "Save" at bounding box center [840, 628] width 113 height 36
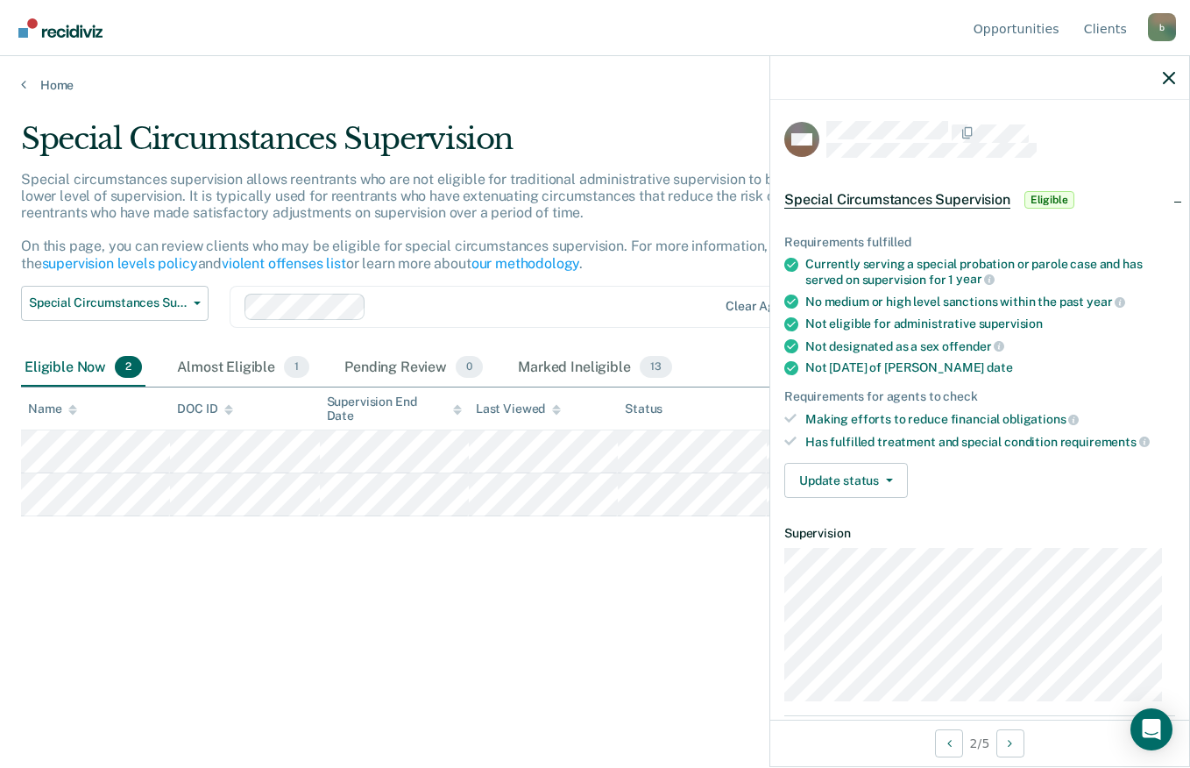
click at [888, 478] on icon "button" at bounding box center [889, 480] width 7 height 4
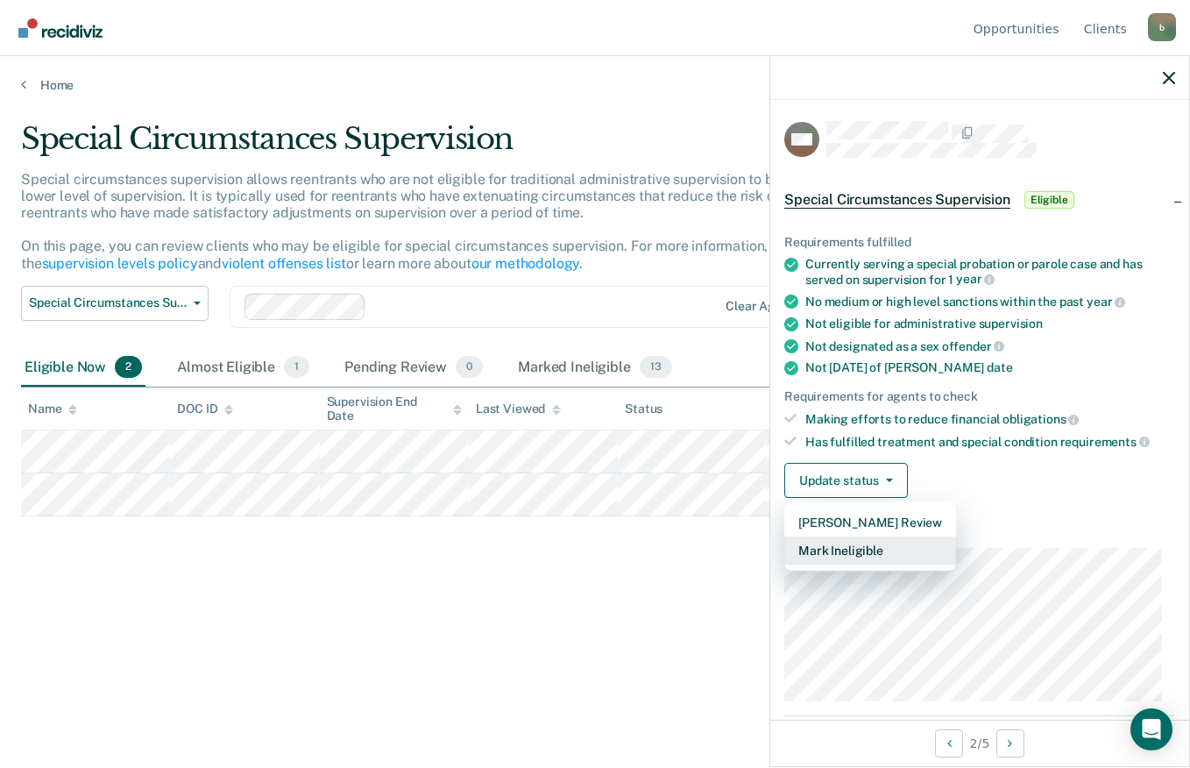
click at [895, 553] on button "Mark Ineligible" at bounding box center [870, 550] width 172 height 28
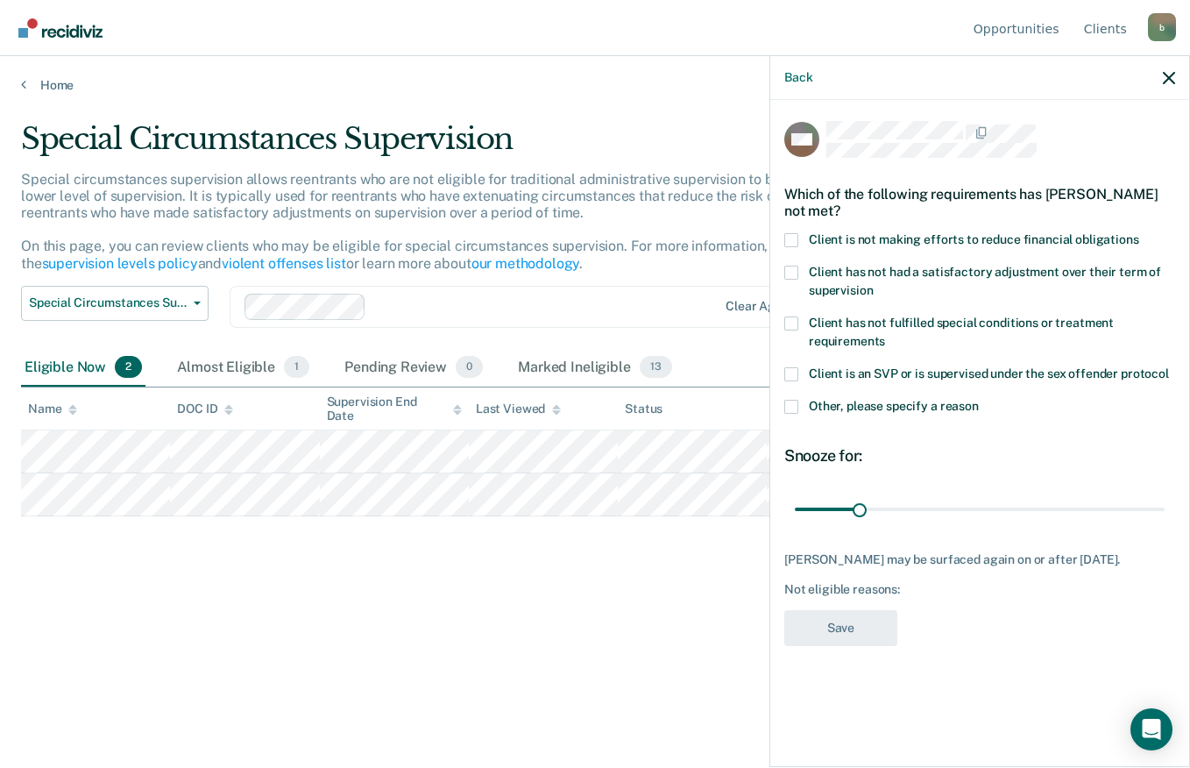
click at [794, 237] on span at bounding box center [791, 240] width 14 height 14
click at [1139, 233] on input "Client is not making efforts to reduce financial obligations" at bounding box center [1139, 233] width 0 height 0
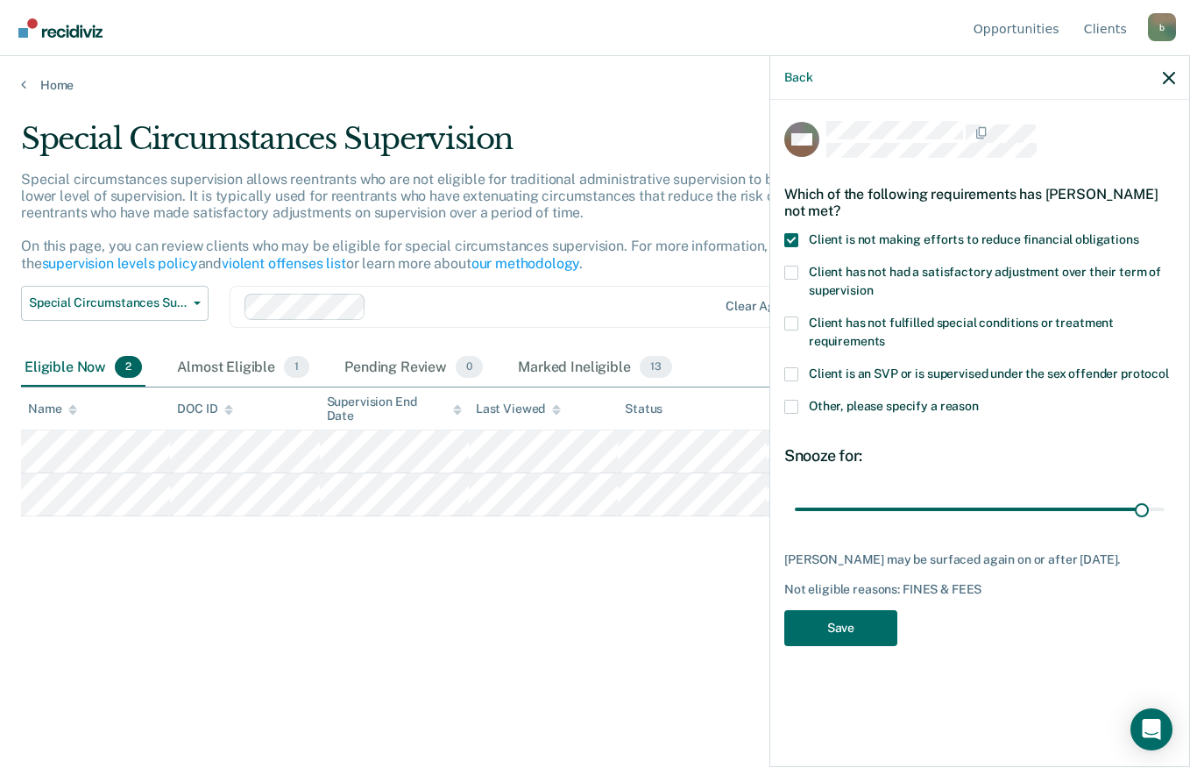
type input "180"
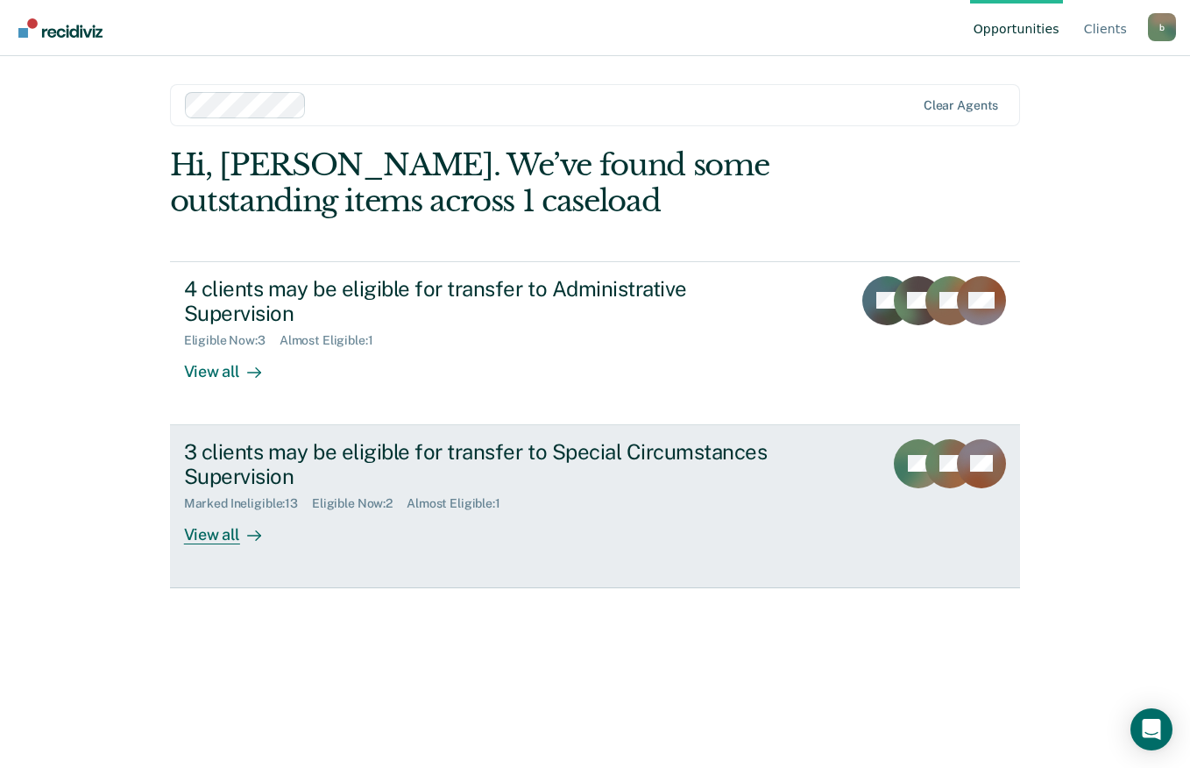
click at [685, 489] on div "Marked Ineligible : 13 Eligible Now : 2 Almost Eligible : 1" at bounding box center [491, 500] width 615 height 22
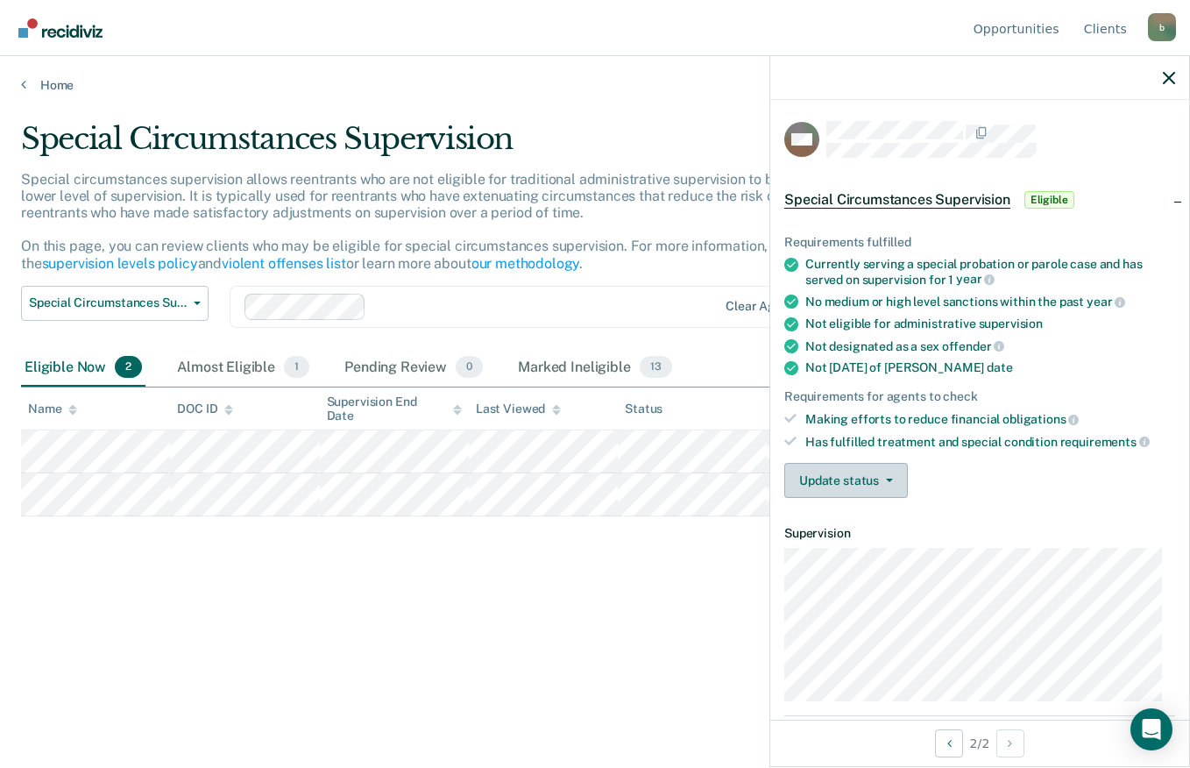
click at [888, 478] on icon "button" at bounding box center [889, 480] width 7 height 4
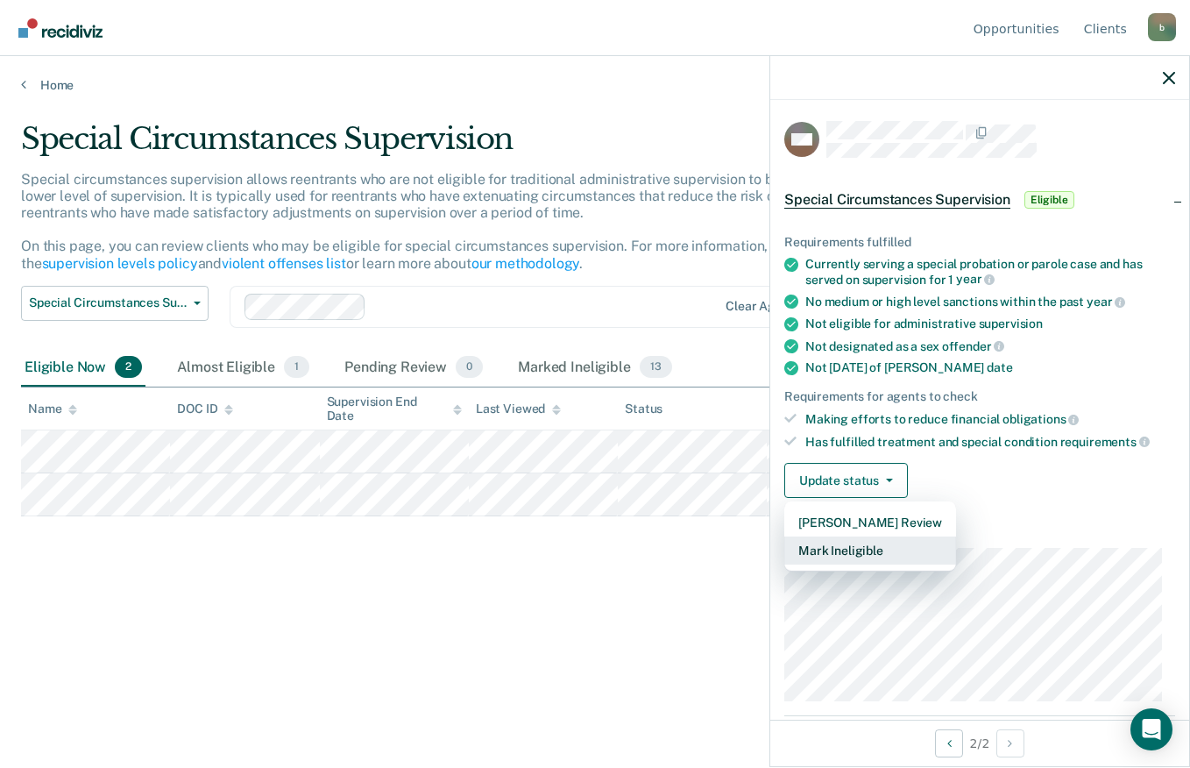
click at [890, 550] on button "Mark Ineligible" at bounding box center [870, 550] width 172 height 28
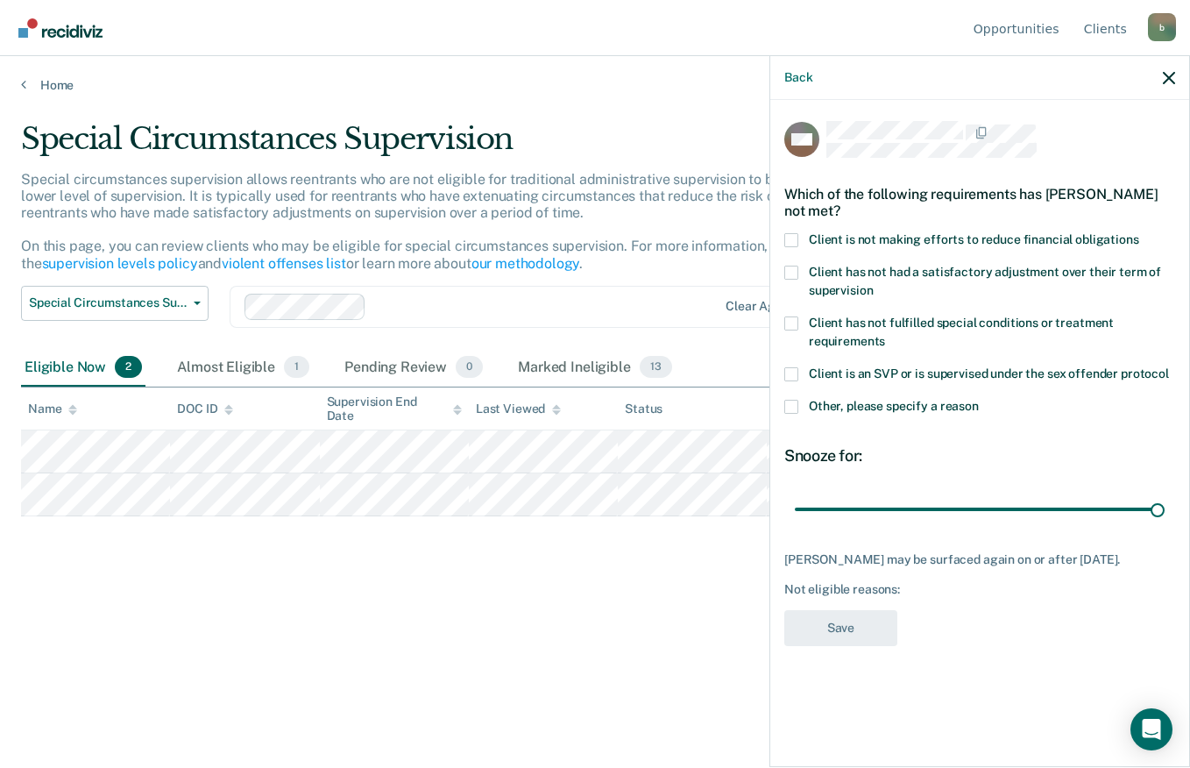
type input "180"
click at [795, 242] on span at bounding box center [791, 240] width 14 height 14
click at [1139, 233] on input "Client is not making efforts to reduce financial obligations" at bounding box center [1139, 233] width 0 height 0
click at [862, 629] on button "Save" at bounding box center [840, 628] width 113 height 36
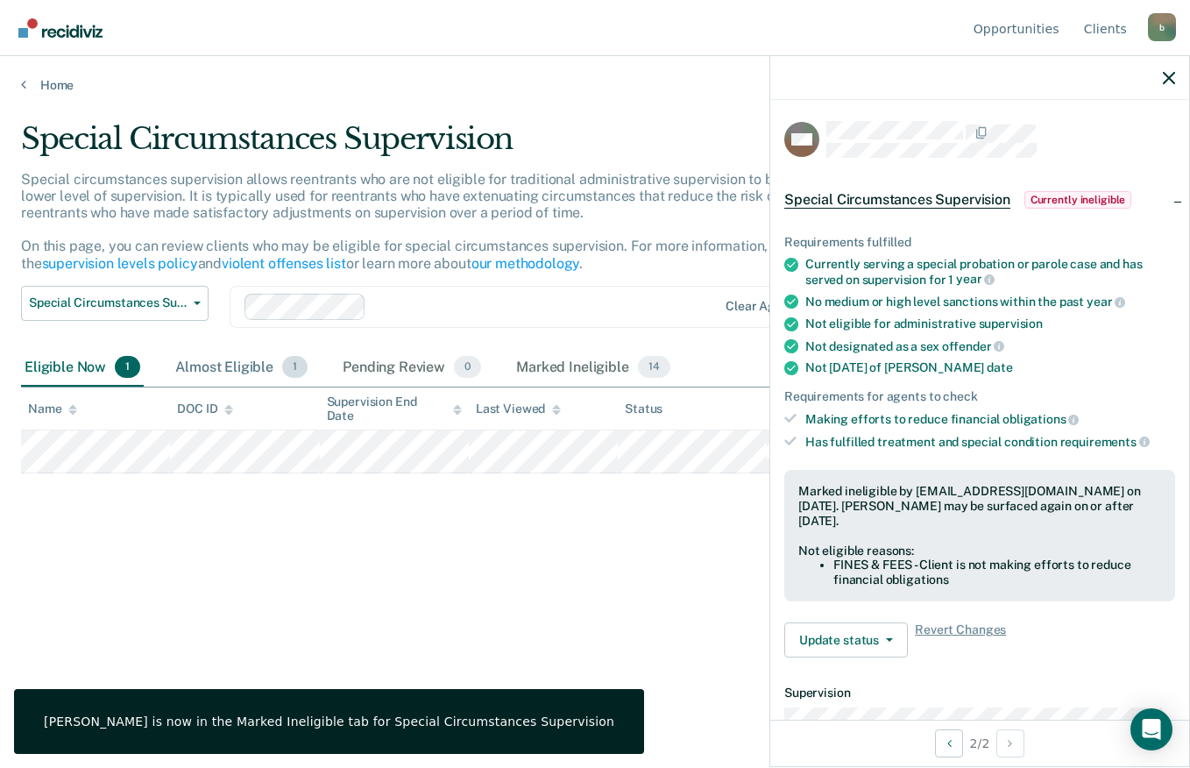
click at [252, 372] on div "Almost Eligible 1" at bounding box center [241, 368] width 139 height 39
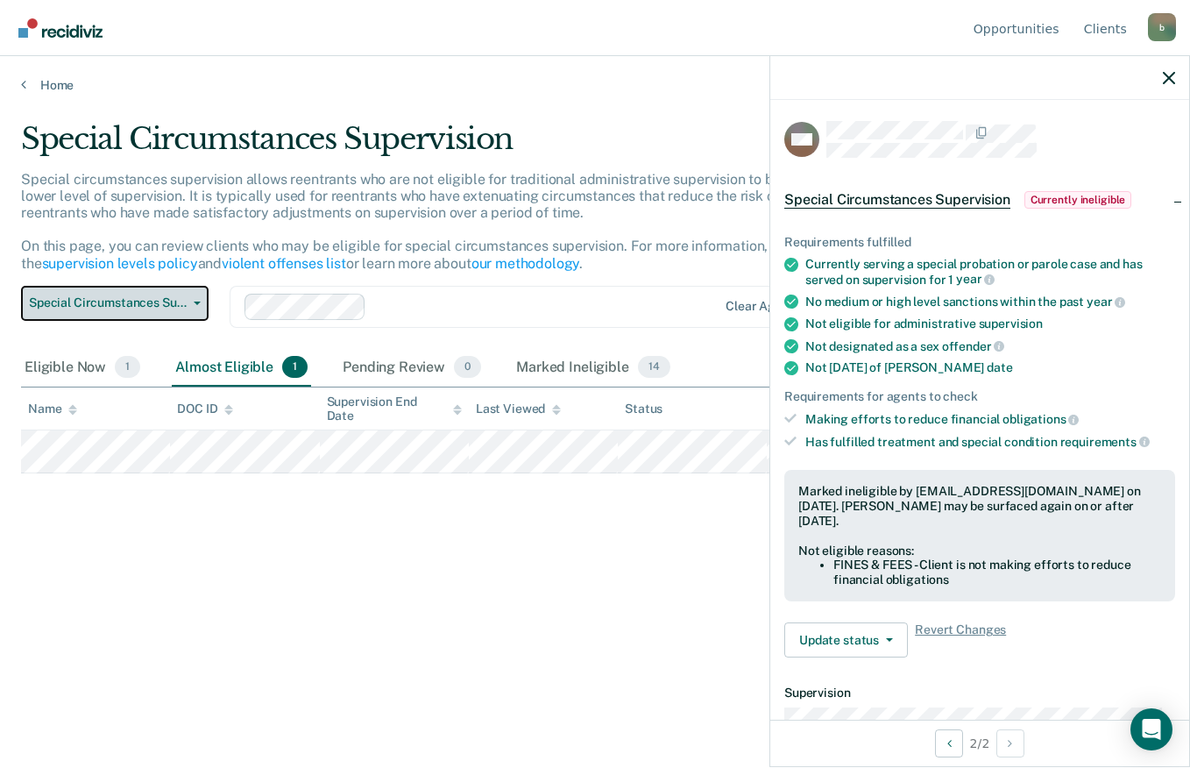
click at [190, 303] on span "button" at bounding box center [194, 303] width 14 height 4
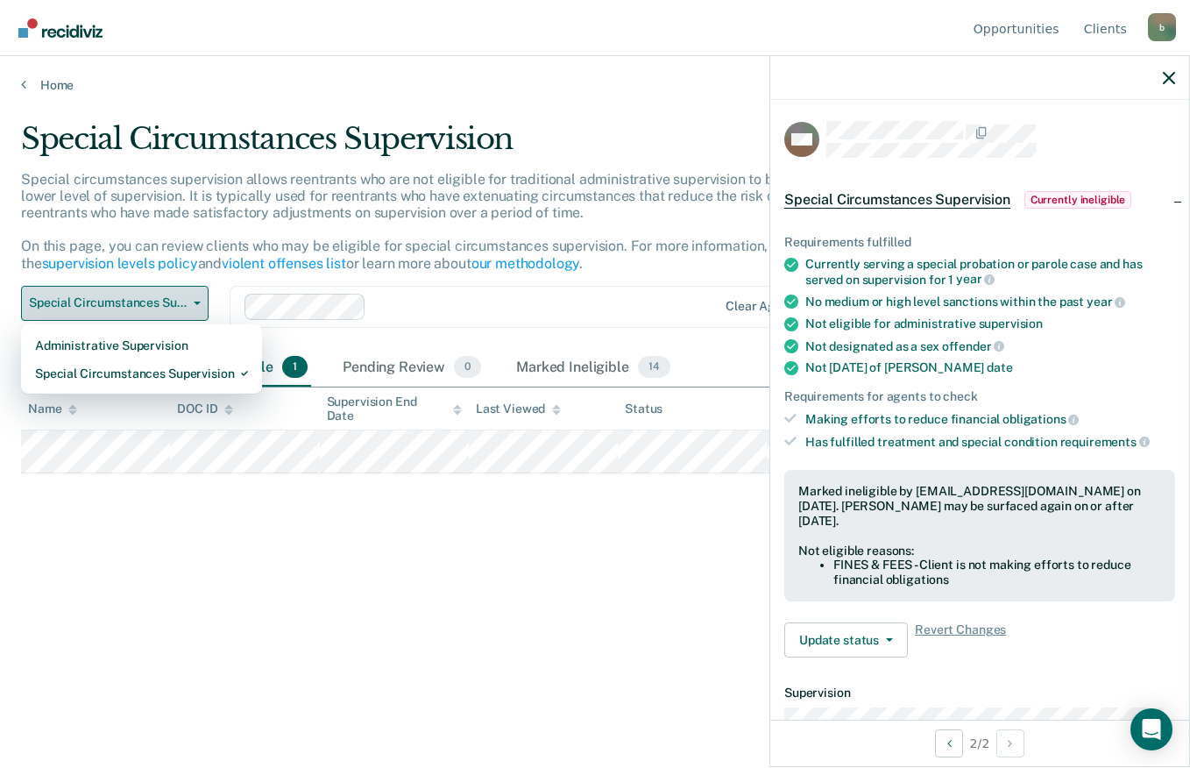
click at [86, 372] on div "Special Circumstances Supervision" at bounding box center [141, 373] width 213 height 28
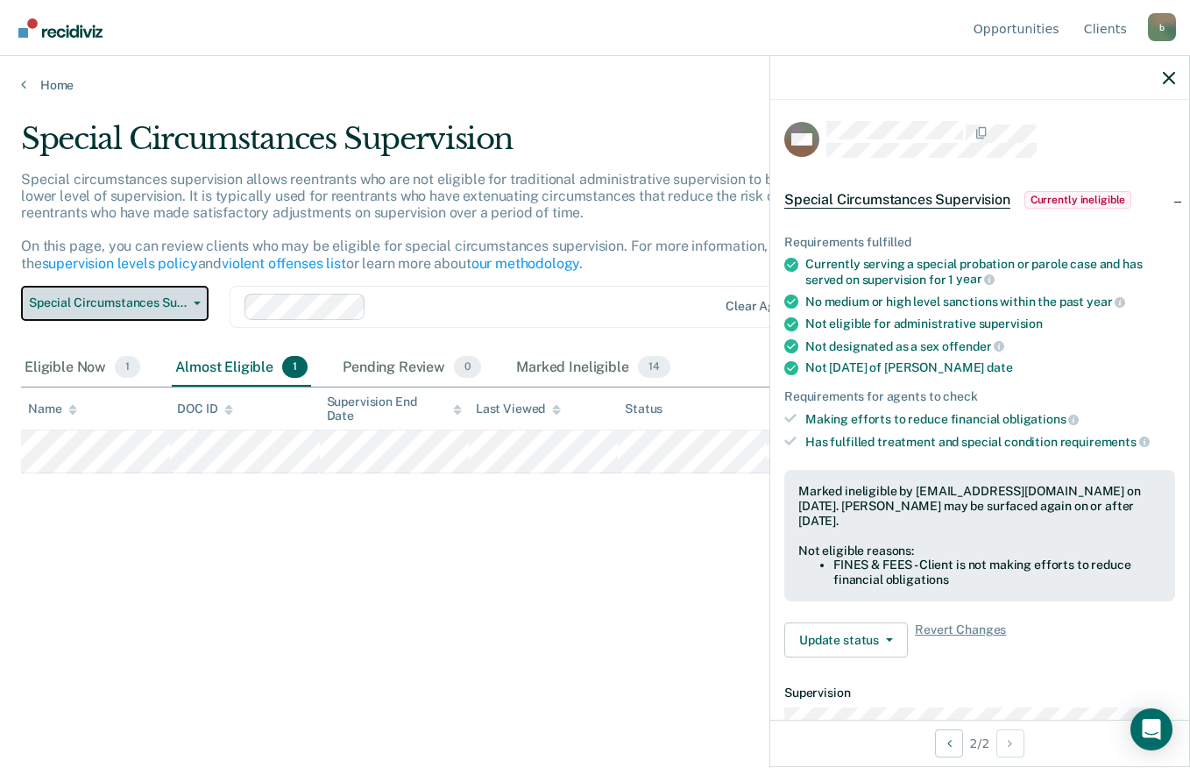
click at [194, 302] on icon "button" at bounding box center [197, 303] width 7 height 4
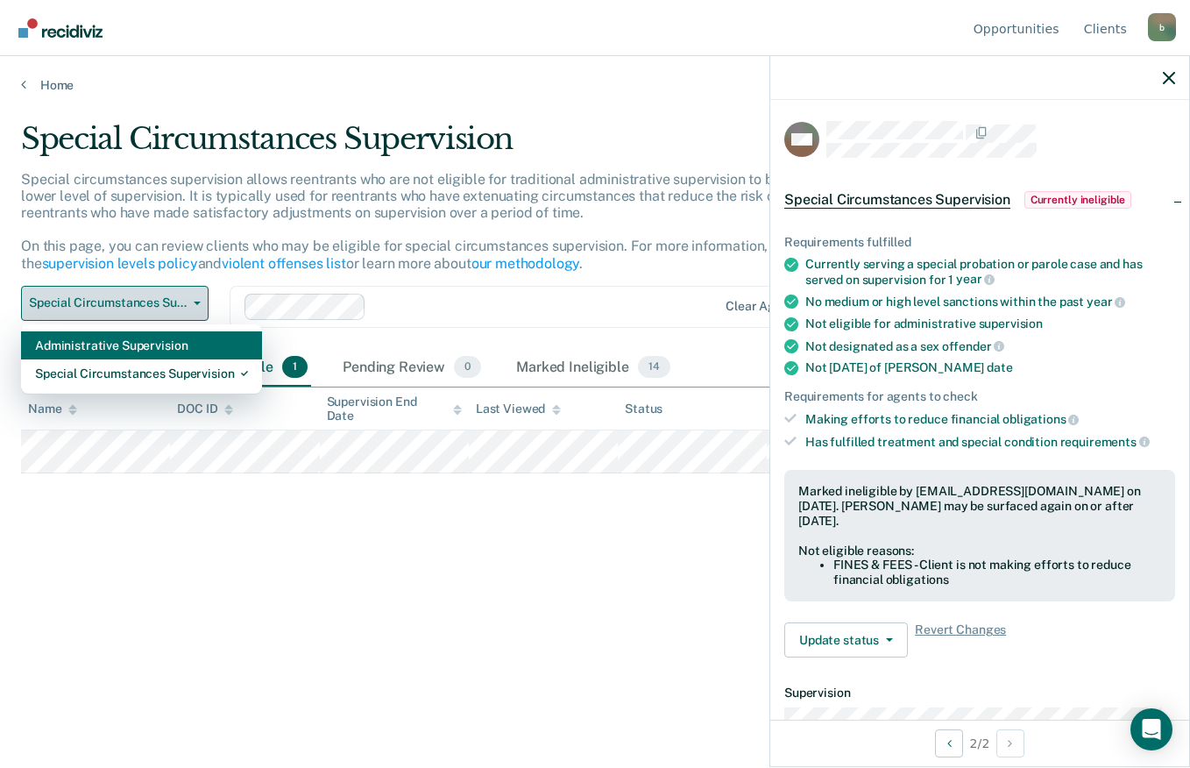
click at [96, 350] on div "Administrative Supervision" at bounding box center [141, 345] width 213 height 28
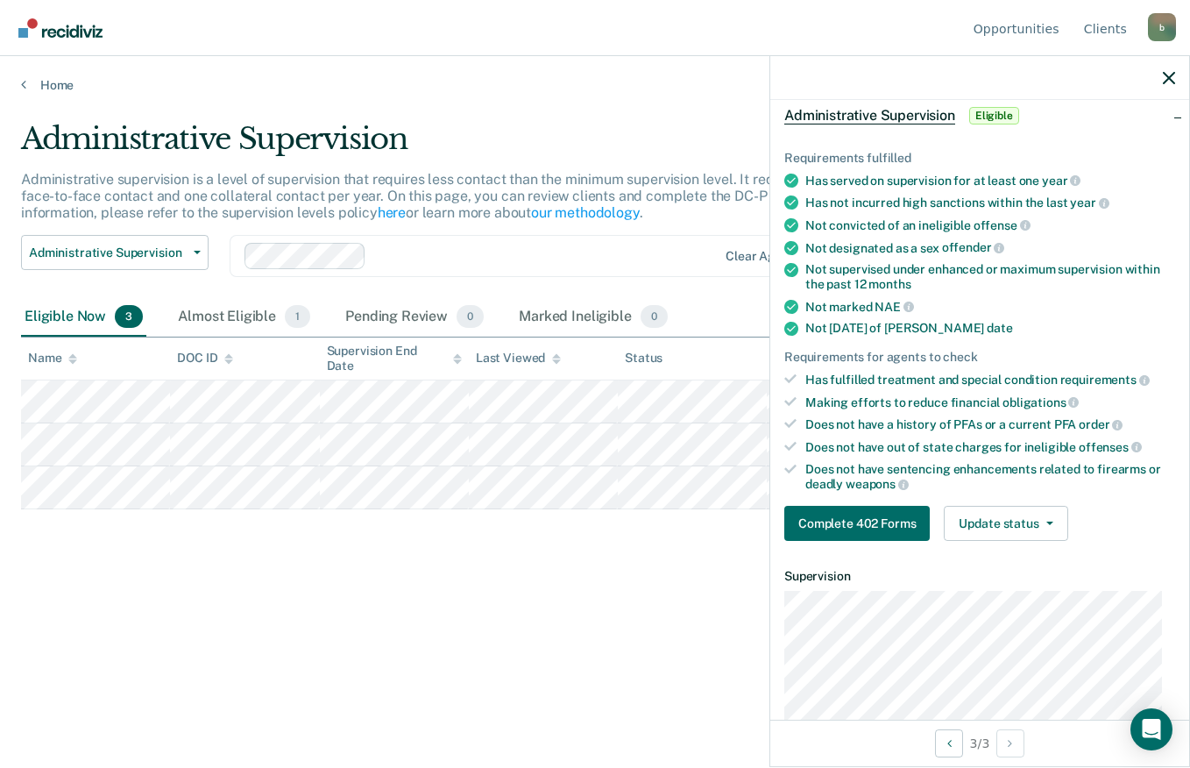
scroll to position [100, 0]
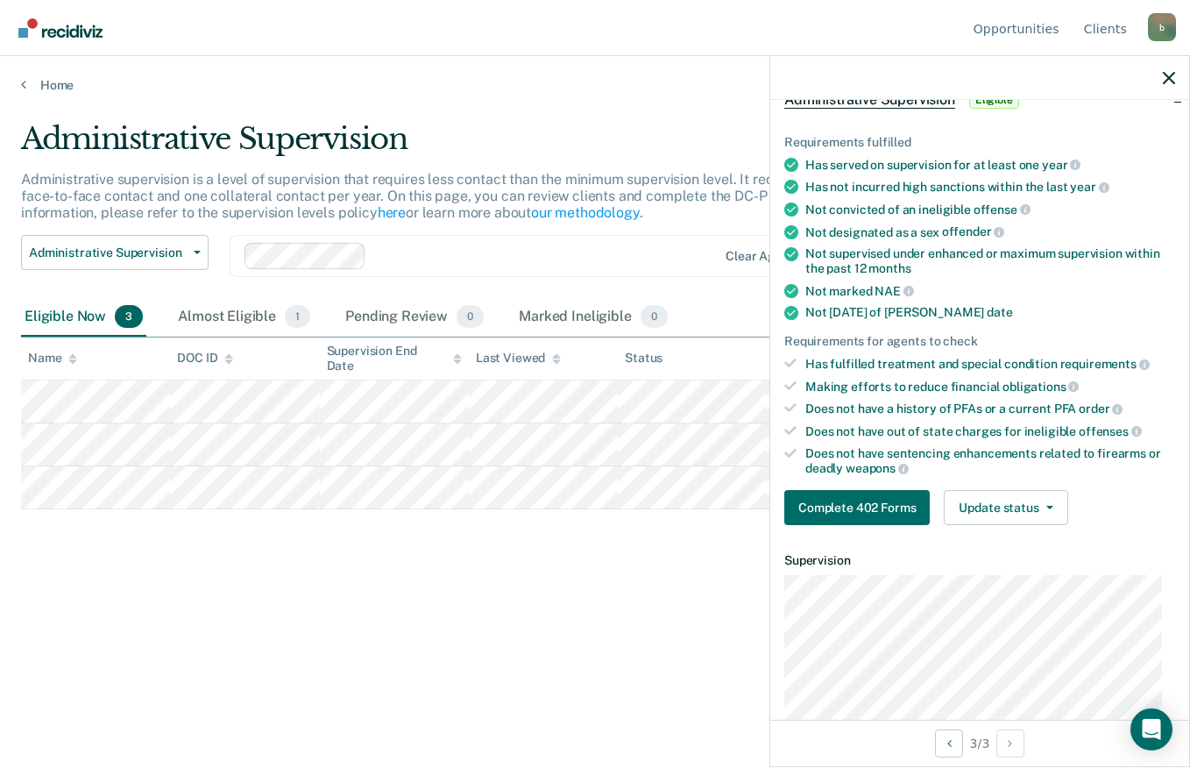
click at [1048, 506] on icon "button" at bounding box center [1049, 508] width 7 height 4
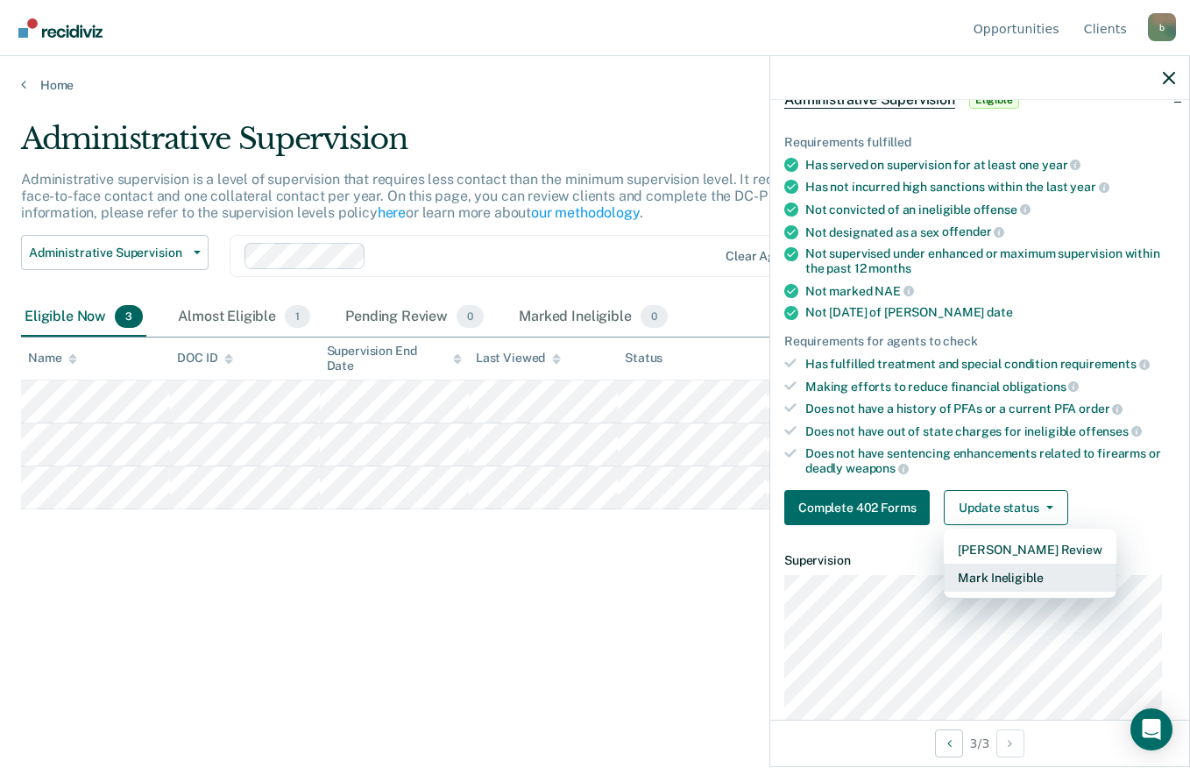
click at [1046, 579] on button "Mark Ineligible" at bounding box center [1030, 577] width 172 height 28
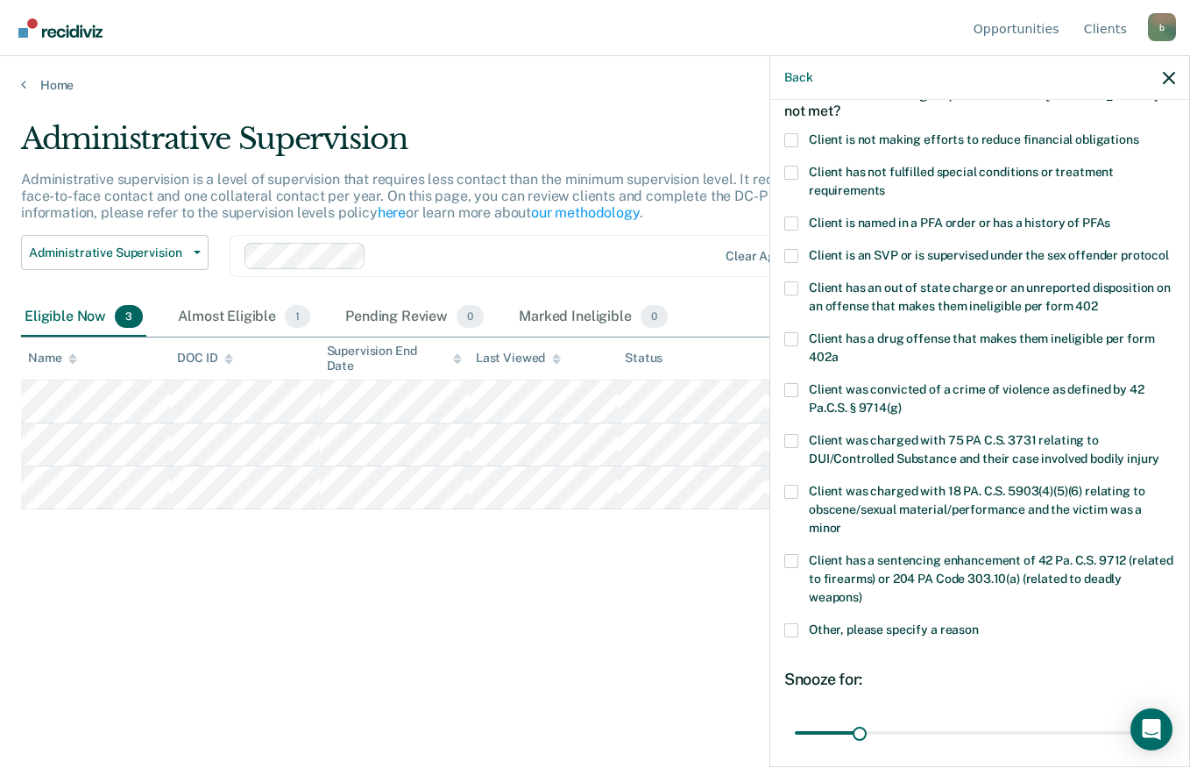
click at [787, 138] on span at bounding box center [791, 140] width 14 height 14
click at [1139, 133] on input "Client is not making efforts to reduce financial obligations" at bounding box center [1139, 133] width 0 height 0
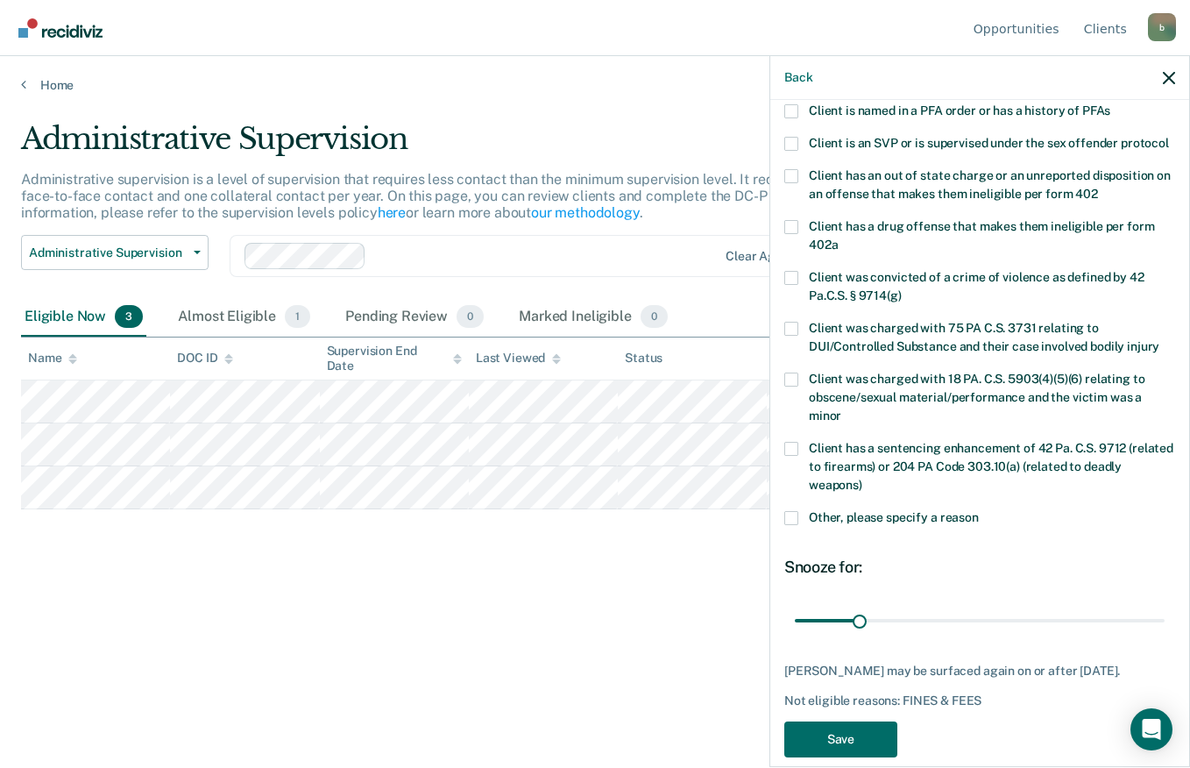
scroll to position [213, 0]
type input "180"
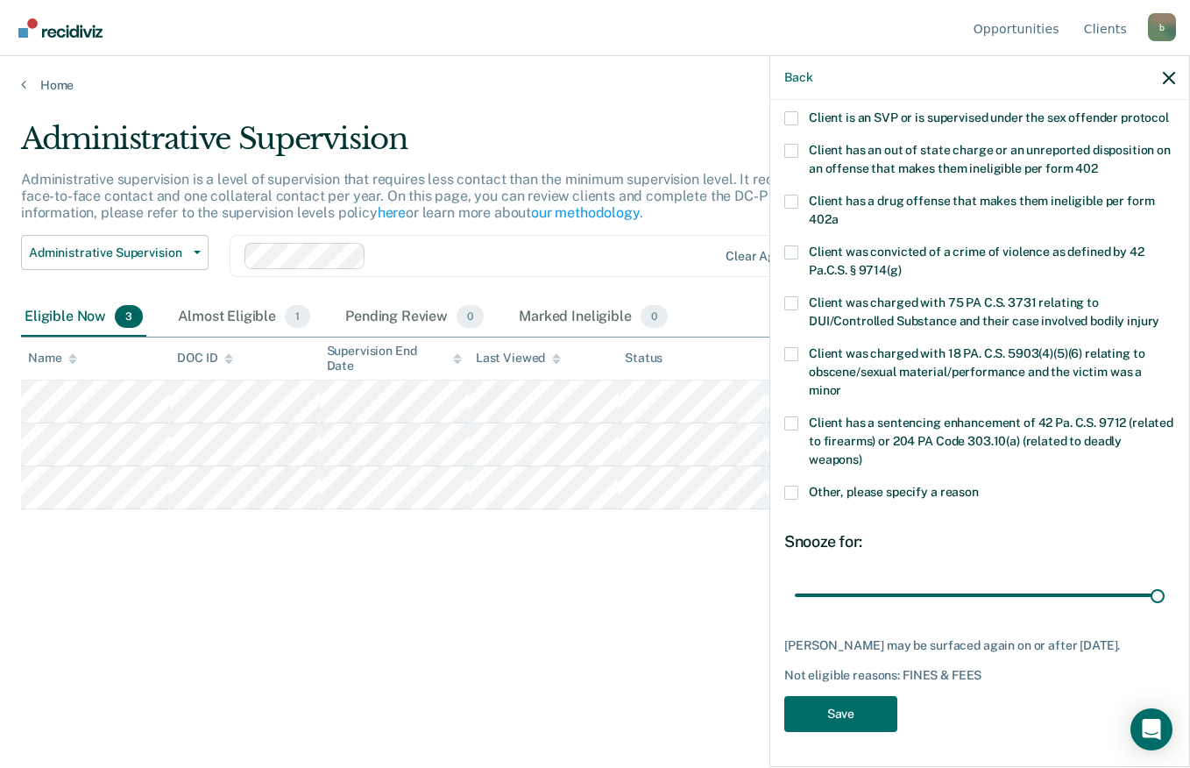
scroll to position [254, 0]
click at [864, 717] on button "Save" at bounding box center [840, 714] width 113 height 36
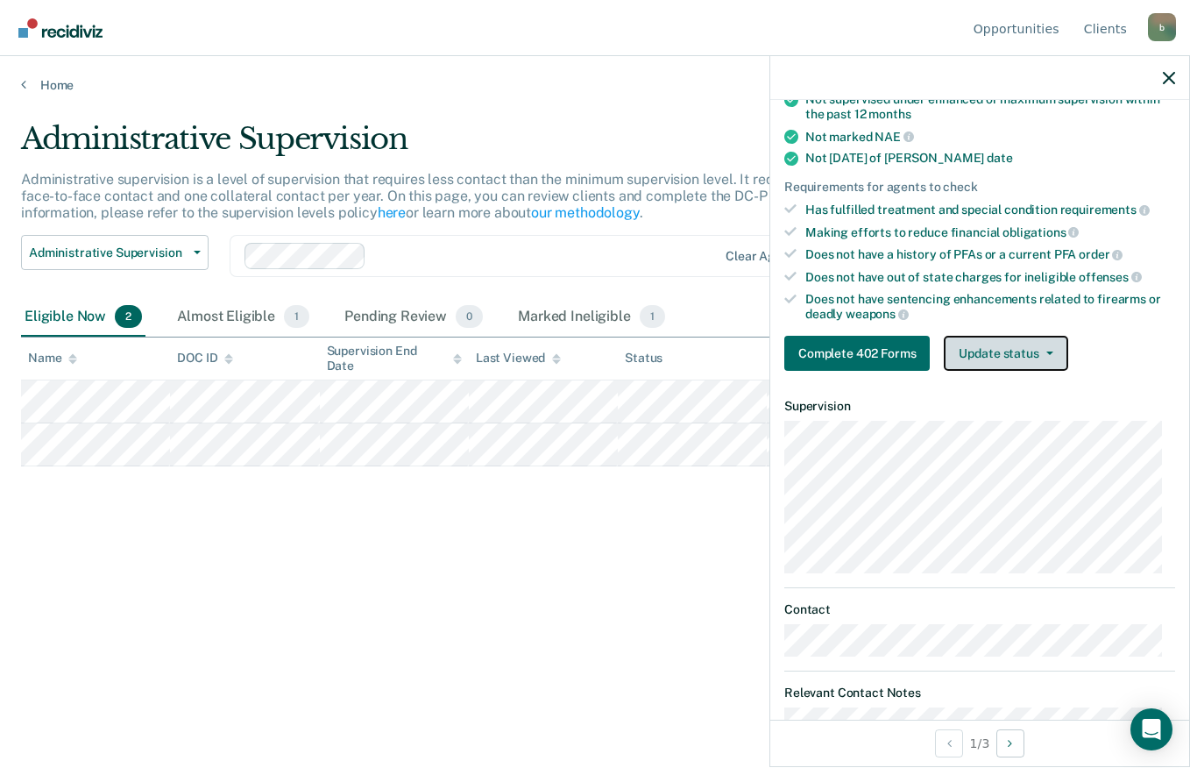
click at [1044, 351] on span "button" at bounding box center [1046, 353] width 14 height 4
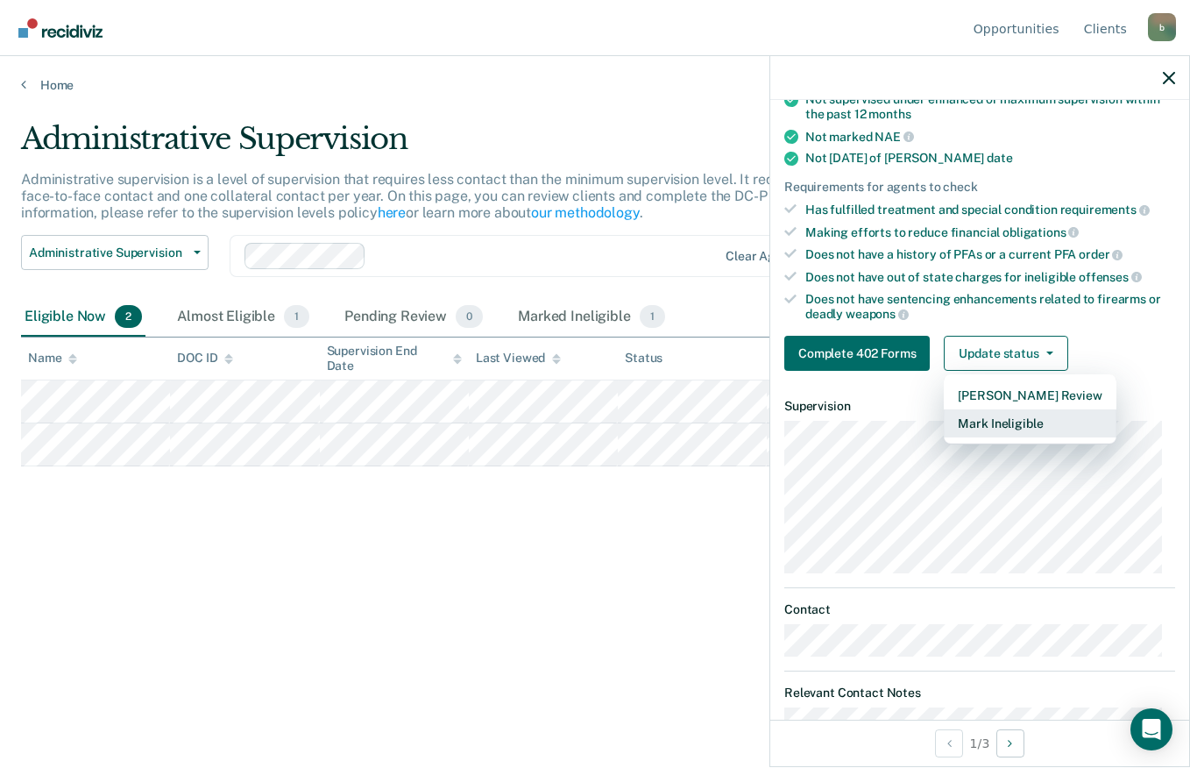
click at [1043, 432] on button "Mark Ineligible" at bounding box center [1030, 423] width 172 height 28
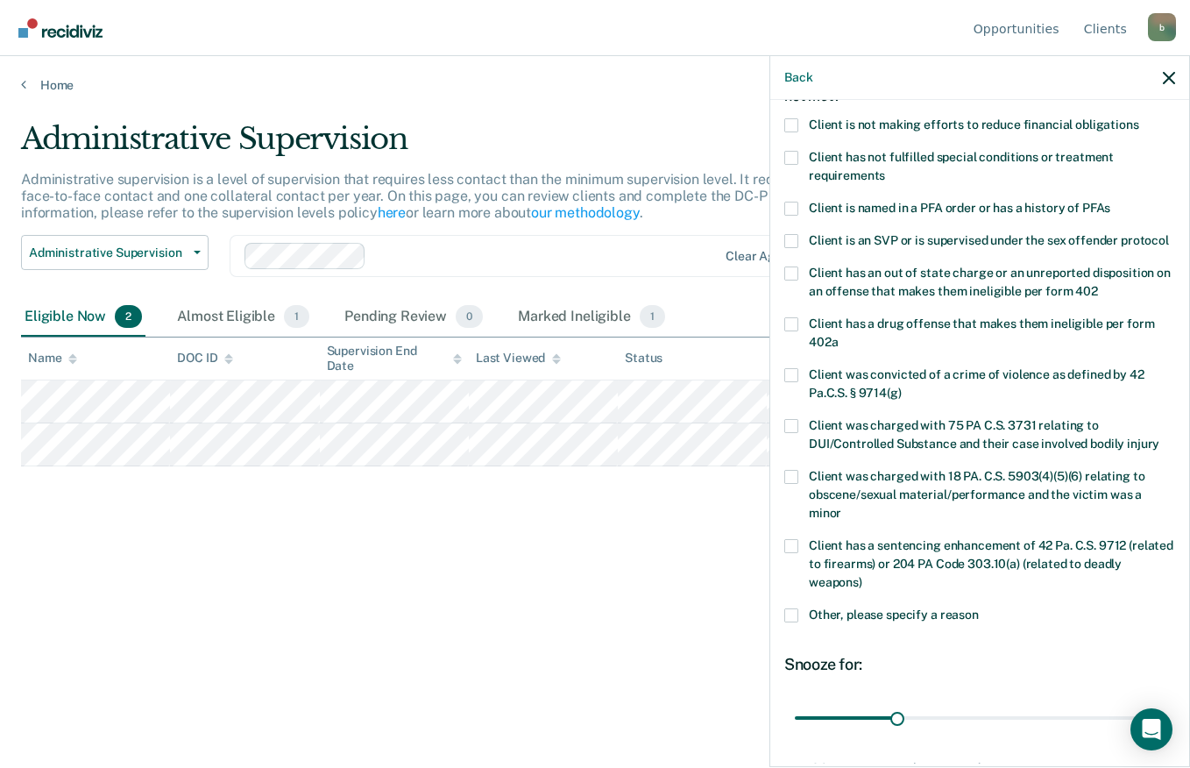
scroll to position [0, 0]
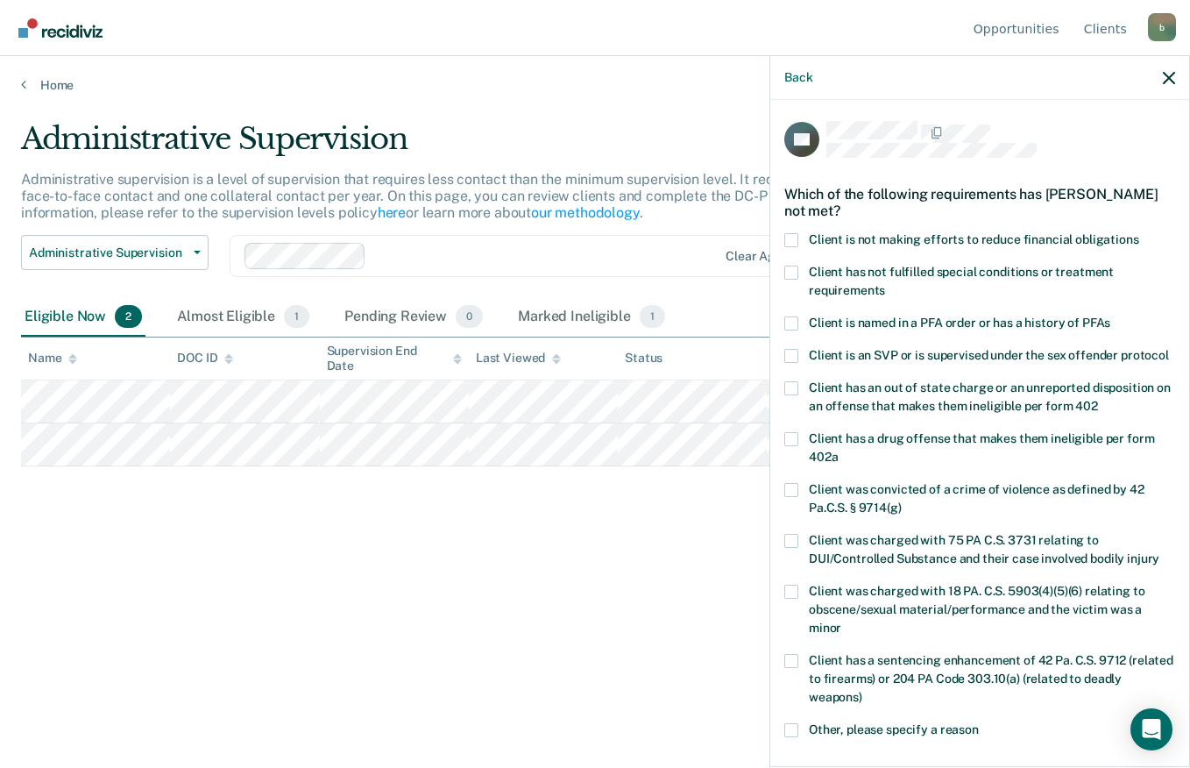
click at [801, 216] on div "Which of the following requirements has [PERSON_NAME] not met?" at bounding box center [979, 202] width 391 height 61
click at [786, 239] on span at bounding box center [791, 240] width 14 height 14
click at [1139, 233] on input "Client is not making efforts to reduce financial obligations" at bounding box center [1139, 233] width 0 height 0
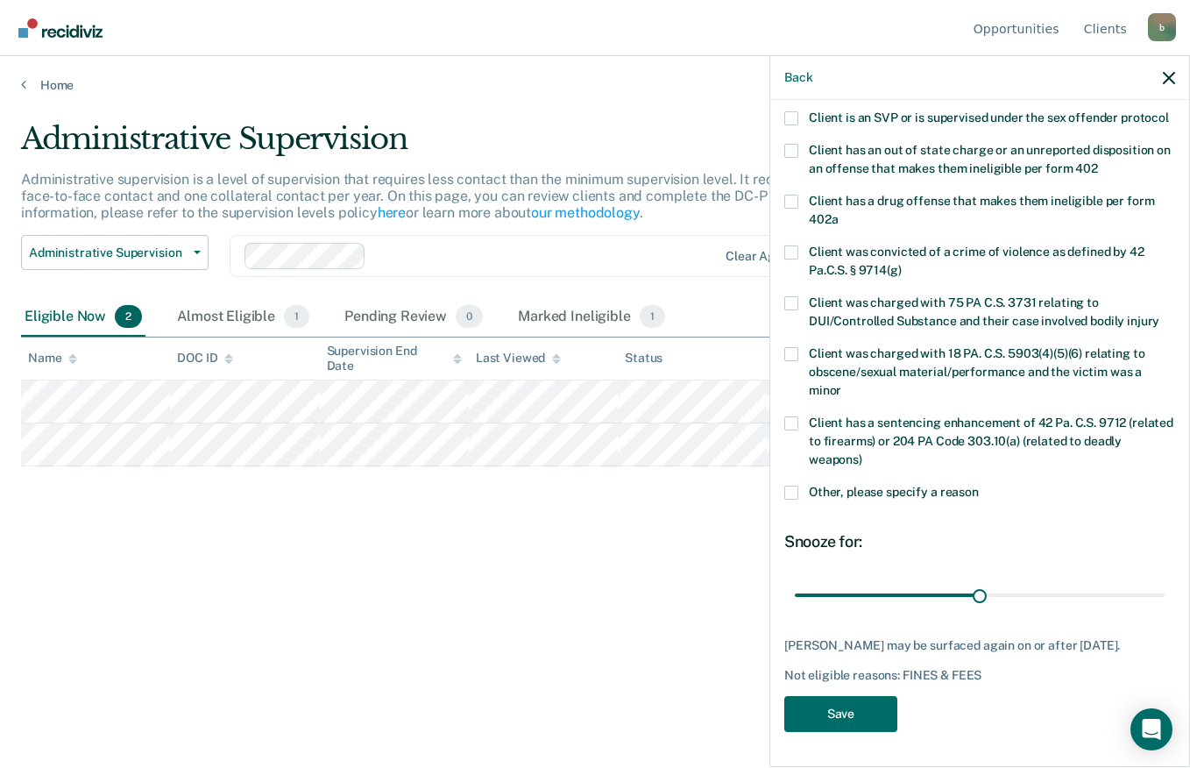
scroll to position [236, 0]
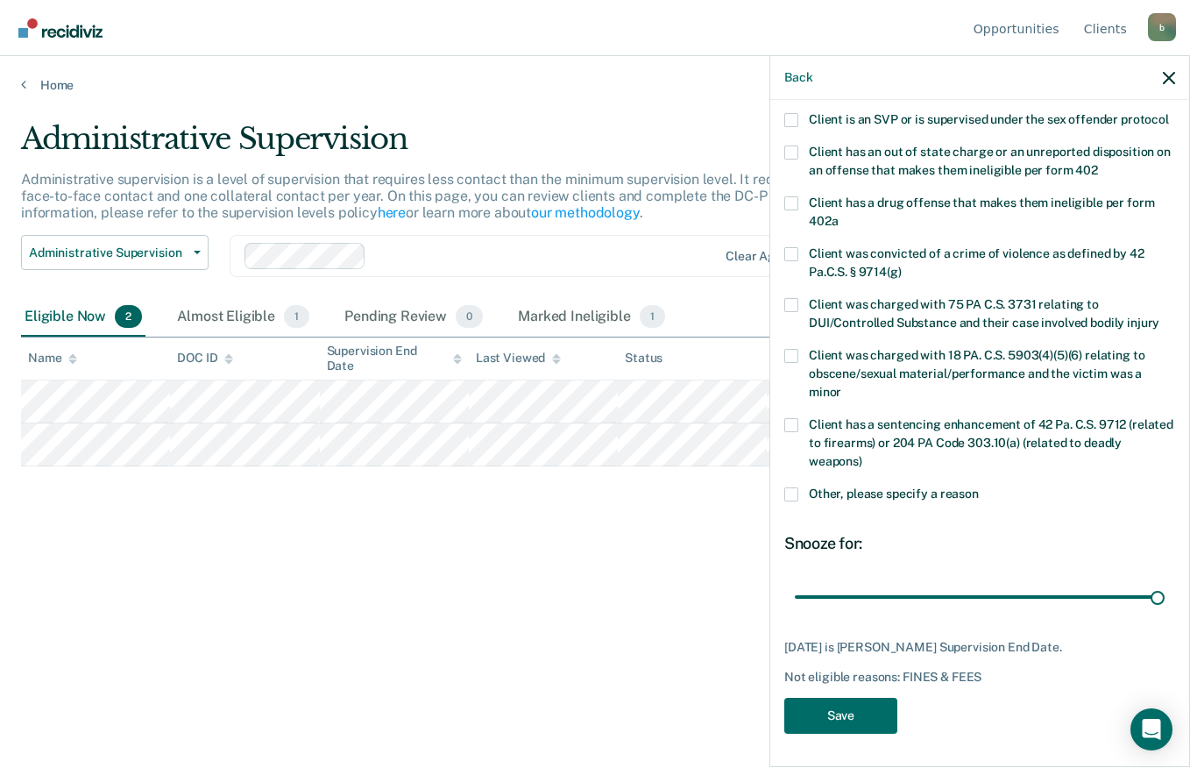
type input "109"
click at [852, 733] on button "Save" at bounding box center [840, 716] width 113 height 36
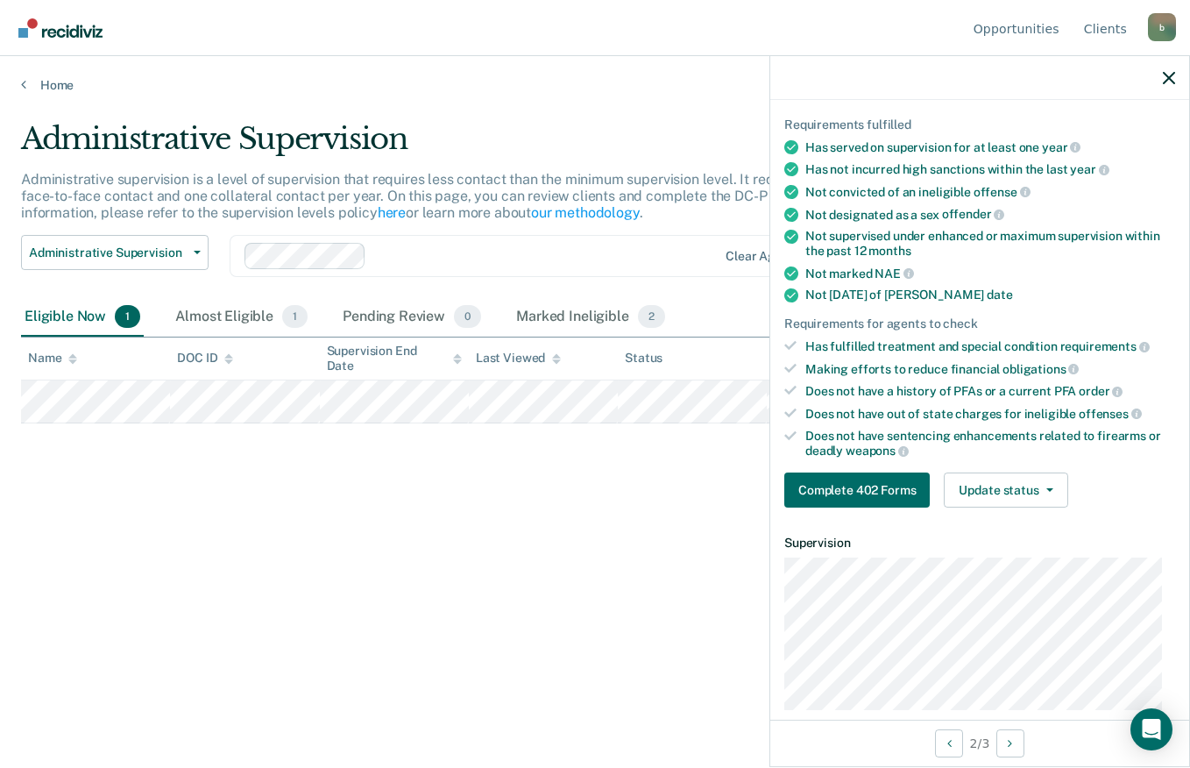
scroll to position [0, 0]
